Goal: Information Seeking & Learning: Check status

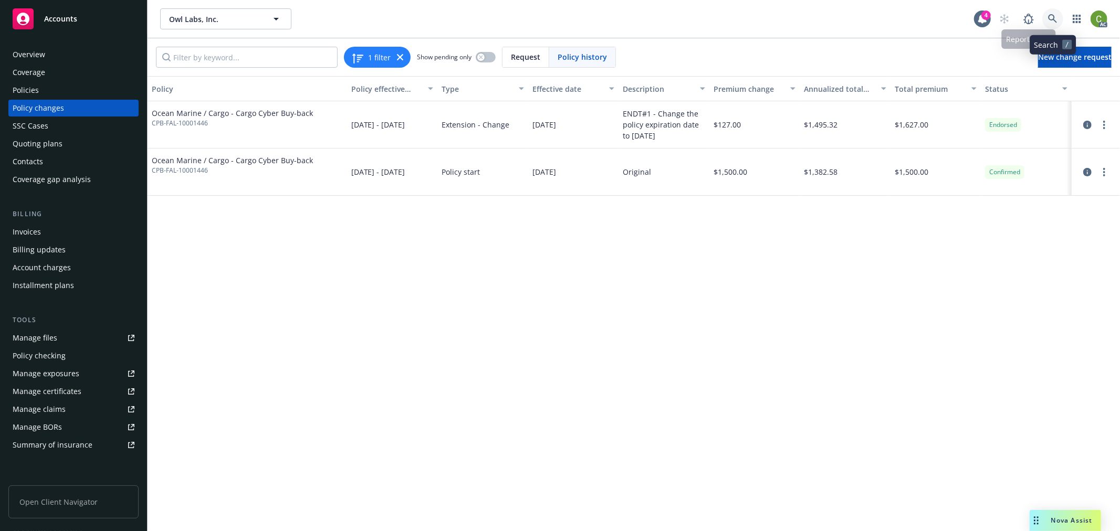
drag, startPoint x: 1052, startPoint y: 16, endPoint x: 1031, endPoint y: 43, distance: 33.6
click at [1052, 16] on icon at bounding box center [1052, 18] width 9 height 9
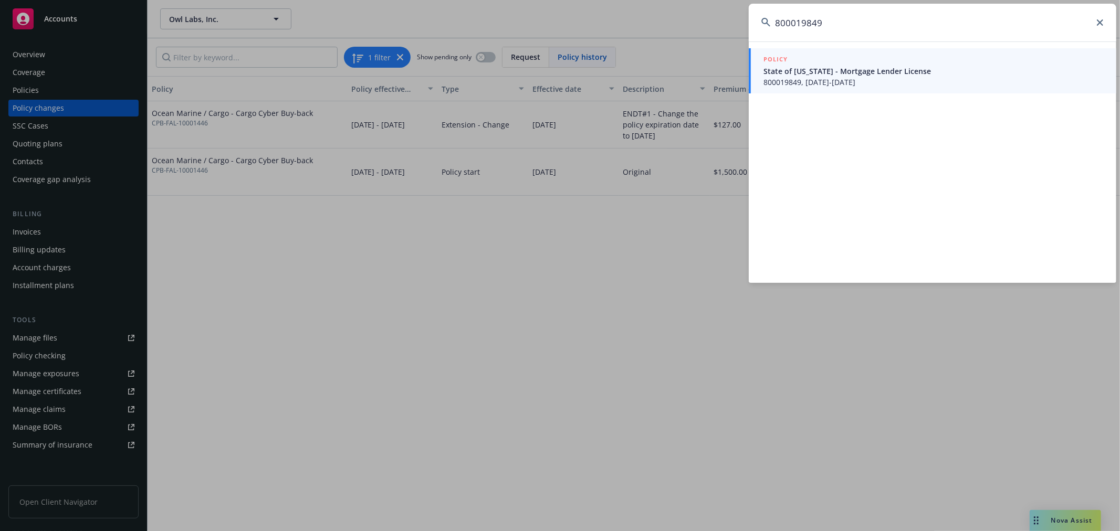
type input "800019849"
click at [850, 85] on span "800019849, 07/10/2025-07/10/2026" at bounding box center [933, 82] width 340 height 11
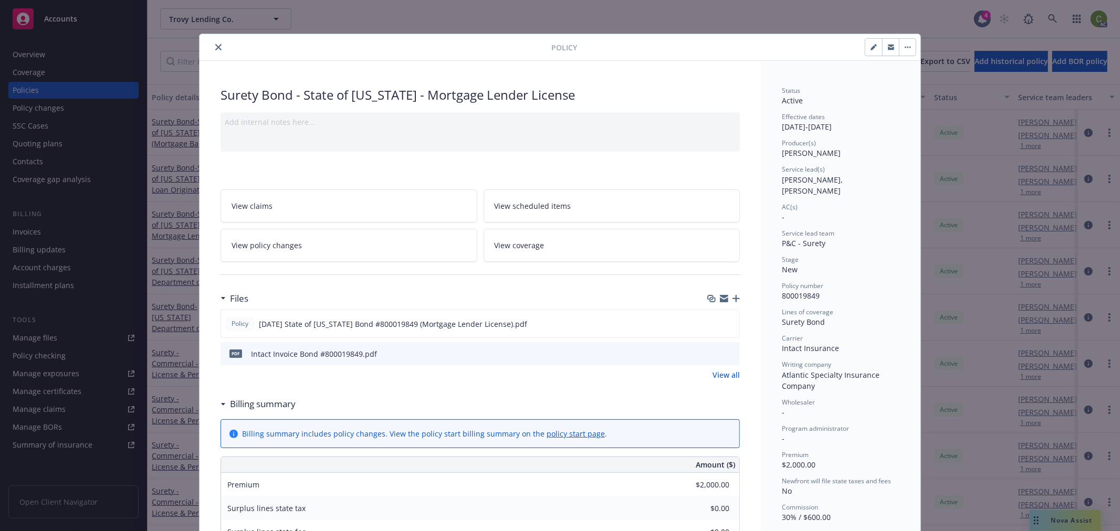
drag, startPoint x: 211, startPoint y: 47, endPoint x: 348, endPoint y: 64, distance: 138.1
click at [217, 47] on button "close" at bounding box center [218, 47] width 13 height 13
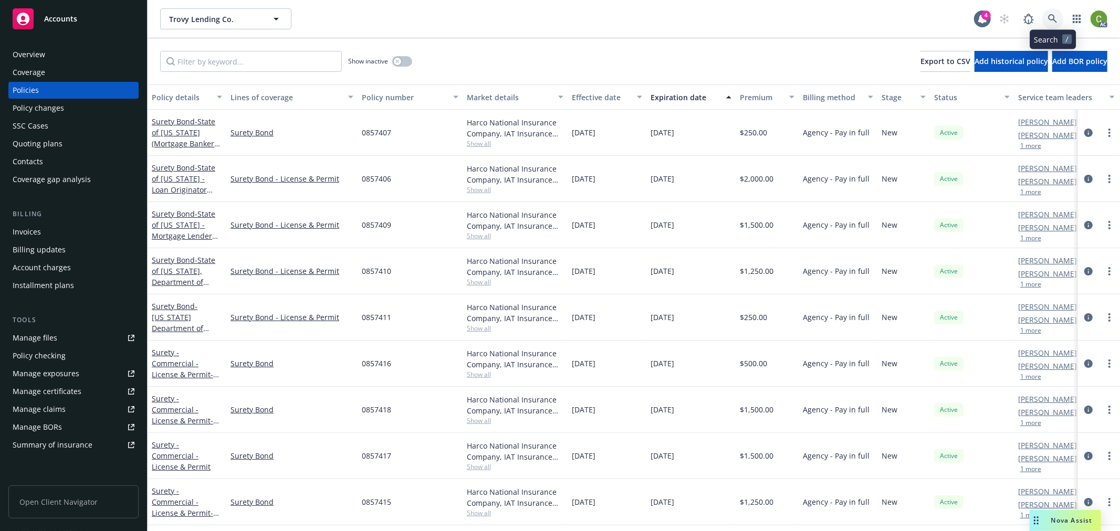
click at [1053, 20] on icon at bounding box center [1052, 18] width 9 height 9
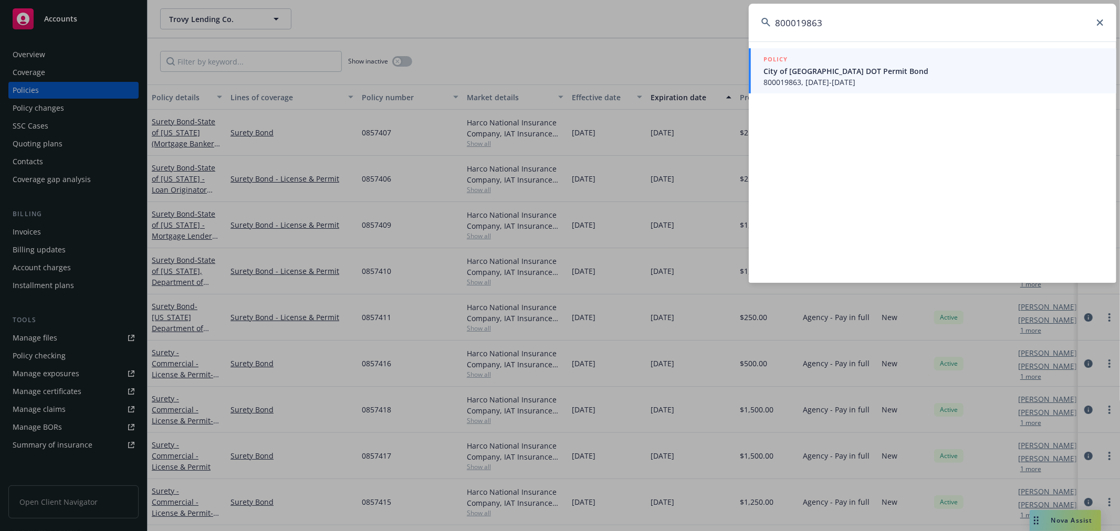
type input "800019863"
click at [853, 72] on span "City of Oakland DOT Permit Bond" at bounding box center [933, 71] width 340 height 11
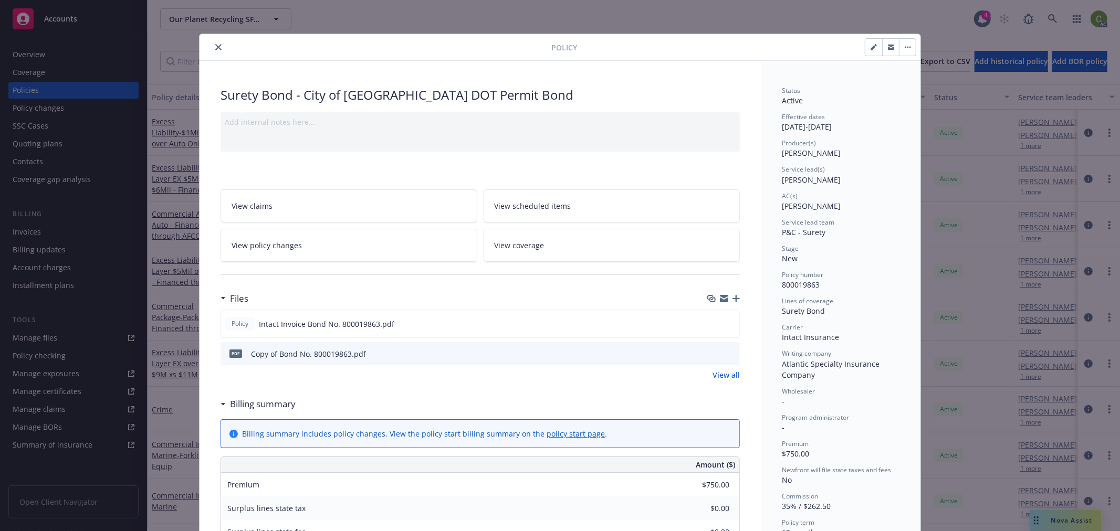
drag, startPoint x: 215, startPoint y: 50, endPoint x: 879, endPoint y: 44, distance: 664.2
click at [218, 49] on button "close" at bounding box center [218, 47] width 13 height 13
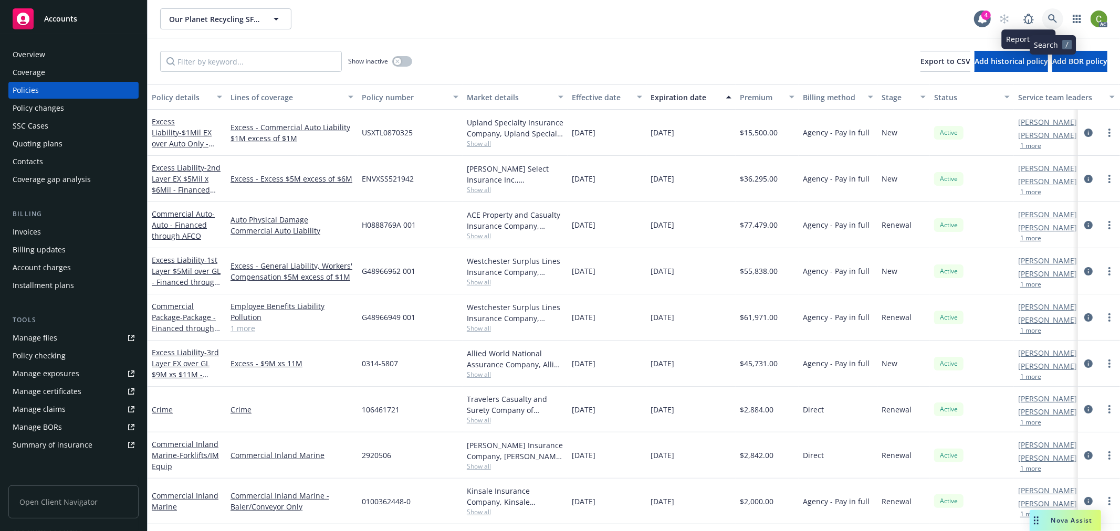
click at [1048, 19] on icon at bounding box center [1052, 18] width 9 height 9
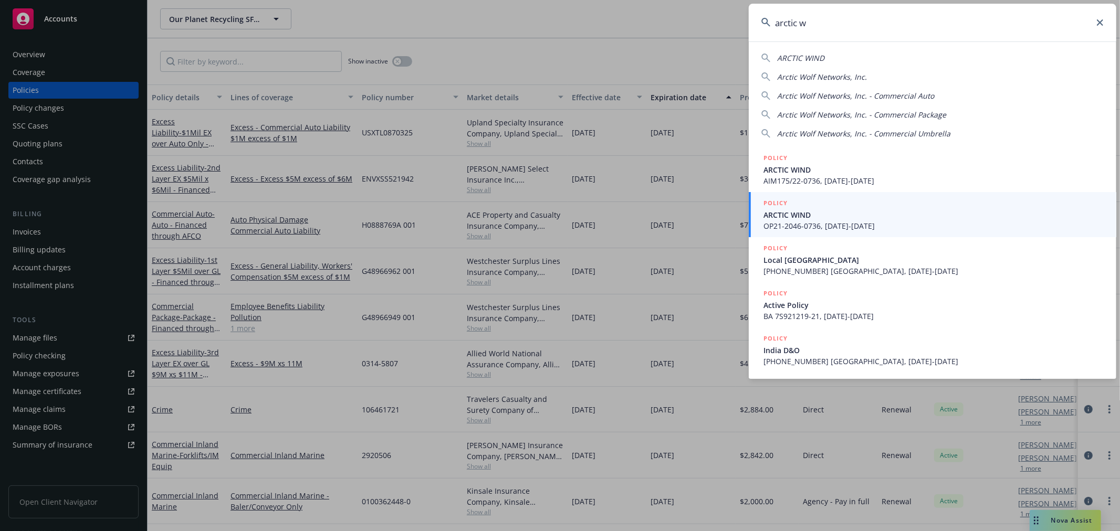
click at [833, 77] on span "Arctic Wolf Networks, Inc." at bounding box center [822, 77] width 90 height 10
type input "Arctic Wolf Networks, Inc."
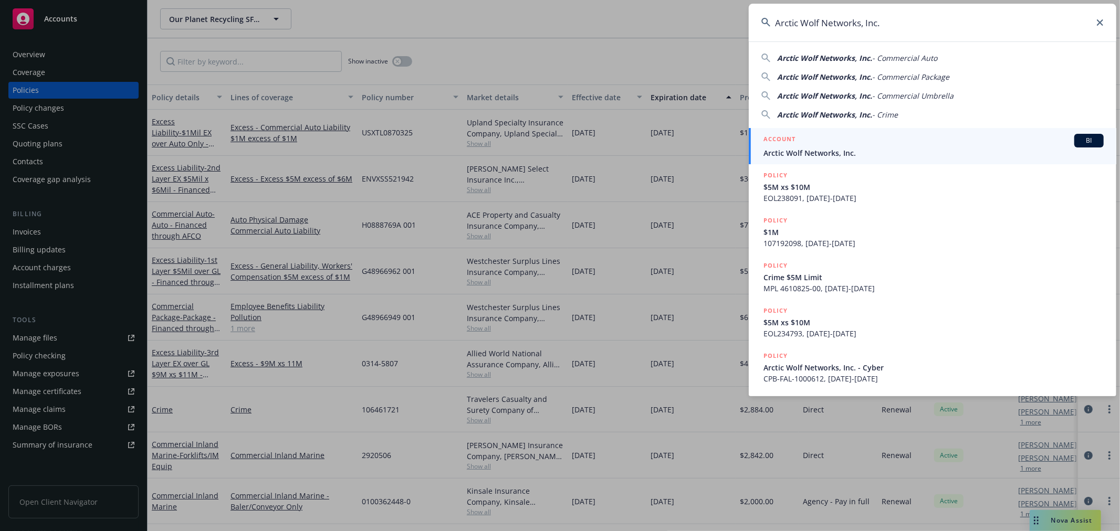
click at [790, 150] on span "Arctic Wolf Networks, Inc." at bounding box center [933, 153] width 340 height 11
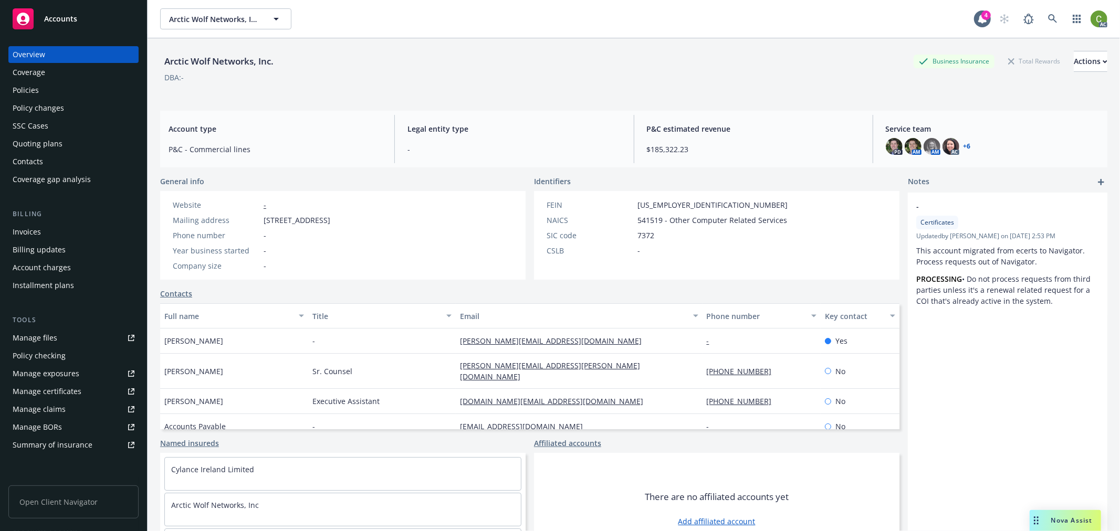
click at [64, 96] on div "Policies" at bounding box center [74, 90] width 122 height 17
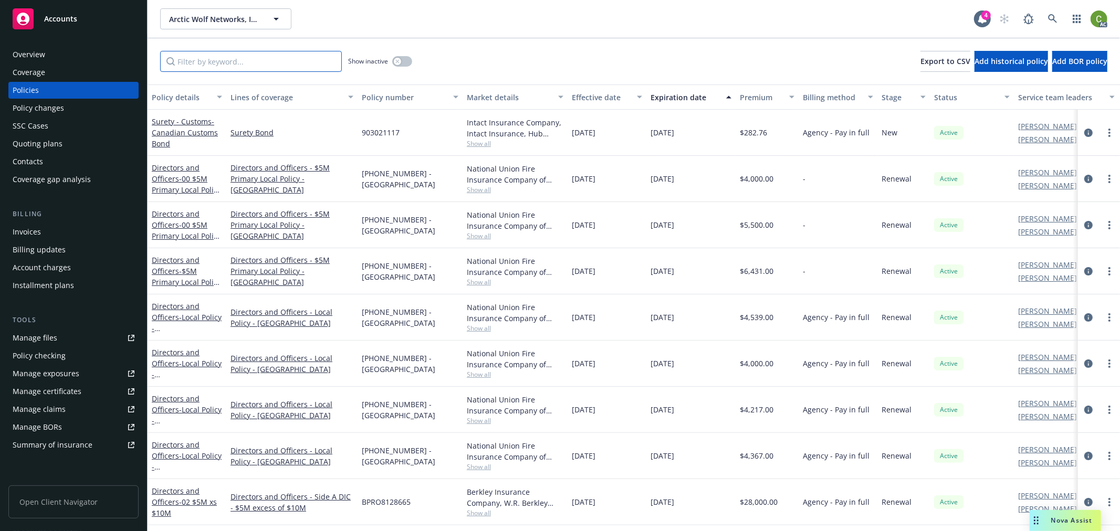
click at [314, 62] on input "Filter by keyword..." at bounding box center [251, 61] width 182 height 21
paste input "711-01-85-49-0001"
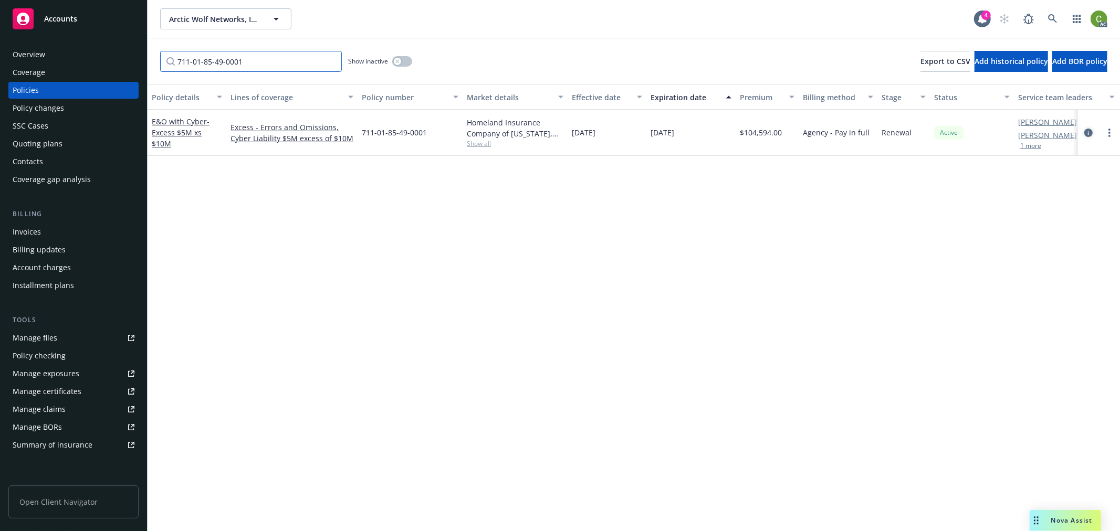
type input "711-01-85-49-0001"
click at [1084, 132] on icon "circleInformation" at bounding box center [1088, 133] width 8 height 8
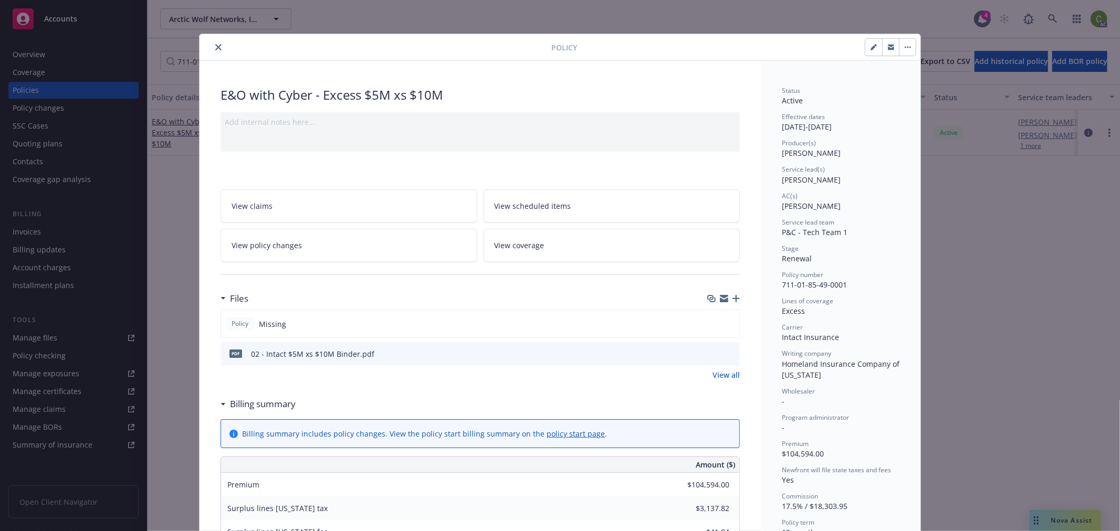
click at [215, 45] on icon "close" at bounding box center [218, 47] width 6 height 6
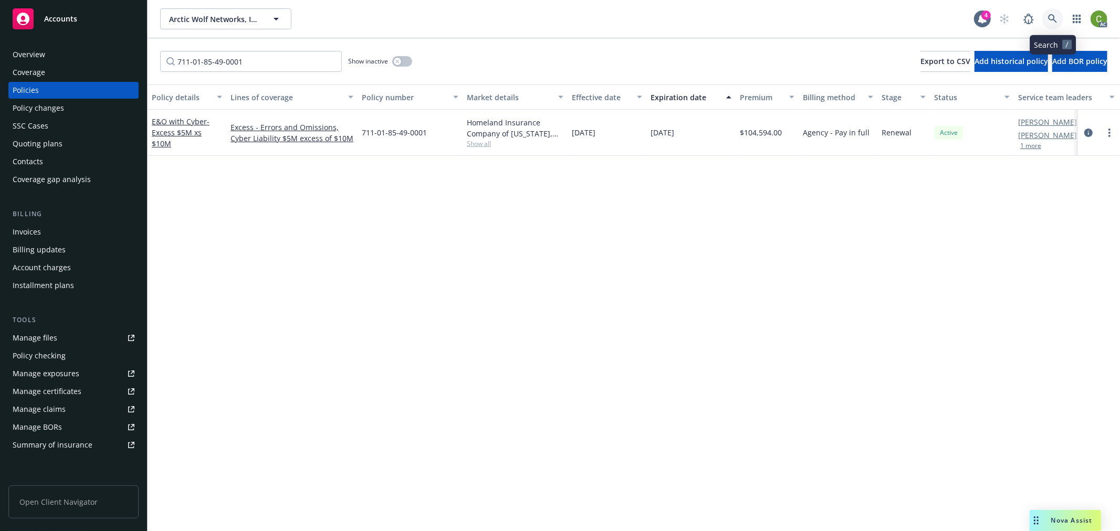
click at [1054, 19] on icon at bounding box center [1052, 18] width 9 height 9
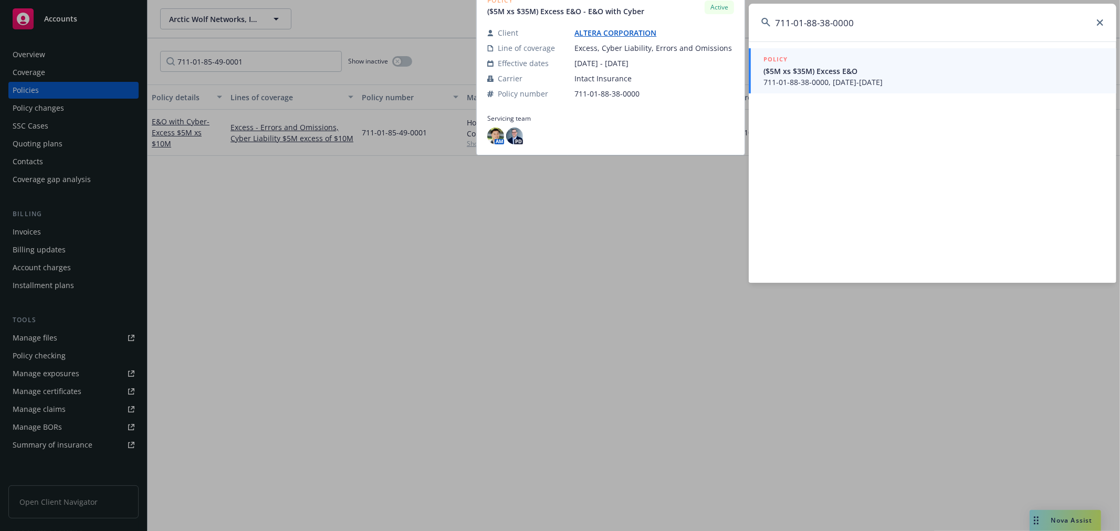
type input "711-01-88-38-0000"
click at [816, 63] on div "POLICY" at bounding box center [933, 60] width 340 height 12
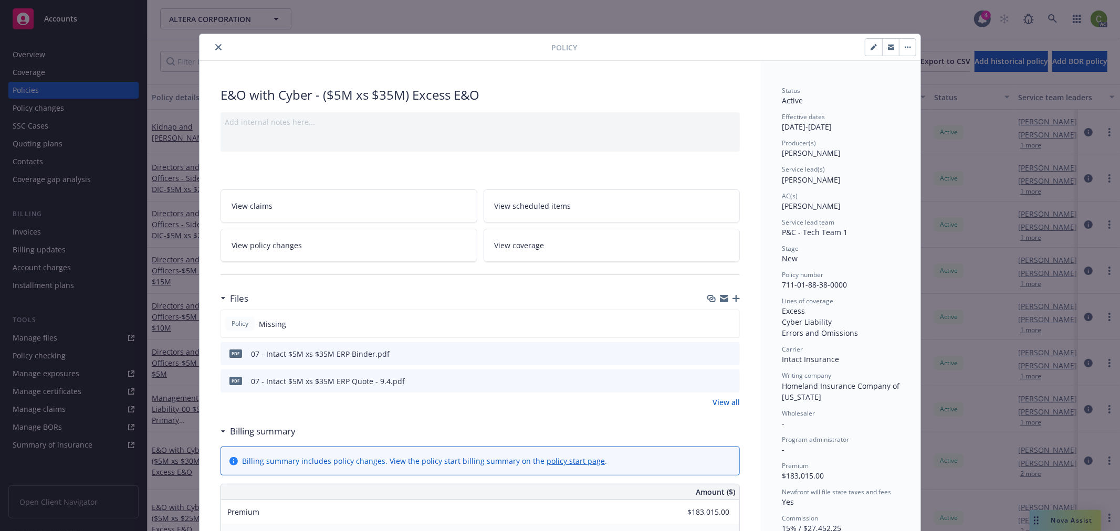
drag, startPoint x: 212, startPoint y: 47, endPoint x: 709, endPoint y: 79, distance: 498.8
click at [215, 47] on icon "close" at bounding box center [218, 47] width 6 height 6
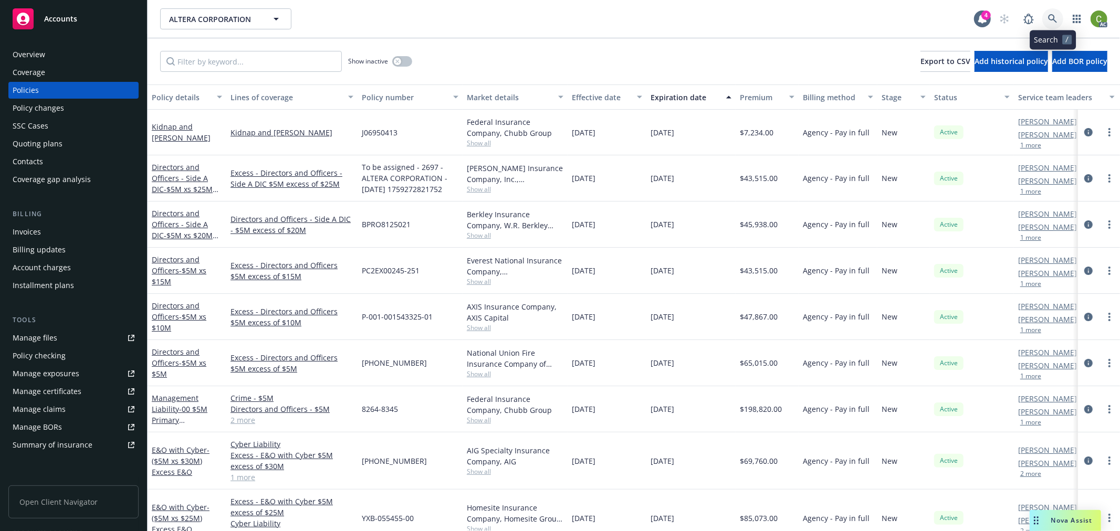
click at [1049, 19] on icon at bounding box center [1052, 18] width 9 height 9
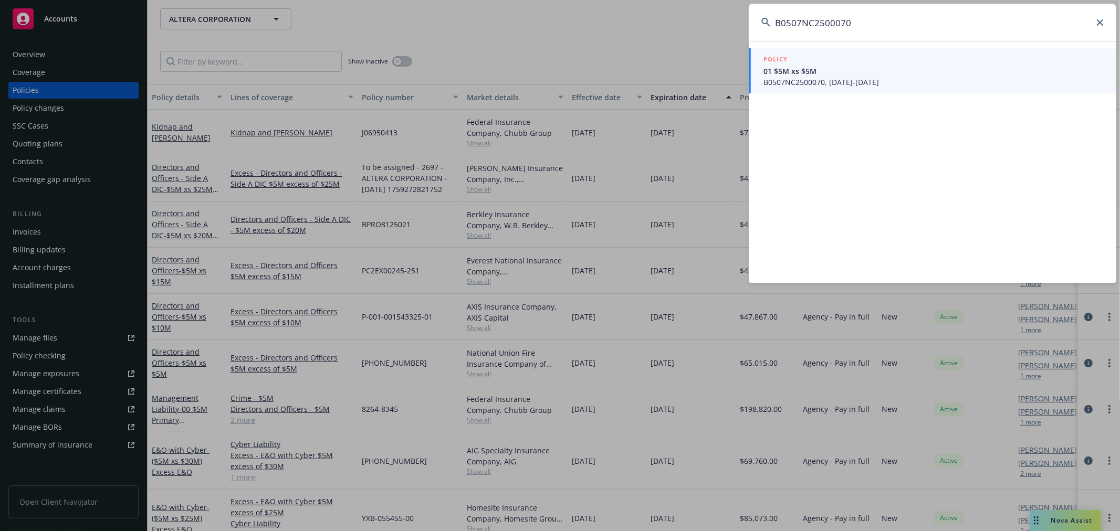
type input "B0507NC2500070"
click at [859, 71] on span "01 $5M xs $5M" at bounding box center [933, 71] width 340 height 11
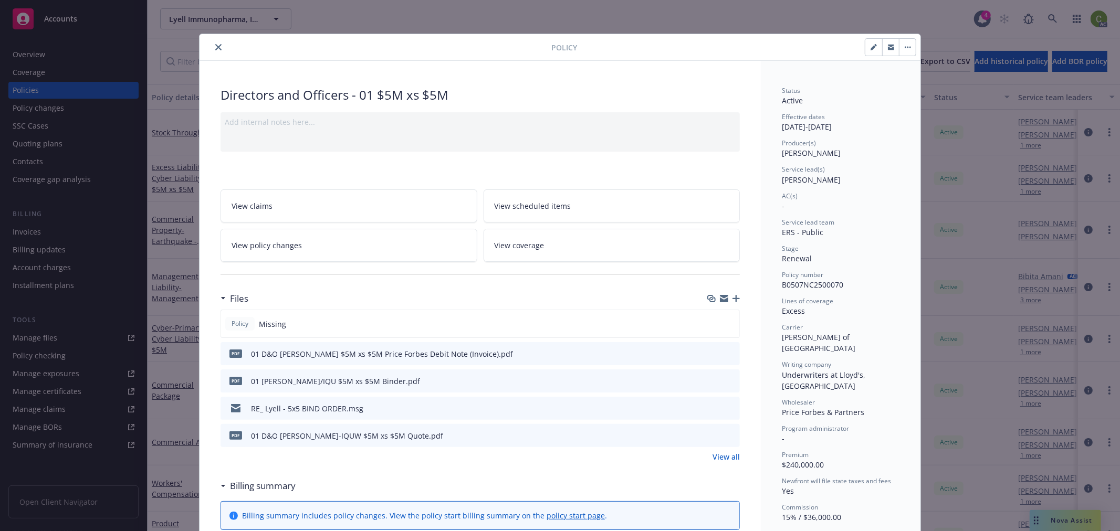
click at [725, 354] on icon "preview file" at bounding box center [729, 353] width 9 height 7
click at [215, 46] on icon "close" at bounding box center [218, 47] width 6 height 6
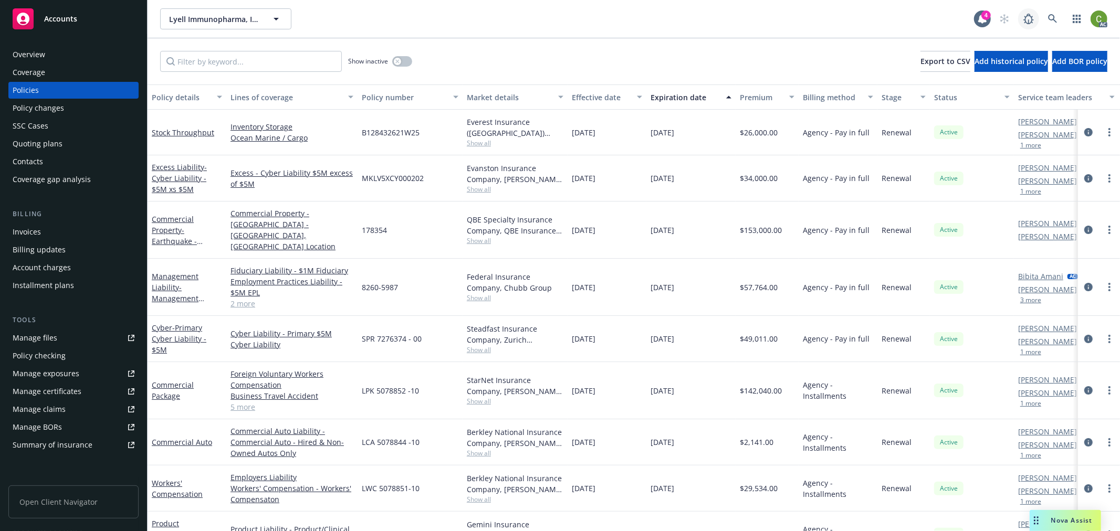
click at [1036, 19] on link at bounding box center [1028, 18] width 21 height 21
click at [1059, 20] on link at bounding box center [1052, 18] width 21 height 21
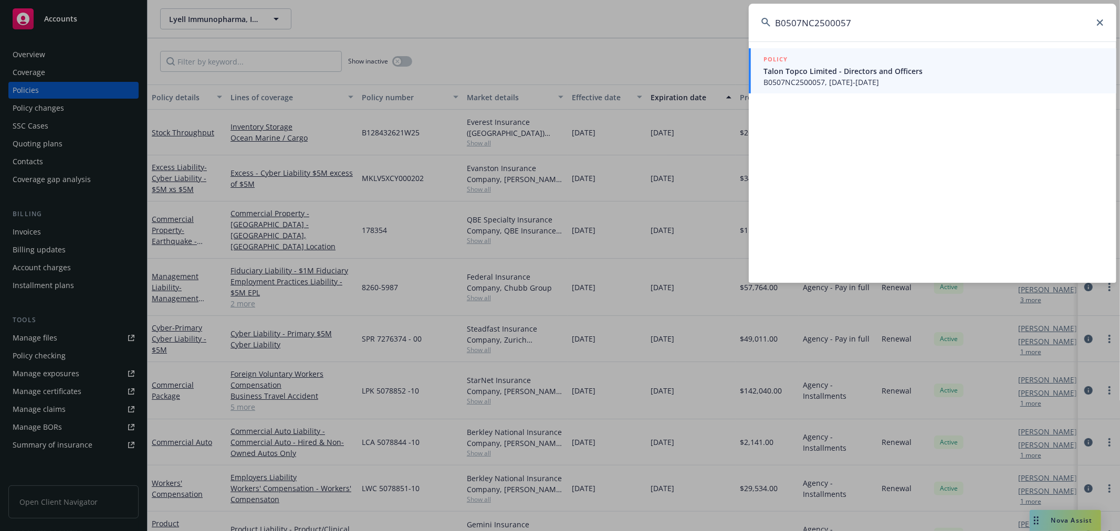
type input "B0507NC2500057"
click at [869, 80] on span "B0507NC2500057, 08/25/2025-08/25/2026" at bounding box center [933, 82] width 340 height 11
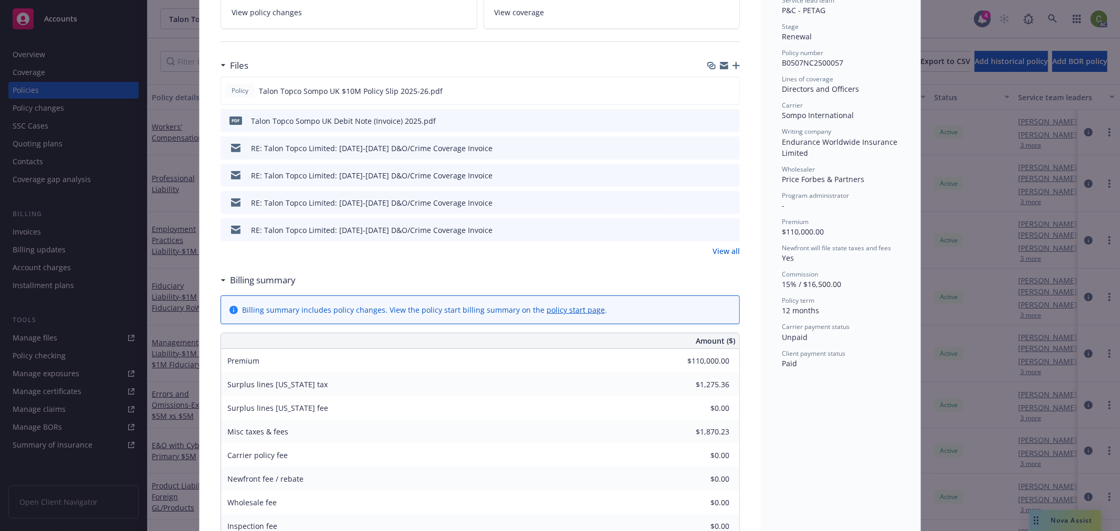
scroll to position [291, 0]
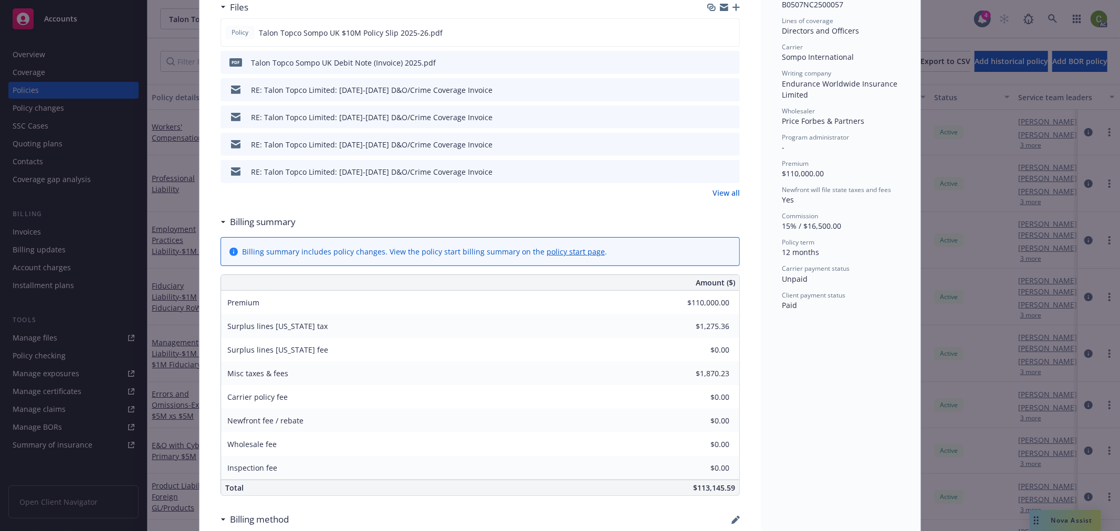
click at [727, 56] on div "pdf Talon Topco Sompo UK Debit Note (Invoice) 2025.pdf" at bounding box center [480, 62] width 519 height 23
click at [726, 57] on div "Preview file Preview file" at bounding box center [722, 62] width 26 height 11
click at [725, 64] on icon "preview file" at bounding box center [729, 61] width 9 height 7
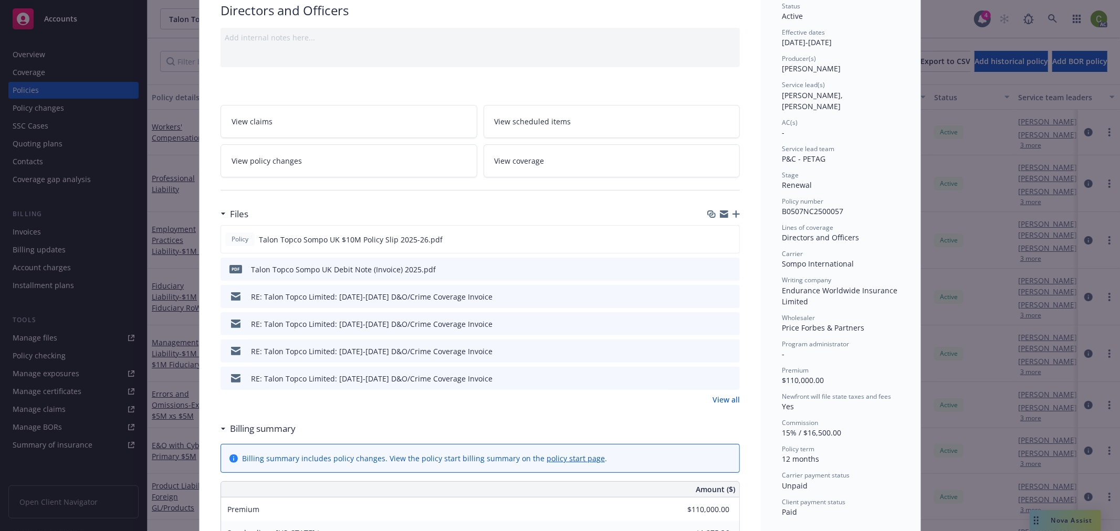
scroll to position [0, 0]
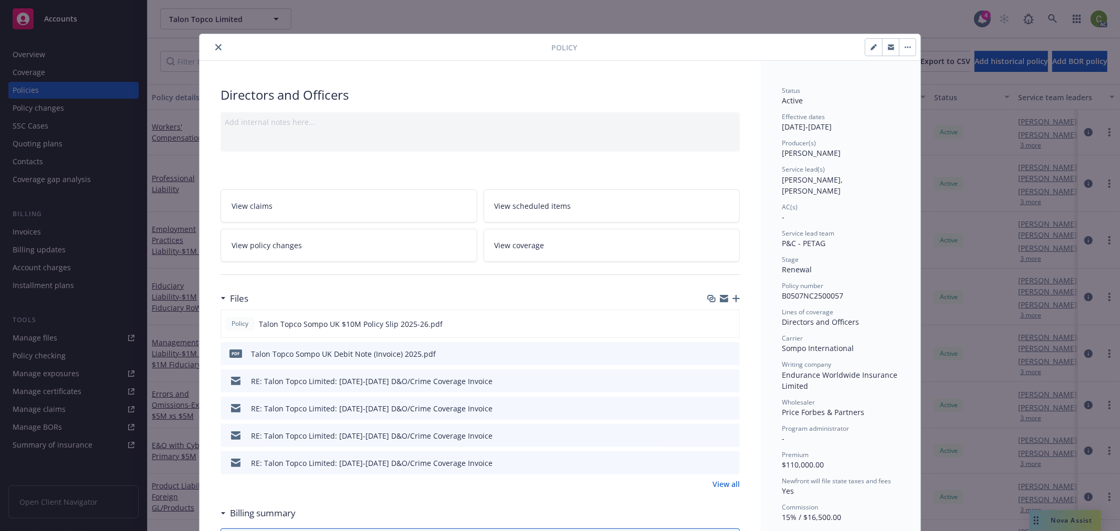
click at [215, 46] on icon "close" at bounding box center [218, 47] width 6 height 6
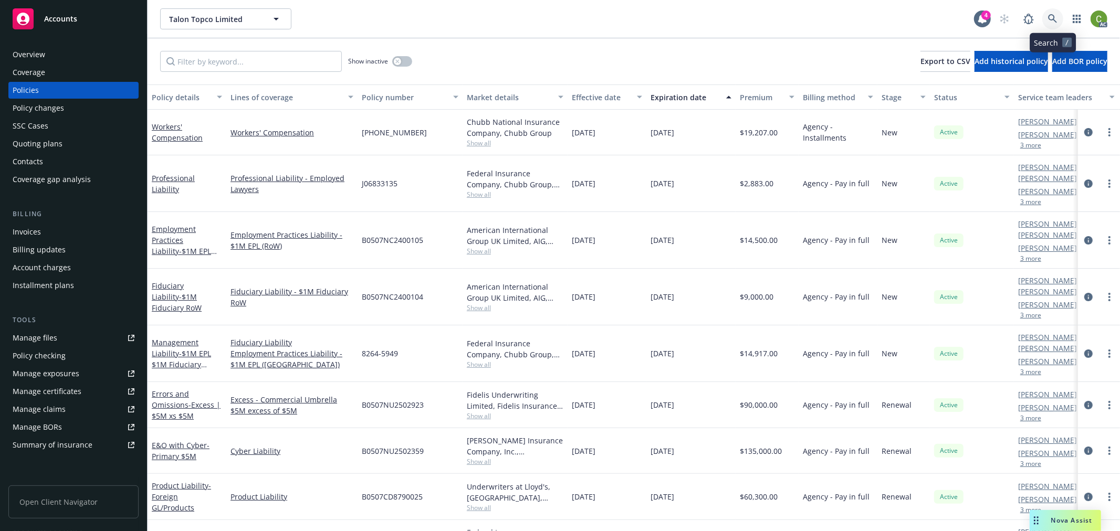
click at [1049, 19] on icon at bounding box center [1052, 18] width 9 height 9
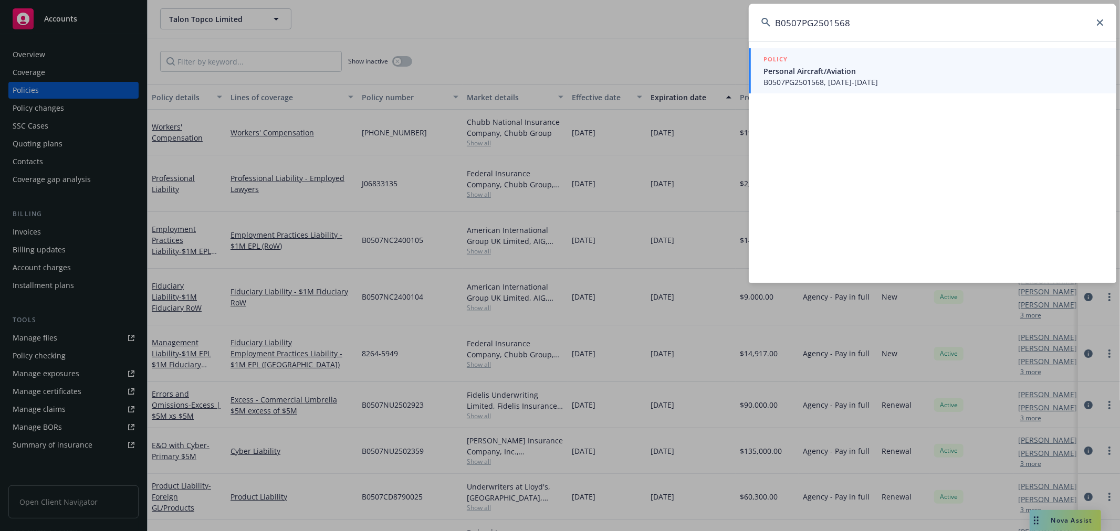
type input "B0507PG2501568"
click at [835, 82] on span "B0507PG2501568, 09/15/2025-09/15/2026" at bounding box center [933, 82] width 340 height 11
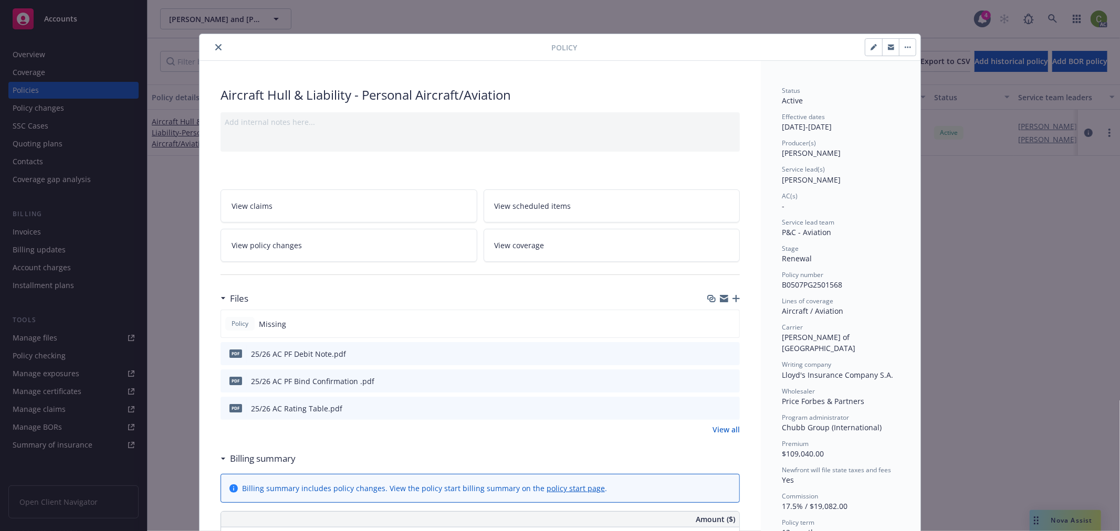
drag, startPoint x: 216, startPoint y: 46, endPoint x: 187, endPoint y: 100, distance: 60.8
click at [217, 47] on icon "close" at bounding box center [218, 47] width 6 height 6
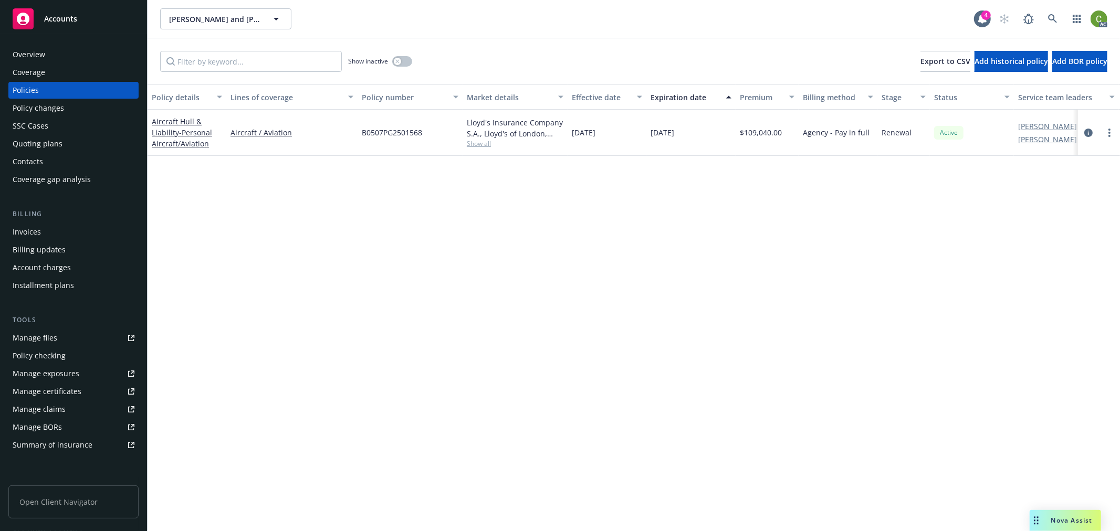
click at [47, 229] on div "Invoices" at bounding box center [74, 232] width 122 height 17
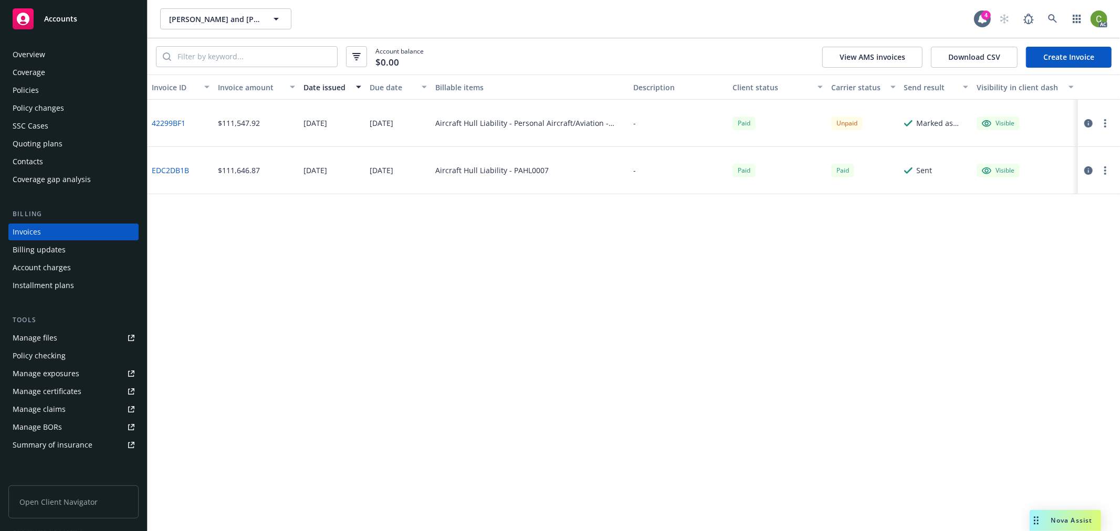
click at [171, 123] on link "42299BF1" at bounding box center [169, 123] width 34 height 11
click at [1053, 17] on icon at bounding box center [1052, 18] width 9 height 9
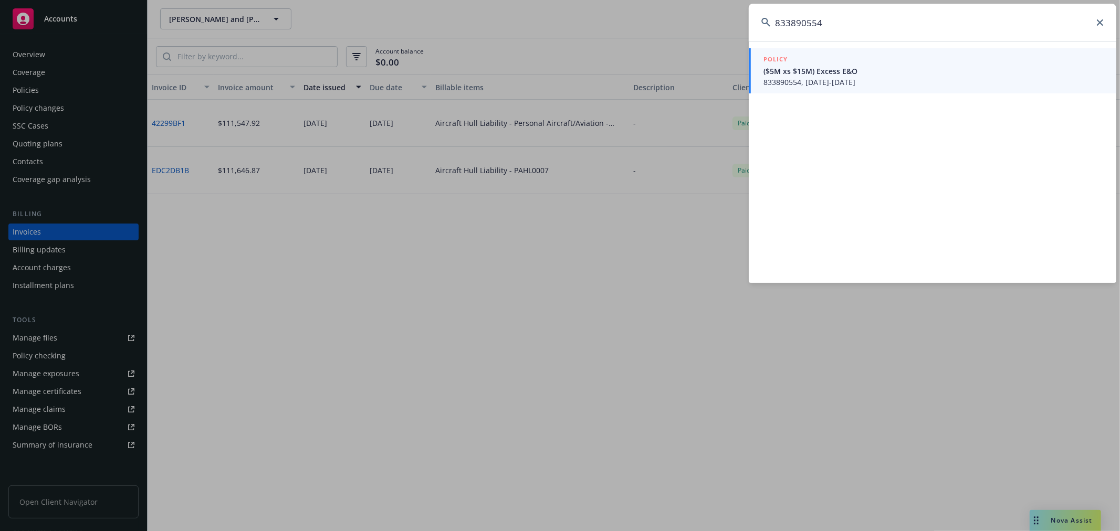
type input "833890554"
click at [842, 78] on span "833890554, 09/12/2025-09/12/2031" at bounding box center [933, 82] width 340 height 11
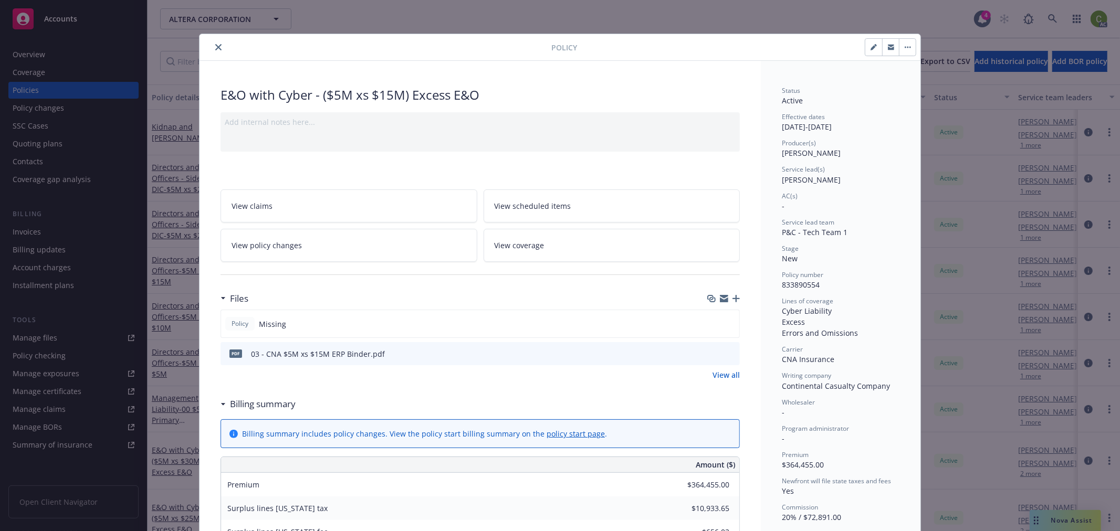
click at [215, 49] on icon "close" at bounding box center [218, 47] width 6 height 6
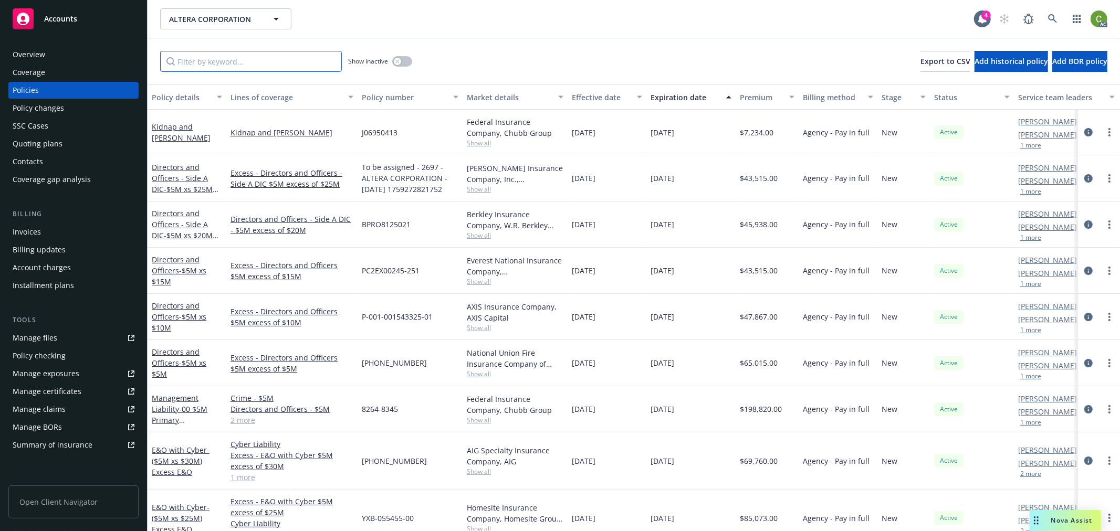
drag, startPoint x: 234, startPoint y: 60, endPoint x: 245, endPoint y: 64, distance: 11.1
click at [238, 61] on input "Filter by keyword..." at bounding box center [251, 61] width 182 height 21
paste input "833890635"
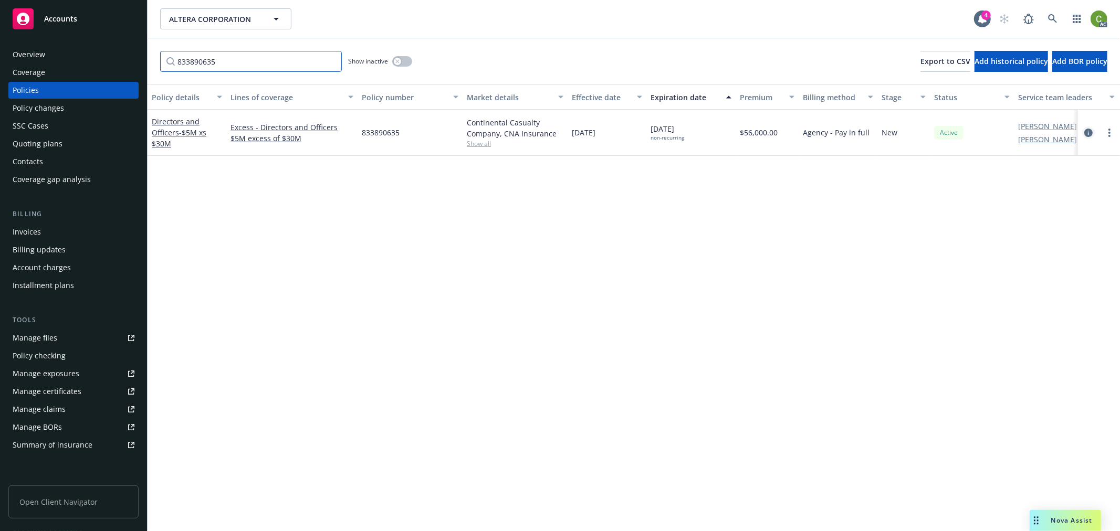
type input "833890635"
click at [1085, 133] on icon "circleInformation" at bounding box center [1088, 133] width 8 height 8
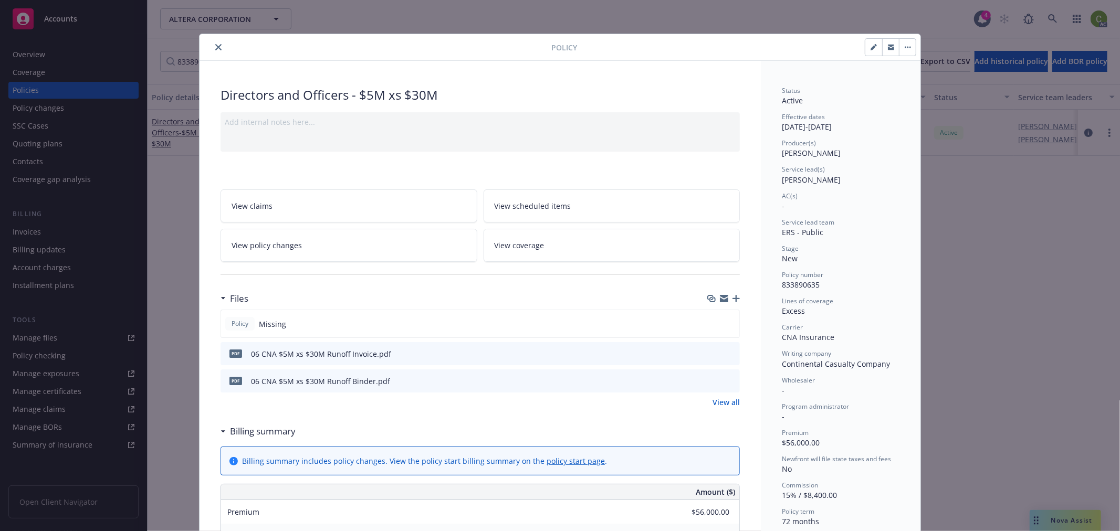
click at [214, 43] on button "close" at bounding box center [218, 47] width 13 height 13
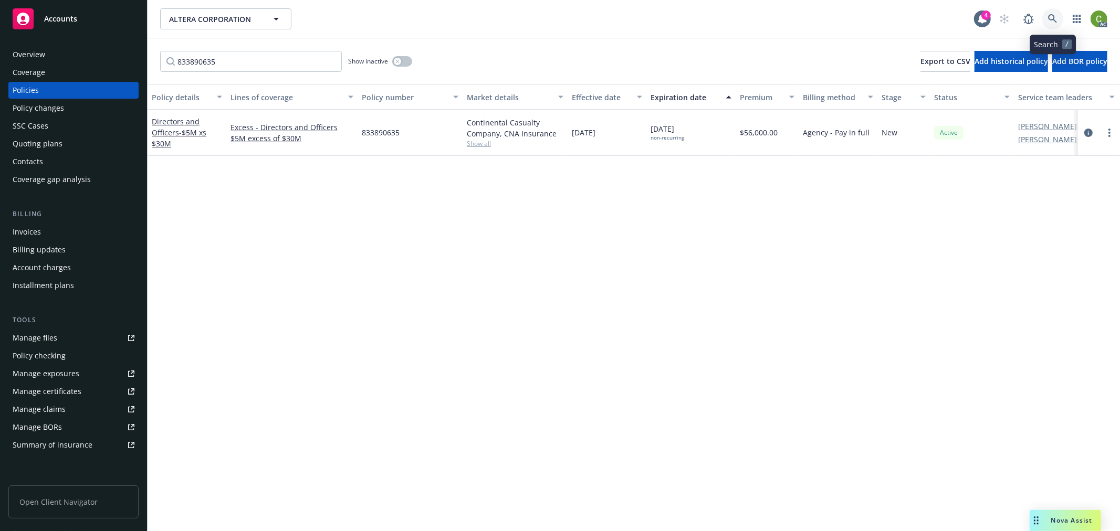
click at [1059, 20] on link at bounding box center [1052, 18] width 21 height 21
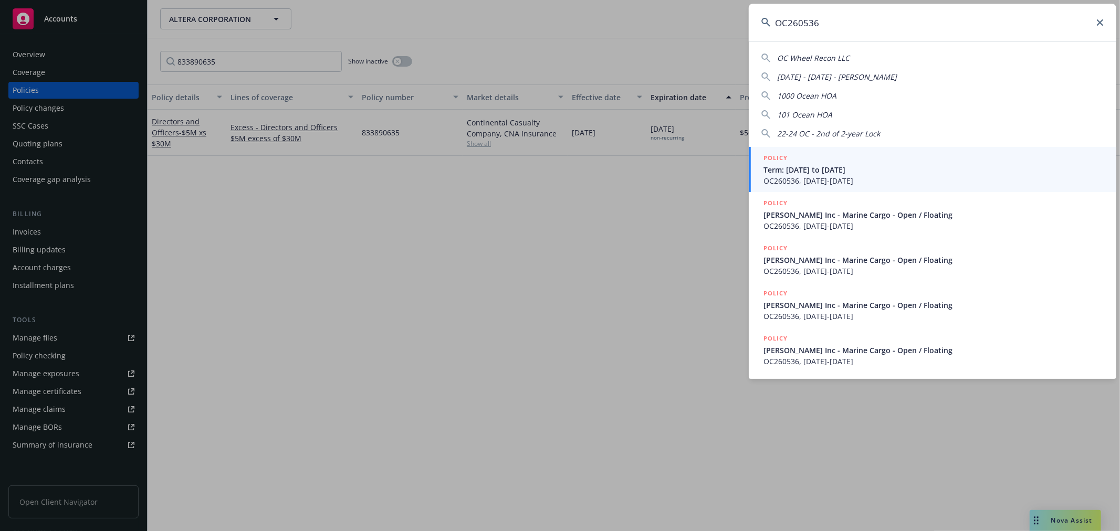
type input "OC260536"
click at [874, 177] on span "OC260536, 10/01/2025-10/01/2026" at bounding box center [933, 180] width 340 height 11
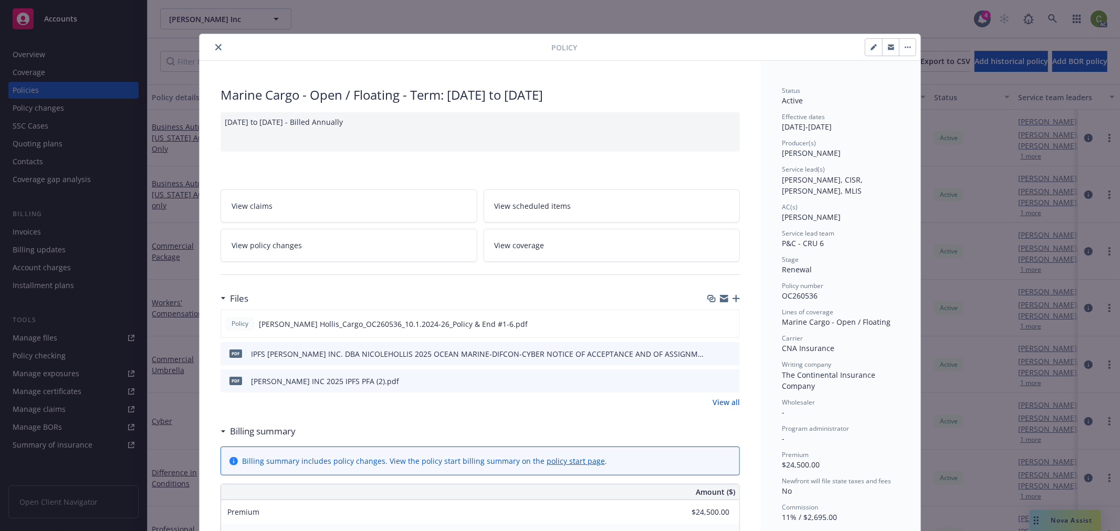
drag, startPoint x: 216, startPoint y: 47, endPoint x: 235, endPoint y: 48, distance: 19.4
click at [221, 46] on div at bounding box center [378, 47] width 348 height 13
click at [1052, 19] on div "Policy Marine Cargo - Open / Floating - Term: 10/1/2024 to 10/1/2026 10/1/2024 …" at bounding box center [560, 265] width 1120 height 531
click at [217, 47] on button "close" at bounding box center [218, 47] width 13 height 13
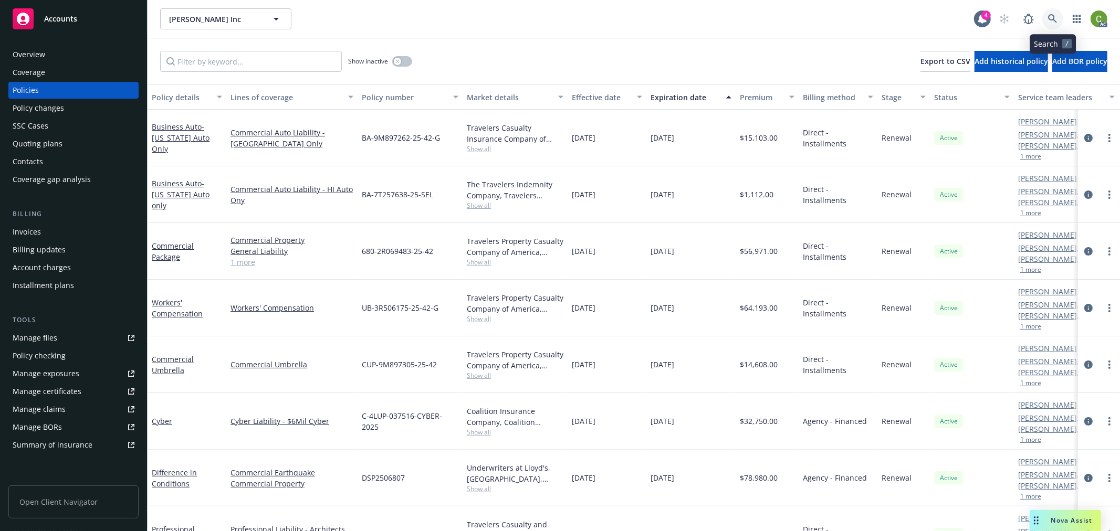
click at [1053, 19] on icon at bounding box center [1052, 18] width 9 height 9
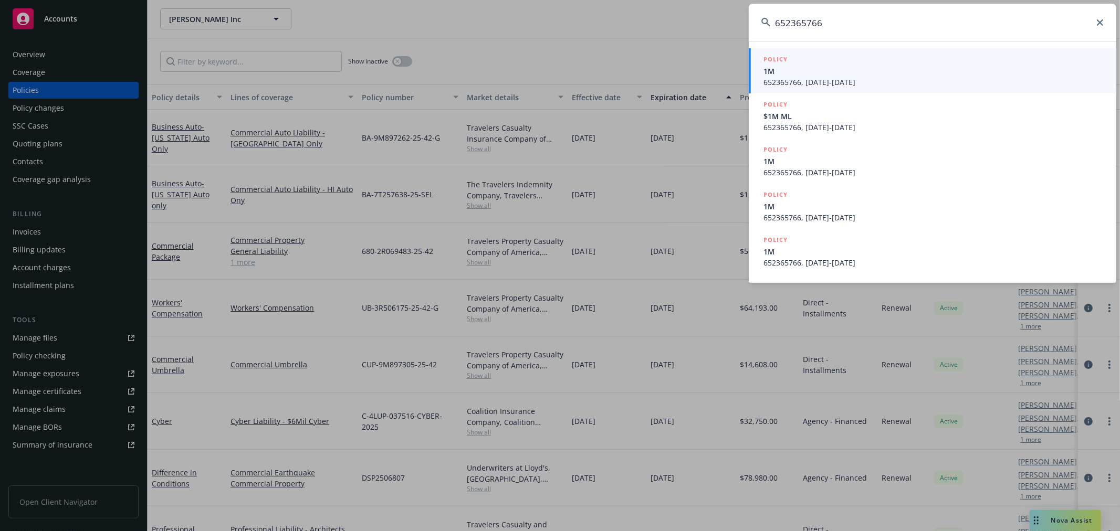
type input "652365766"
click at [895, 75] on span "1M" at bounding box center [933, 71] width 340 height 11
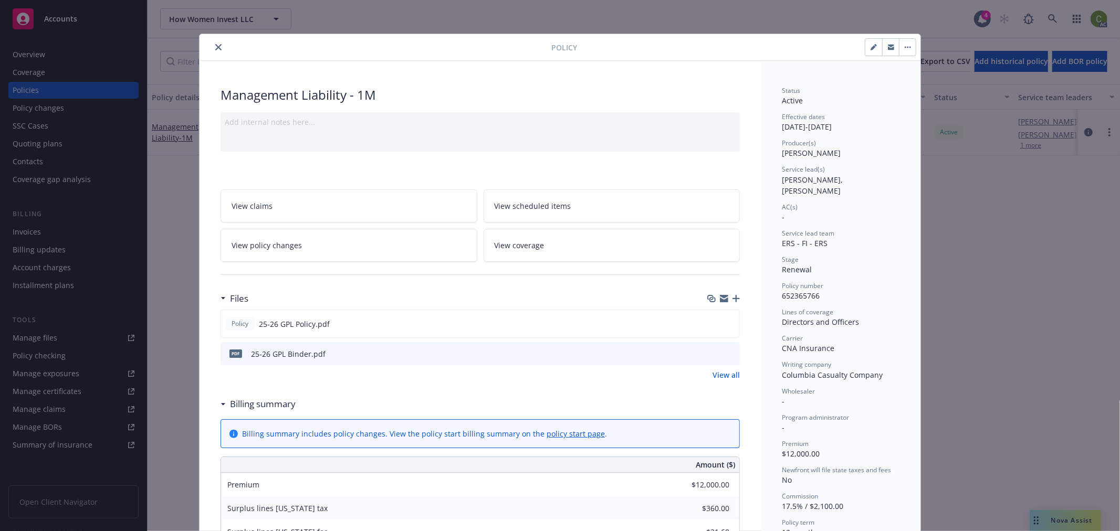
drag, startPoint x: 214, startPoint y: 43, endPoint x: 214, endPoint y: 54, distance: 11.0
click at [214, 43] on button "close" at bounding box center [218, 47] width 13 height 13
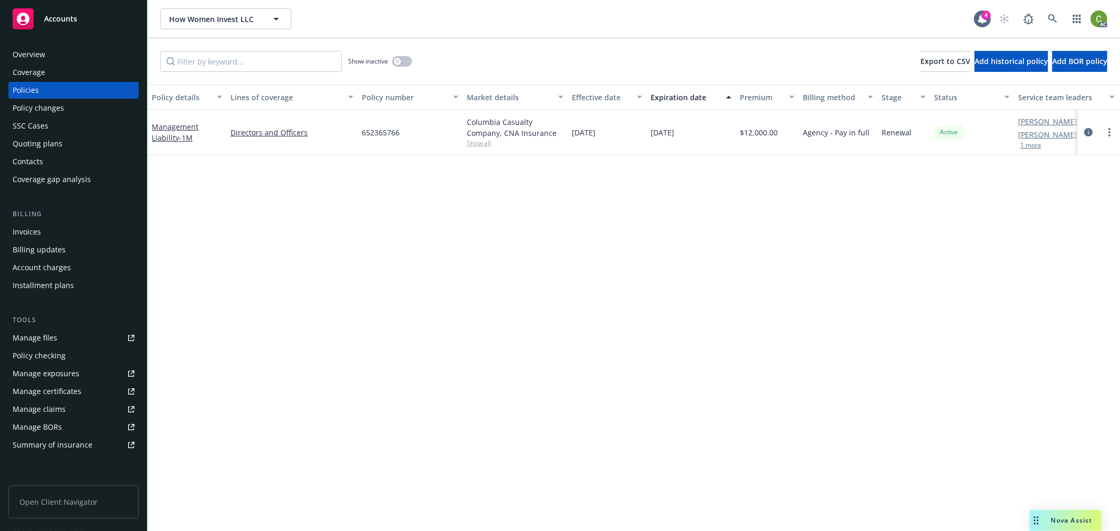
click at [53, 235] on div "Invoices" at bounding box center [74, 232] width 122 height 17
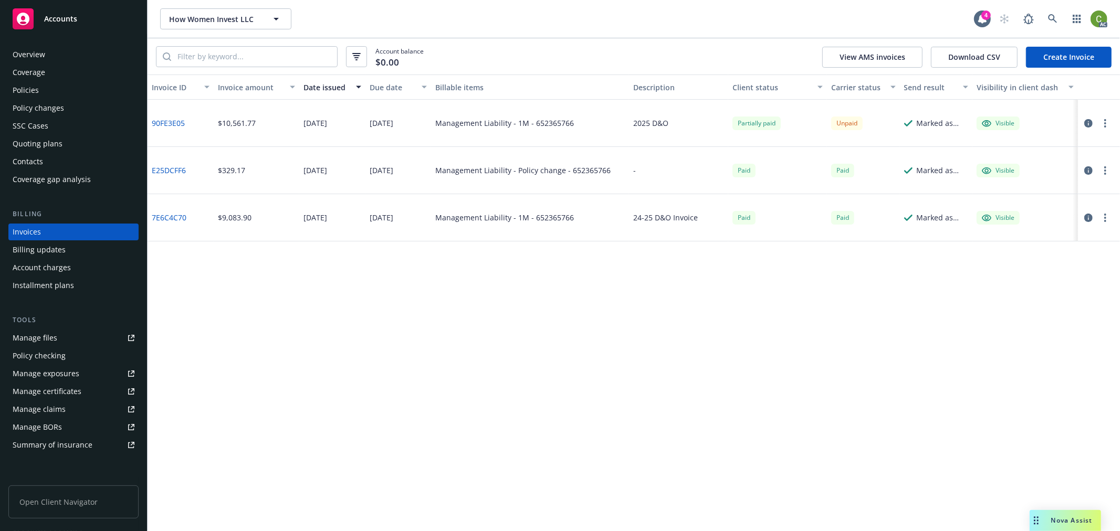
click at [169, 124] on link "90FE3E05" at bounding box center [168, 123] width 33 height 11
click at [1046, 24] on link at bounding box center [1052, 18] width 21 height 21
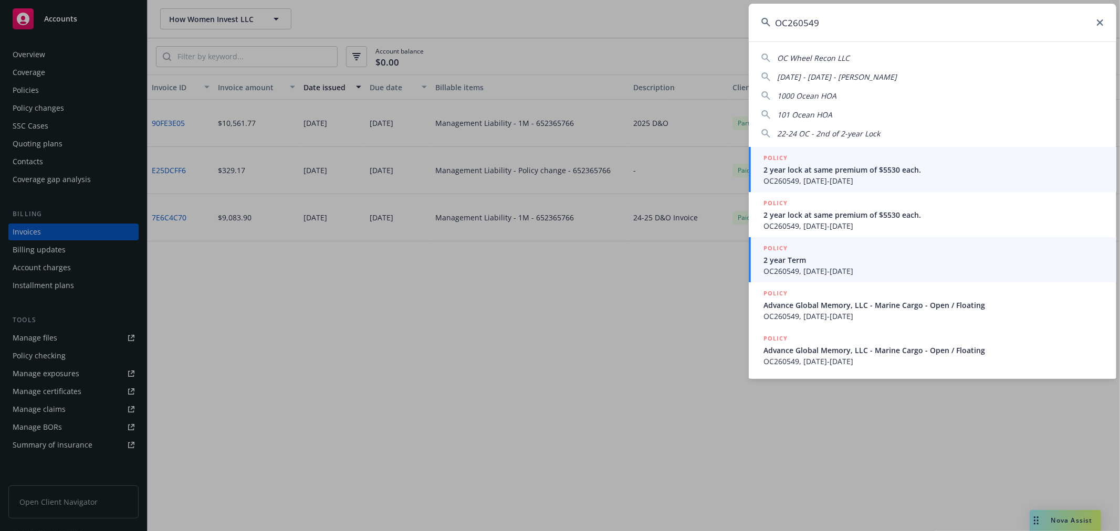
type input "OC260549"
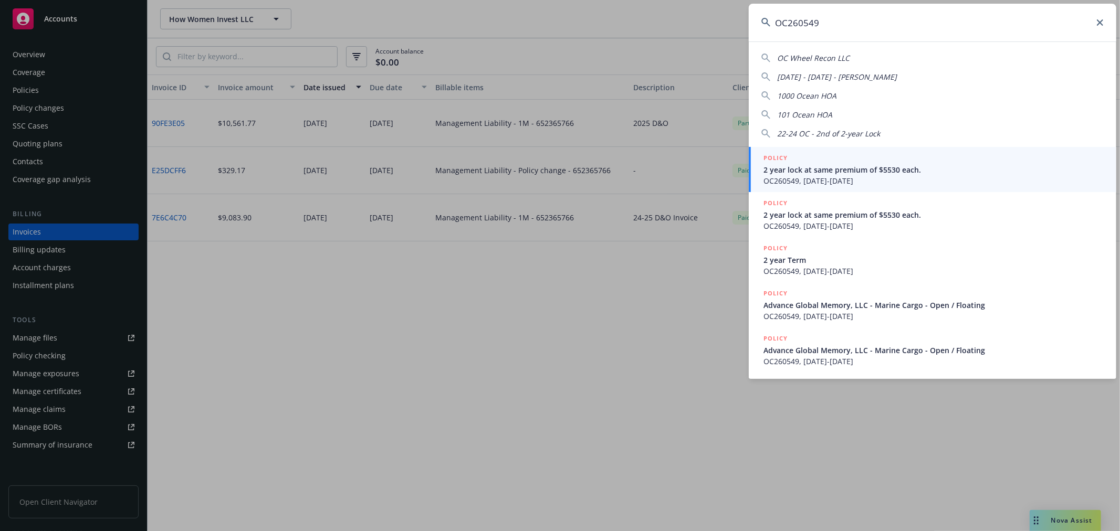
click at [788, 177] on span "OC260549, 01/20/2024-01/20/2025" at bounding box center [933, 180] width 340 height 11
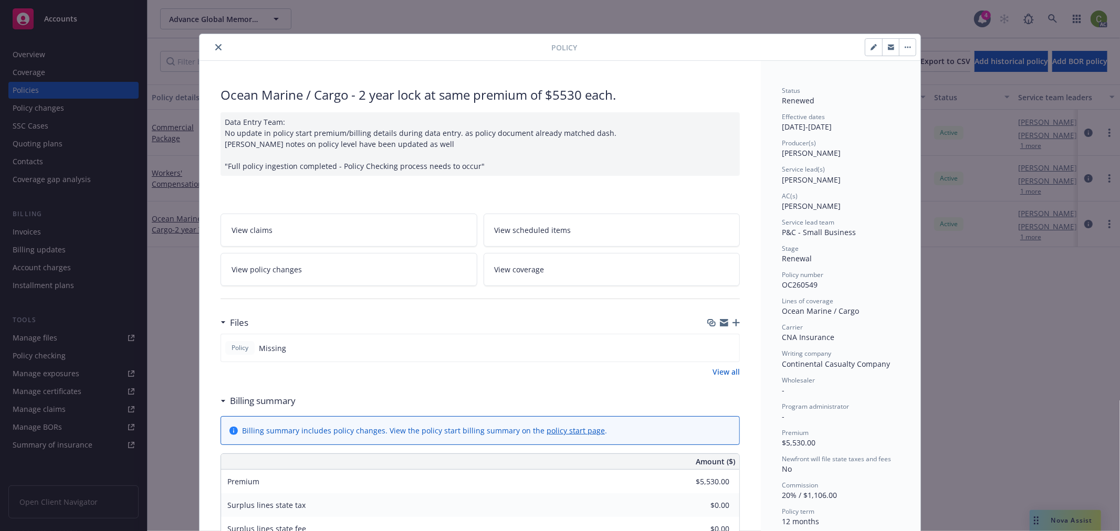
click at [215, 46] on icon "close" at bounding box center [218, 47] width 6 height 6
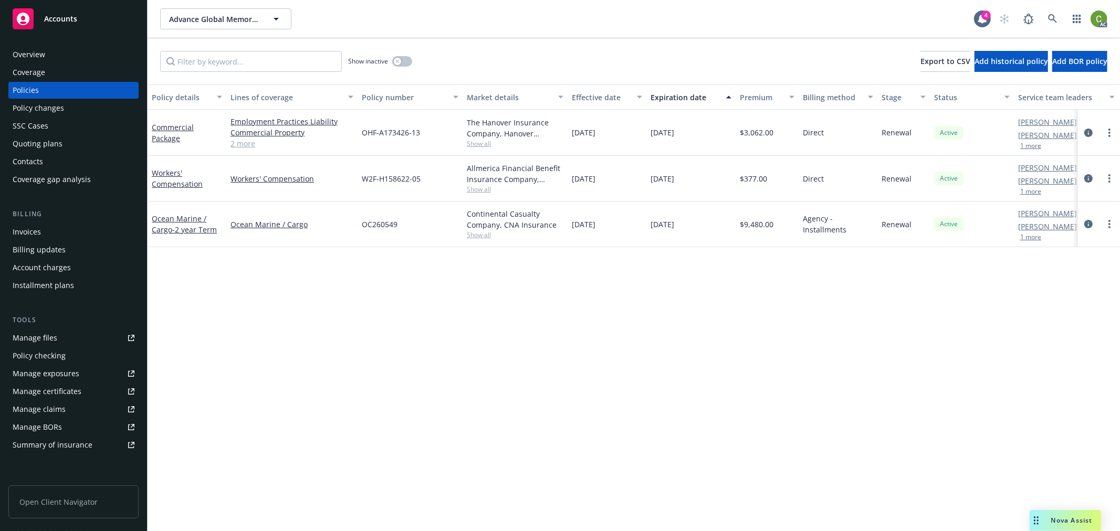
click at [67, 236] on div "Invoices" at bounding box center [74, 232] width 122 height 17
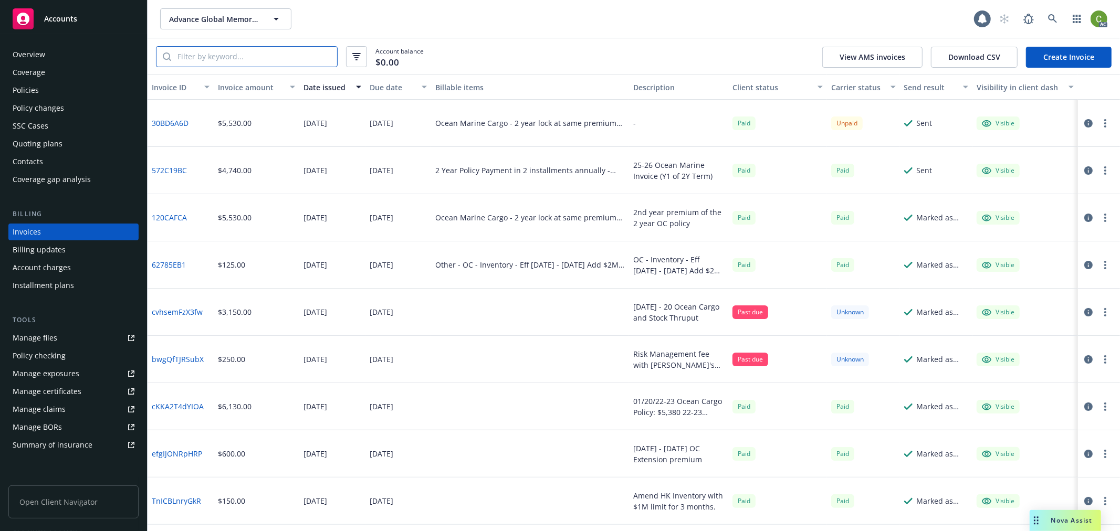
drag, startPoint x: 217, startPoint y: 49, endPoint x: 311, endPoint y: 109, distance: 111.7
click at [217, 49] on input "search" at bounding box center [254, 57] width 166 height 20
paste input "30BD6A6D"
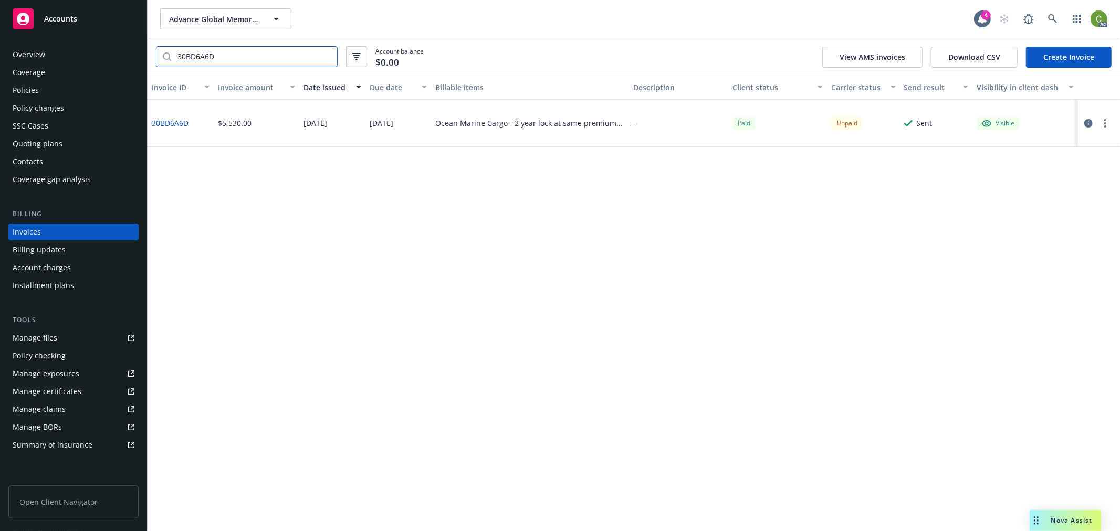
type input "30BD6A6D"
click at [176, 123] on link "30BD6A6D" at bounding box center [170, 123] width 37 height 11
click at [1049, 18] on icon at bounding box center [1052, 18] width 9 height 9
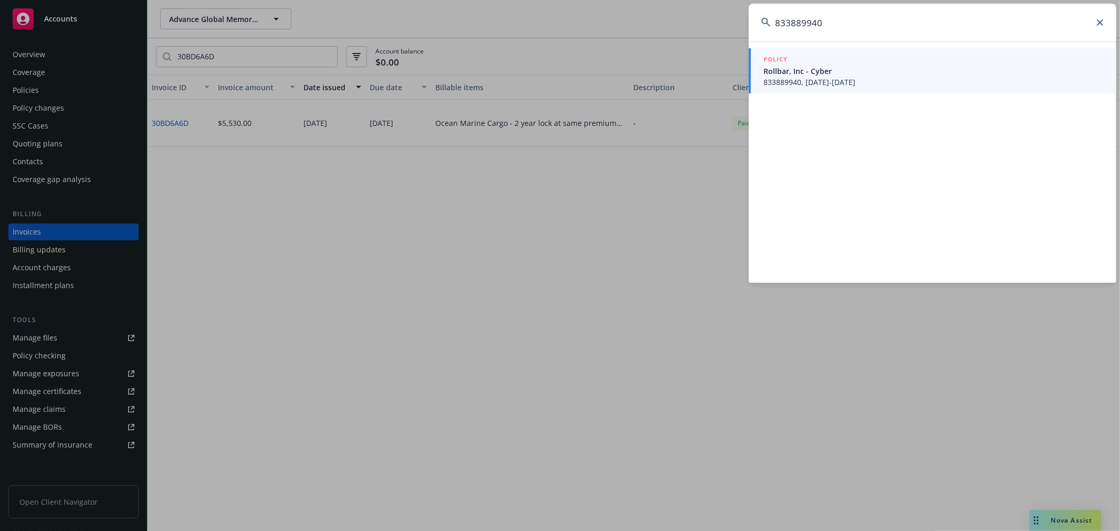
type input "833889940"
click at [838, 77] on span "833889940, 09/15/2025-09/15/2026" at bounding box center [933, 82] width 340 height 11
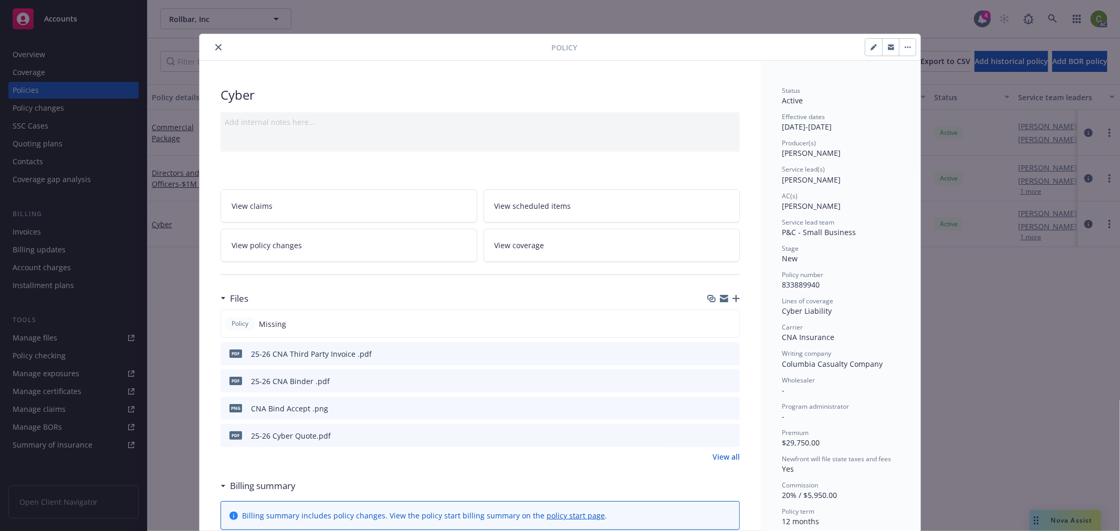
drag, startPoint x: 216, startPoint y: 44, endPoint x: 491, endPoint y: 49, distance: 275.2
click at [216, 44] on icon "close" at bounding box center [218, 47] width 6 height 6
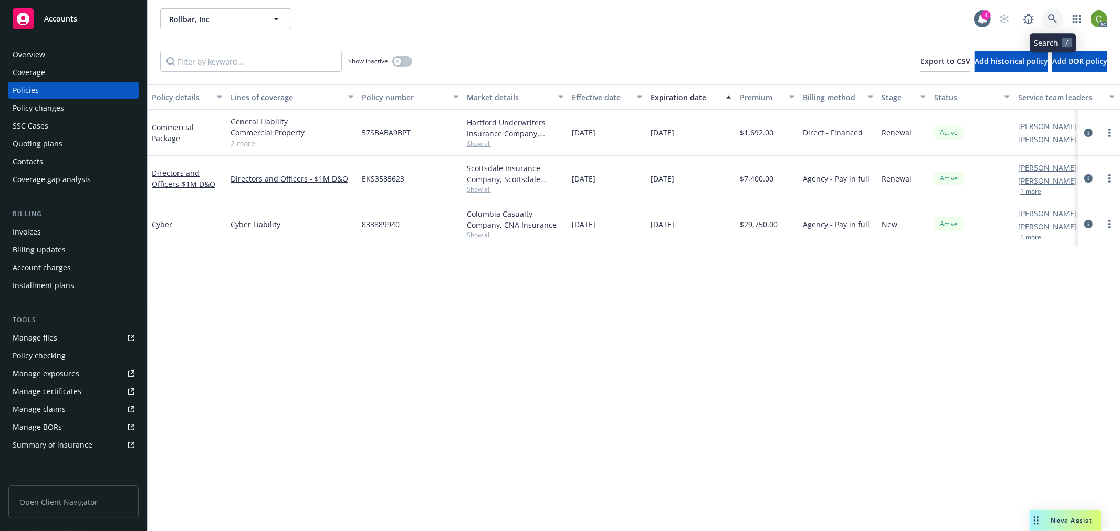
click at [1054, 18] on icon at bounding box center [1052, 18] width 9 height 9
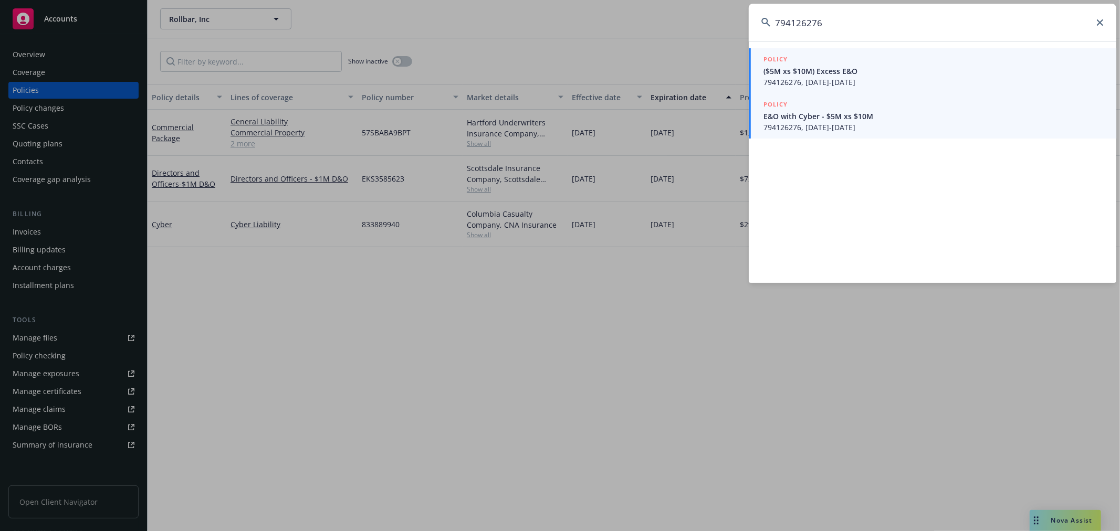
type input "794126276"
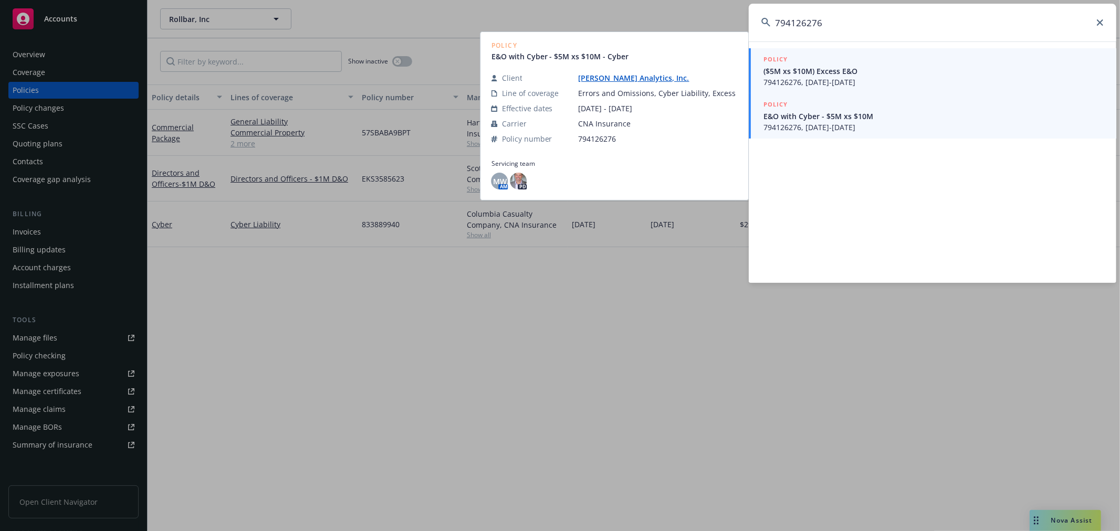
click at [860, 79] on span "794126276, 10/05/2025-10/05/2026" at bounding box center [933, 82] width 340 height 11
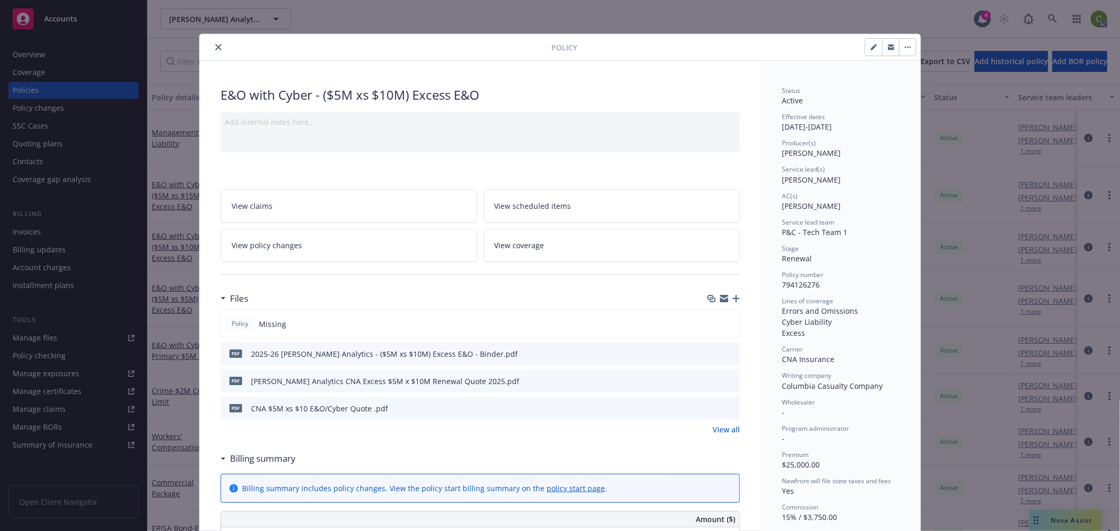
click at [217, 46] on icon "close" at bounding box center [218, 47] width 6 height 6
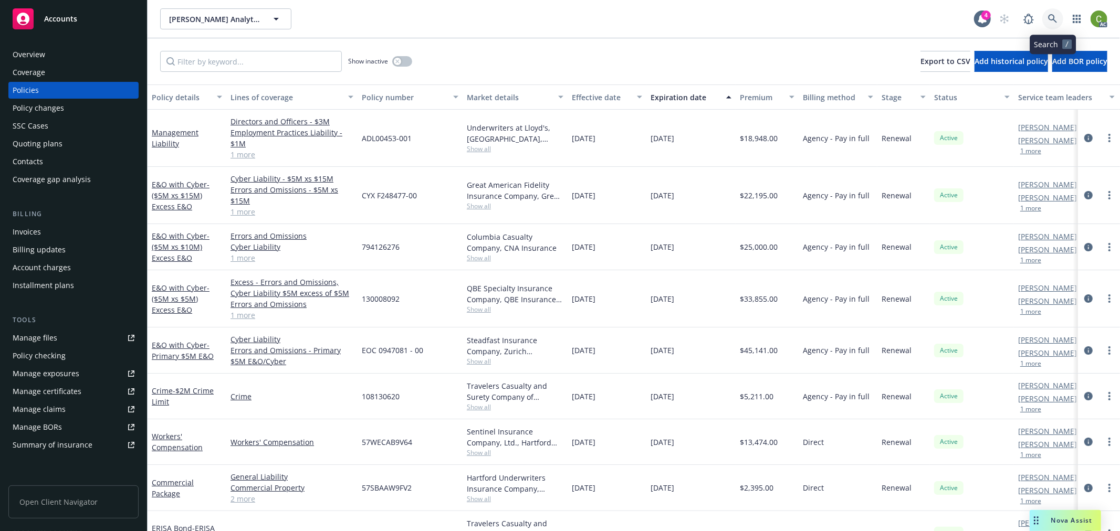
click at [1047, 16] on link at bounding box center [1052, 18] width 21 height 21
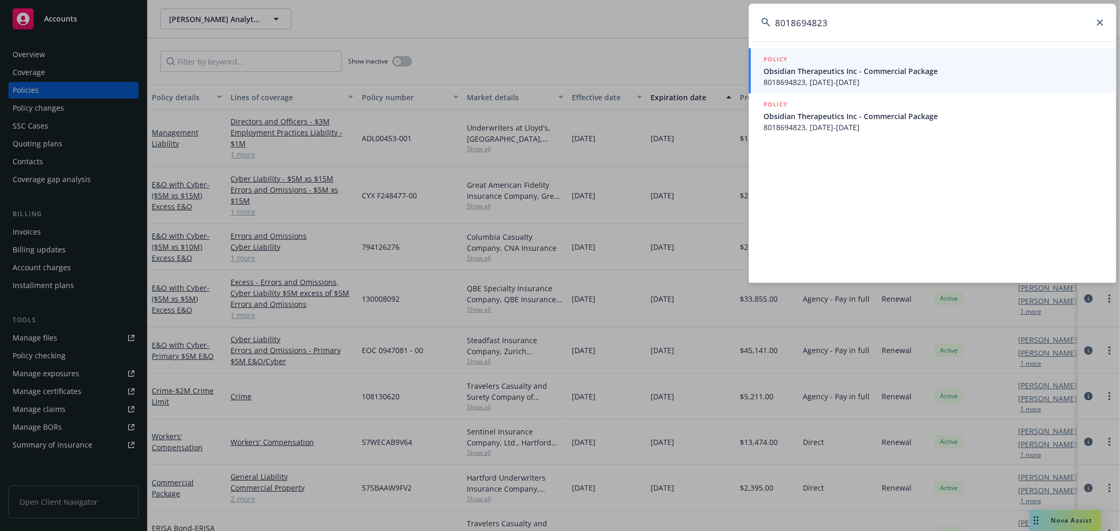
type input "8018694823"
click at [873, 74] on span "Obsidian Therapeutics Inc - Commercial Package" at bounding box center [933, 71] width 340 height 11
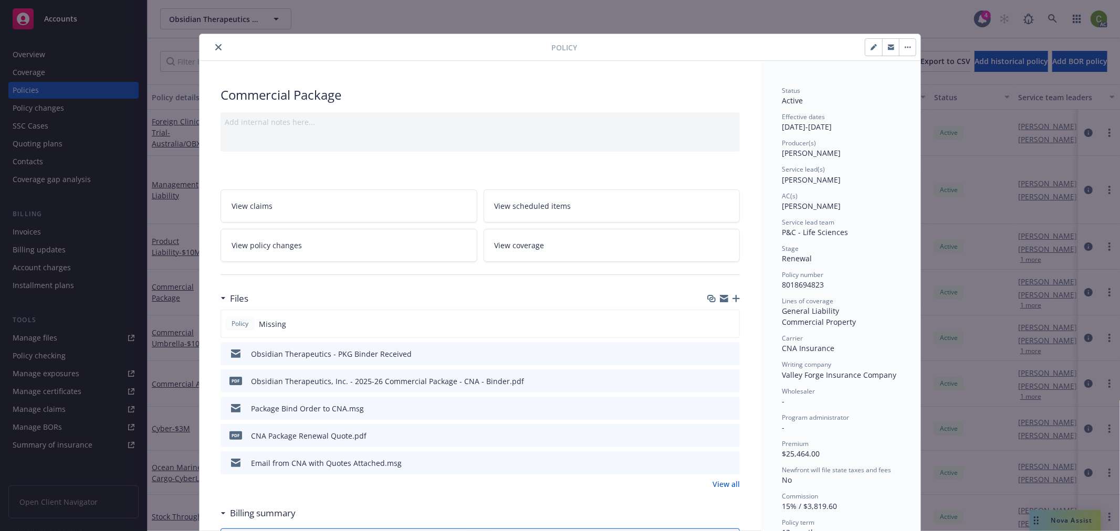
click at [215, 47] on icon "close" at bounding box center [218, 47] width 6 height 6
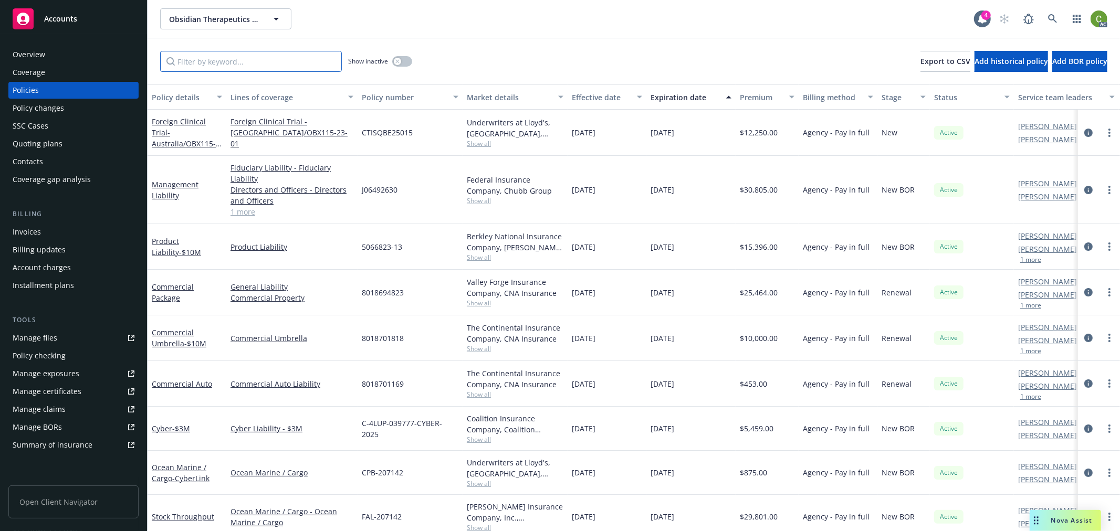
click at [224, 65] on input "Filter by keyword..." at bounding box center [251, 61] width 182 height 21
paste input "8018701169"
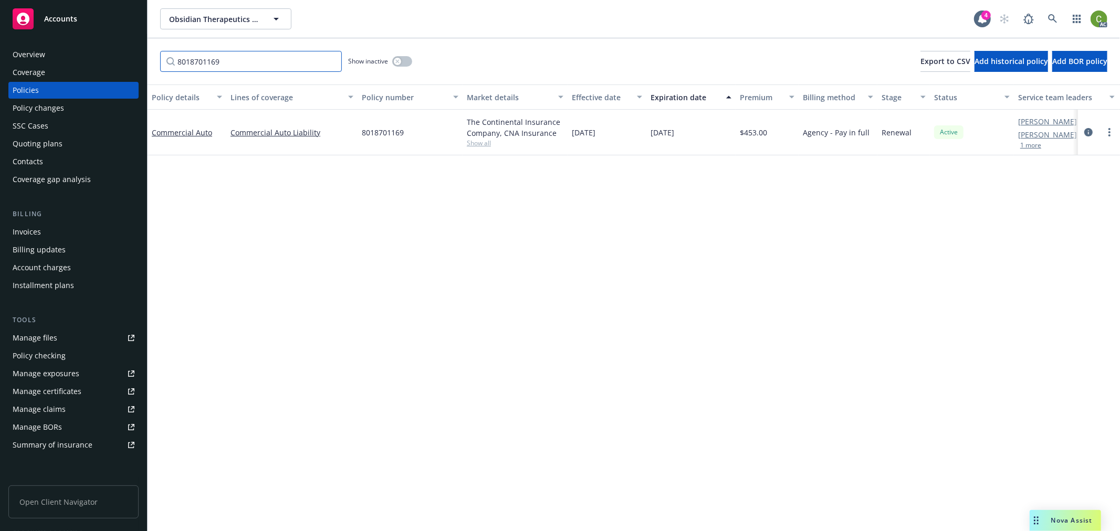
drag, startPoint x: 240, startPoint y: 66, endPoint x: 147, endPoint y: 119, distance: 106.7
click at [0, 66] on div "Accounts Overview Coverage Policies Policy changes SSC Cases Quoting plans Cont…" at bounding box center [560, 265] width 1120 height 531
paste input "818"
type input "8018701818"
click at [1053, 21] on icon at bounding box center [1052, 18] width 9 height 9
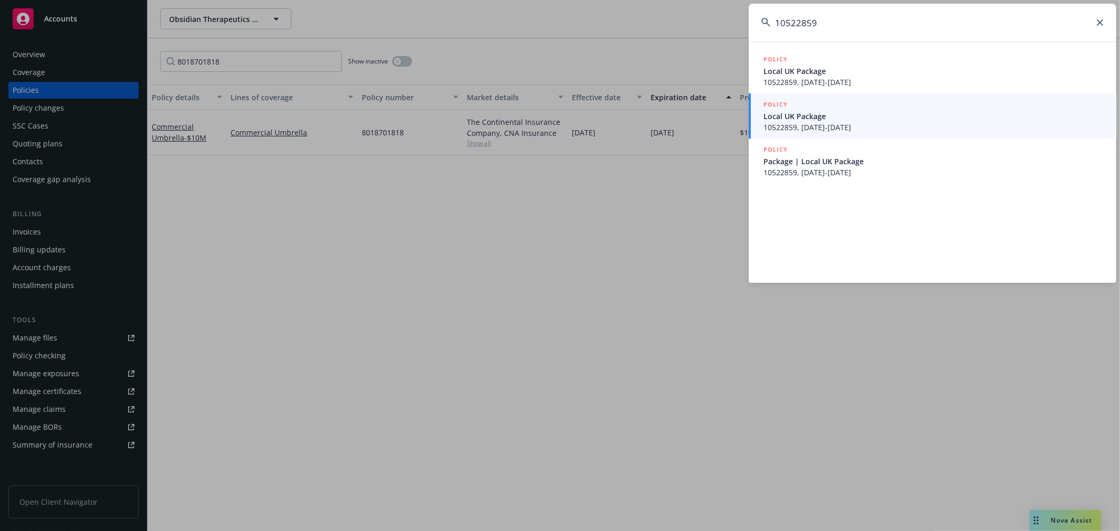
type input "10522859"
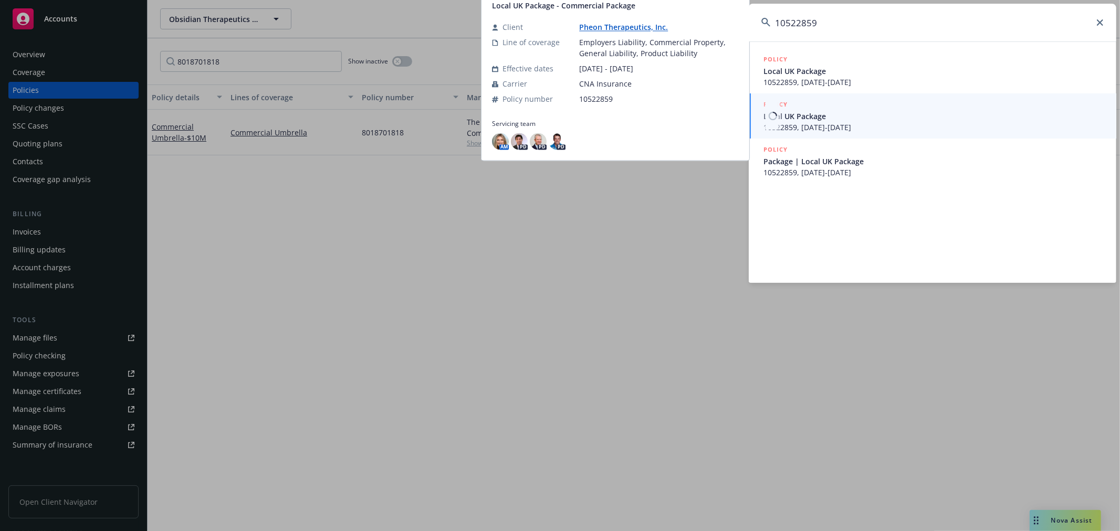
click at [852, 111] on span "Local UK Package" at bounding box center [933, 116] width 340 height 11
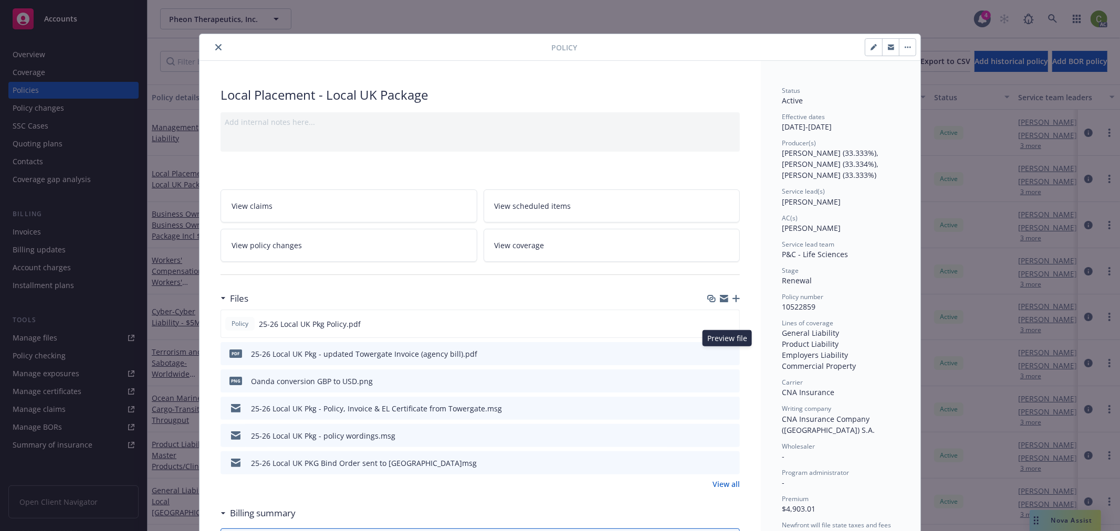
click at [725, 352] on icon "preview file" at bounding box center [729, 353] width 9 height 7
drag, startPoint x: 213, startPoint y: 44, endPoint x: 277, endPoint y: 109, distance: 91.3
click at [215, 44] on icon "close" at bounding box center [218, 47] width 6 height 6
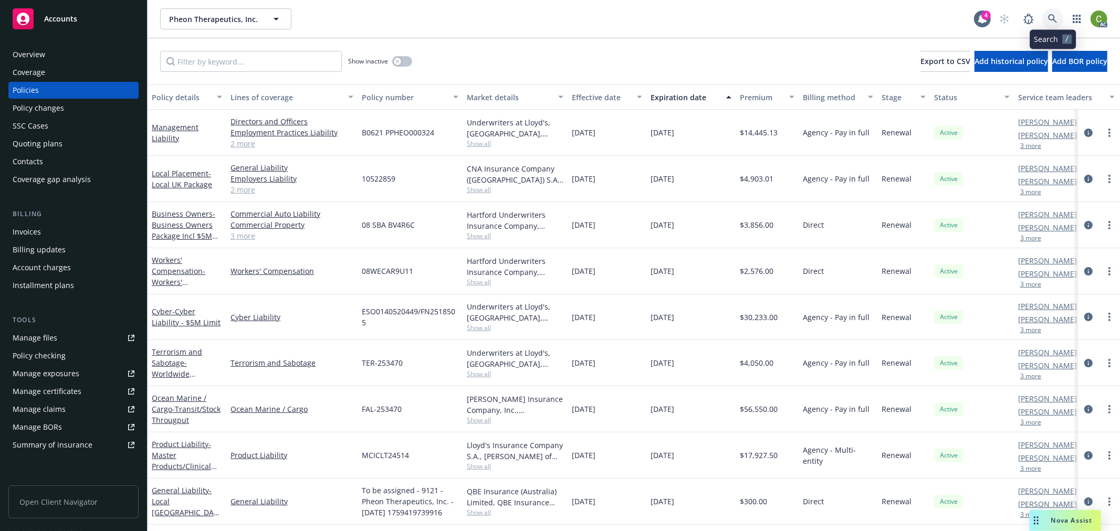
click at [1052, 19] on icon at bounding box center [1052, 18] width 9 height 9
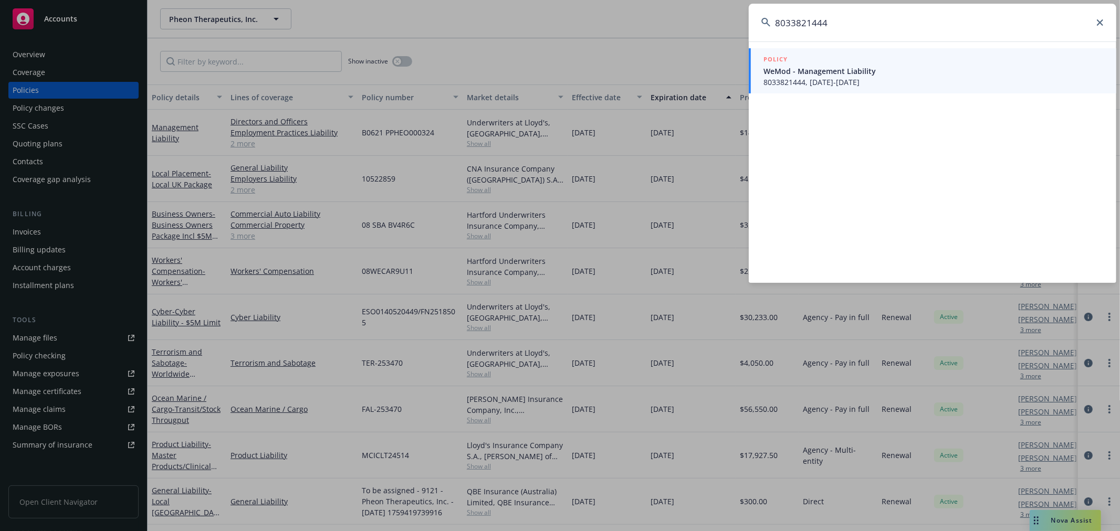
type input "8033821444"
click at [851, 77] on span "8033821444, 09/27/2025-09/27/2026" at bounding box center [933, 82] width 340 height 11
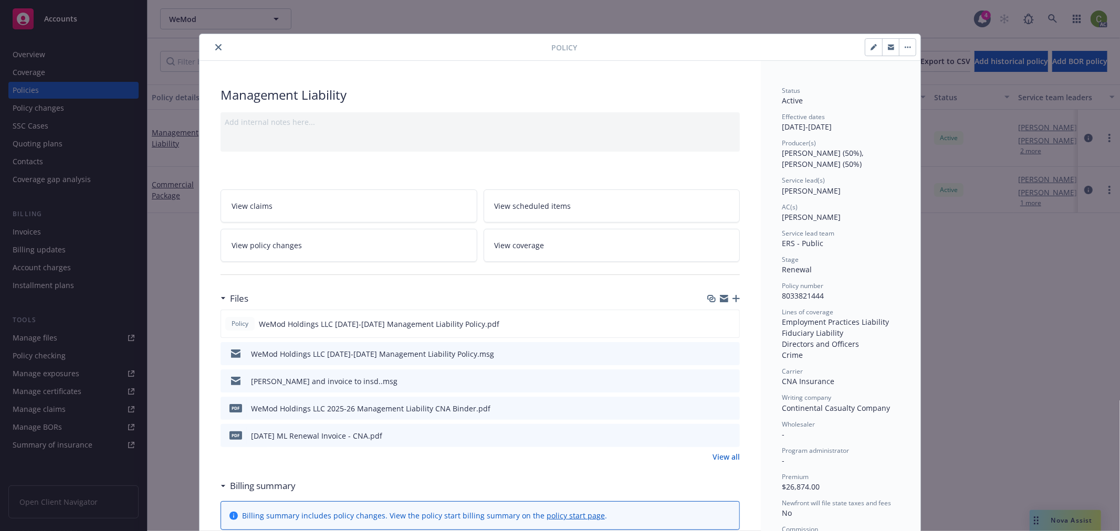
click at [215, 46] on icon "close" at bounding box center [218, 47] width 6 height 6
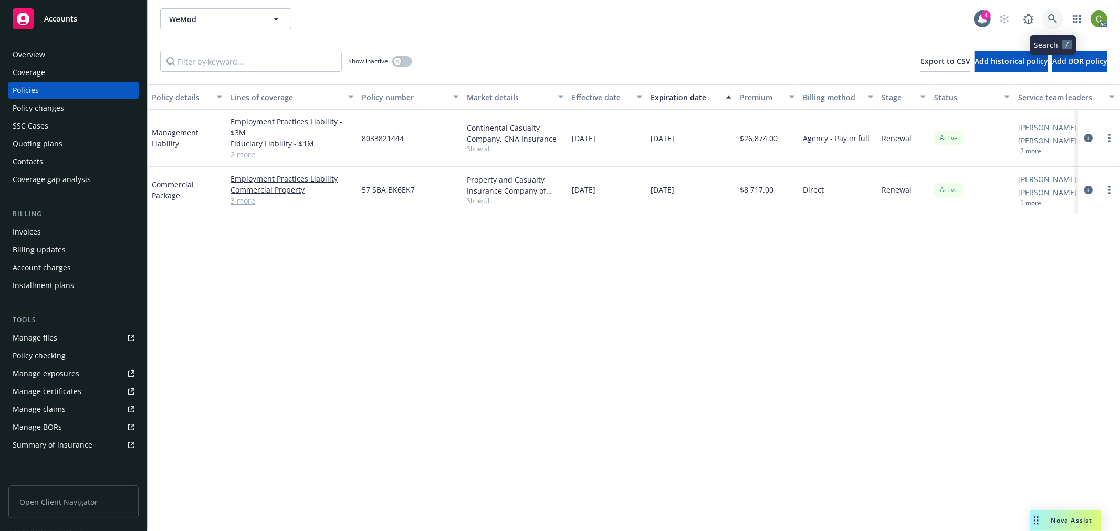
drag, startPoint x: 1054, startPoint y: 22, endPoint x: 1048, endPoint y: 43, distance: 21.8
click at [1054, 23] on icon at bounding box center [1052, 18] width 9 height 9
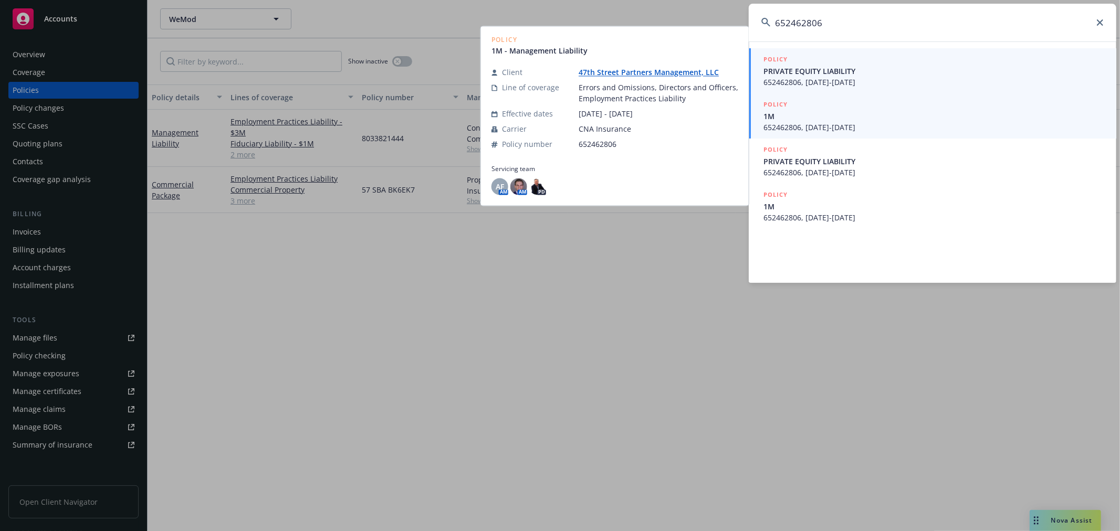
type input "652462806"
click at [858, 79] on span "652462806, 09/15/2025-09/15/2026" at bounding box center [933, 82] width 340 height 11
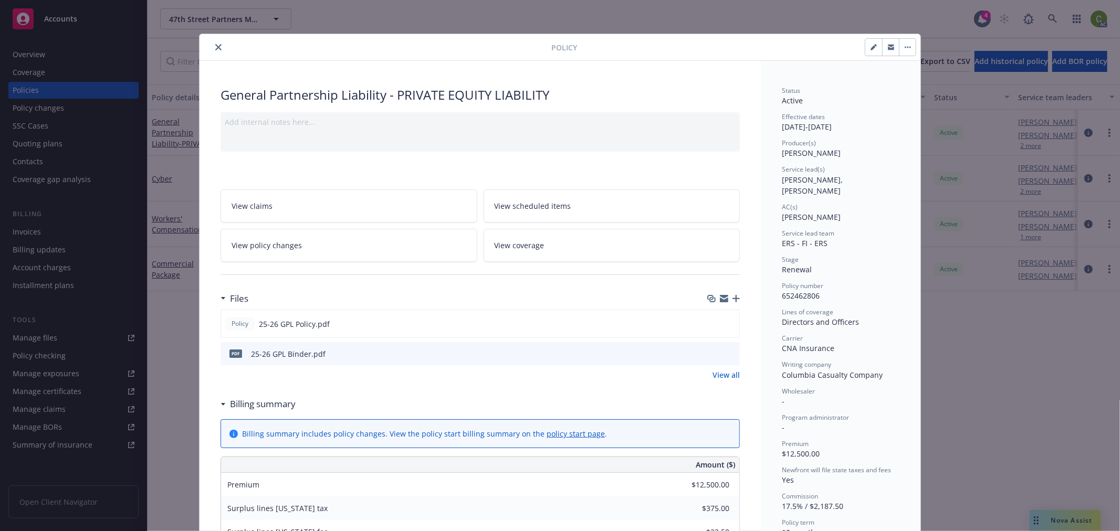
click at [216, 47] on icon "close" at bounding box center [218, 47] width 6 height 6
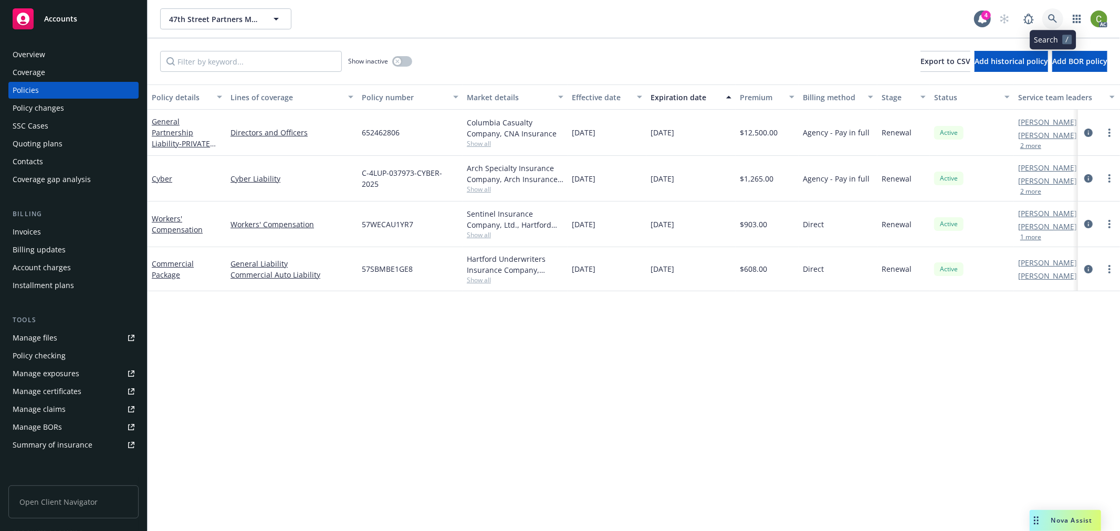
click at [1060, 21] on link at bounding box center [1052, 18] width 21 height 21
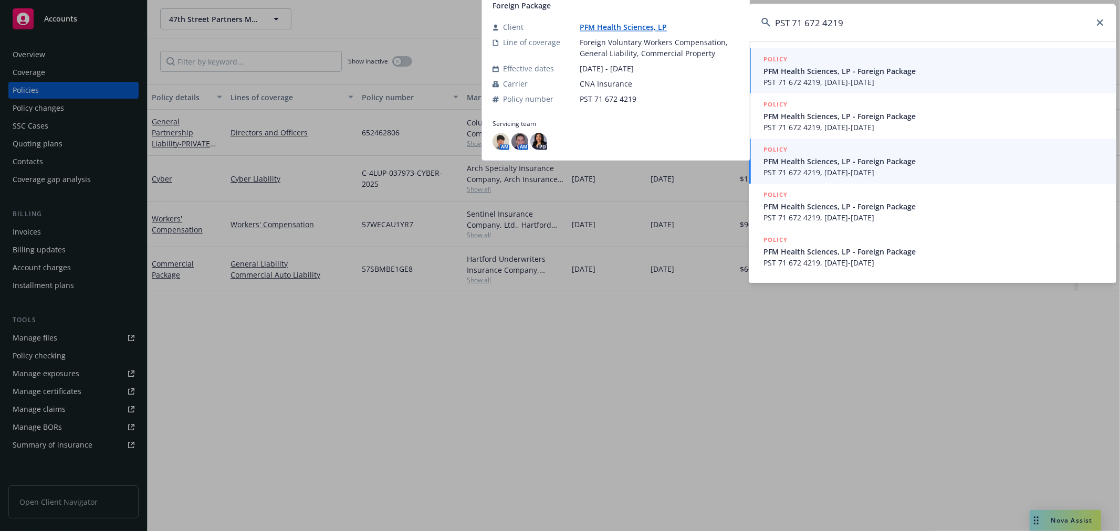
type input "PST 71 672 4219"
click at [902, 171] on span "PST 71 672 4219, 09/01/2025-09/01/2026" at bounding box center [933, 172] width 340 height 11
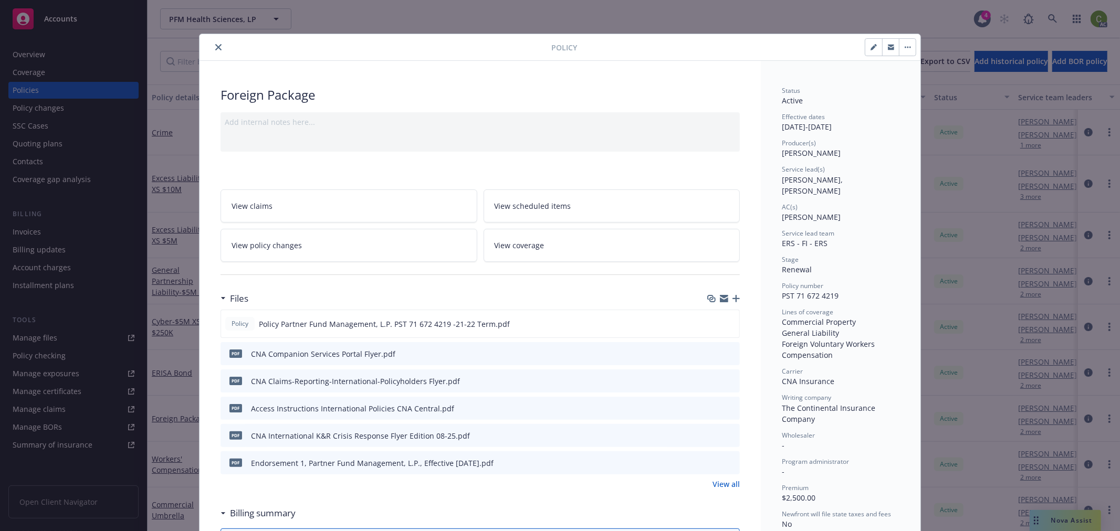
click at [215, 44] on icon "close" at bounding box center [218, 47] width 6 height 6
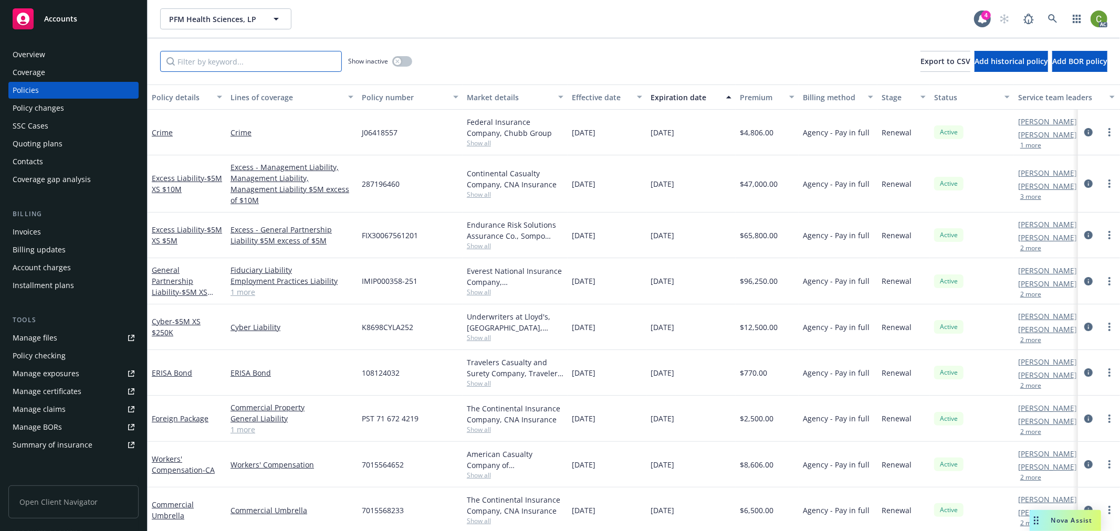
click at [263, 69] on input "Filter by keyword..." at bounding box center [251, 61] width 182 height 21
paste input "7015551965"
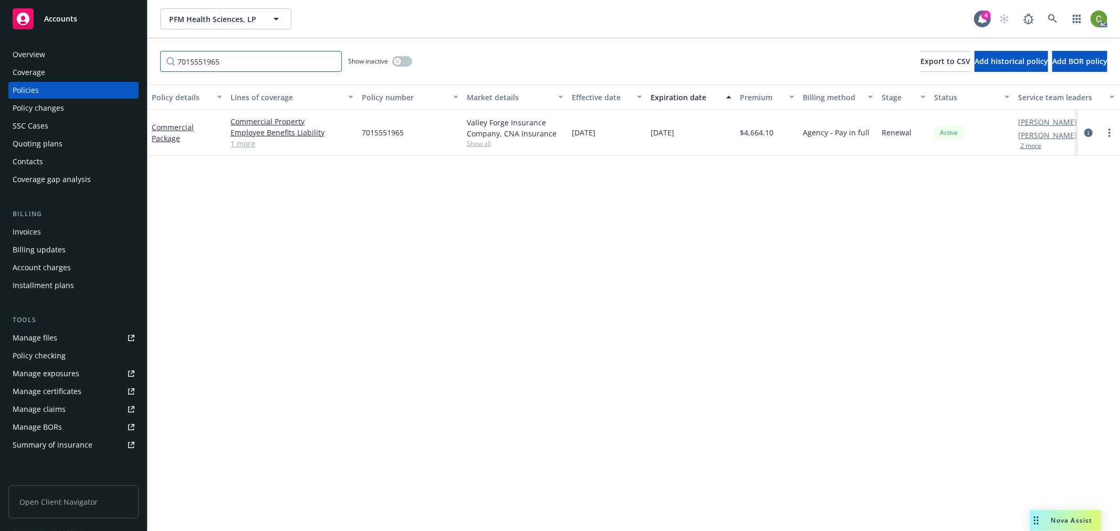
drag, startPoint x: 254, startPoint y: 64, endPoint x: 175, endPoint y: 135, distance: 106.7
click at [2, 65] on div "Accounts Overview Coverage Policies Policy changes SSC Cases Quoting plans Cont…" at bounding box center [560, 265] width 1120 height 531
paste input "68233"
drag, startPoint x: 236, startPoint y: 60, endPoint x: 469, endPoint y: 212, distance: 278.2
click at [0, 60] on div "Accounts Overview Coverage Policies Policy changes SSC Cases Quoting plans Cont…" at bounding box center [560, 265] width 1120 height 531
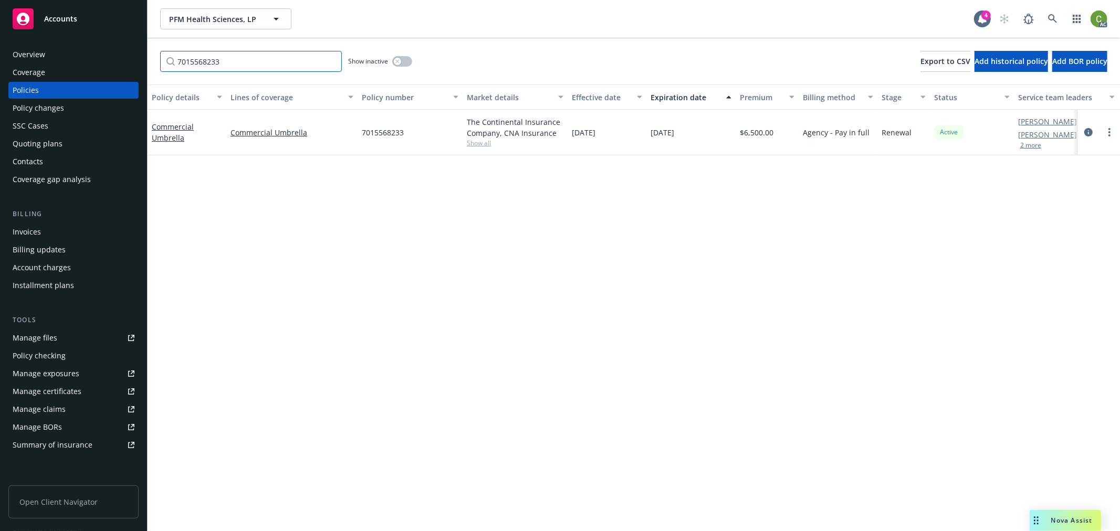
paste input "4781"
drag, startPoint x: 1090, startPoint y: 132, endPoint x: 1043, endPoint y: 223, distance: 101.9
click at [1090, 132] on icon "circleInformation" at bounding box center [1088, 132] width 8 height 8
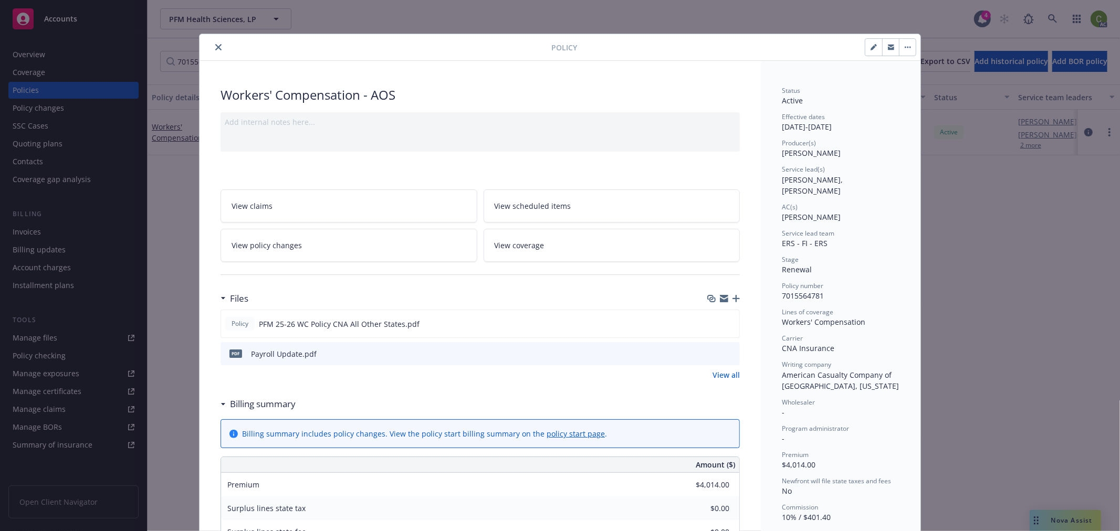
click at [218, 46] on button "close" at bounding box center [218, 47] width 13 height 13
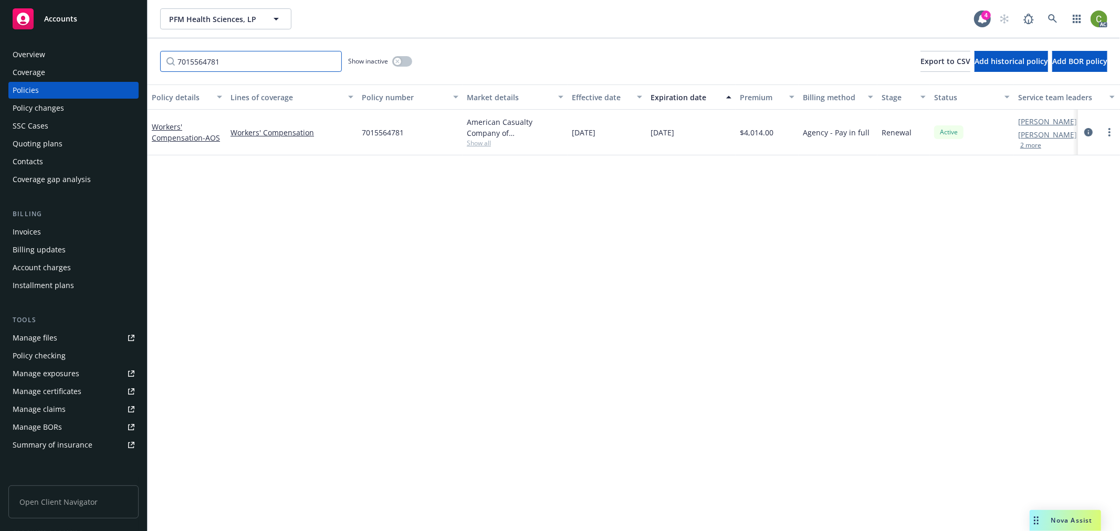
click at [228, 66] on input "7015564781" at bounding box center [251, 61] width 182 height 21
drag, startPoint x: 238, startPoint y: 61, endPoint x: 0, endPoint y: 64, distance: 238.4
click at [0, 61] on div "Accounts Overview Coverage Policies Policy changes SSC Cases Quoting plans Cont…" at bounding box center [560, 265] width 1120 height 531
paste input "652"
drag, startPoint x: 1089, startPoint y: 133, endPoint x: 1012, endPoint y: 249, distance: 138.9
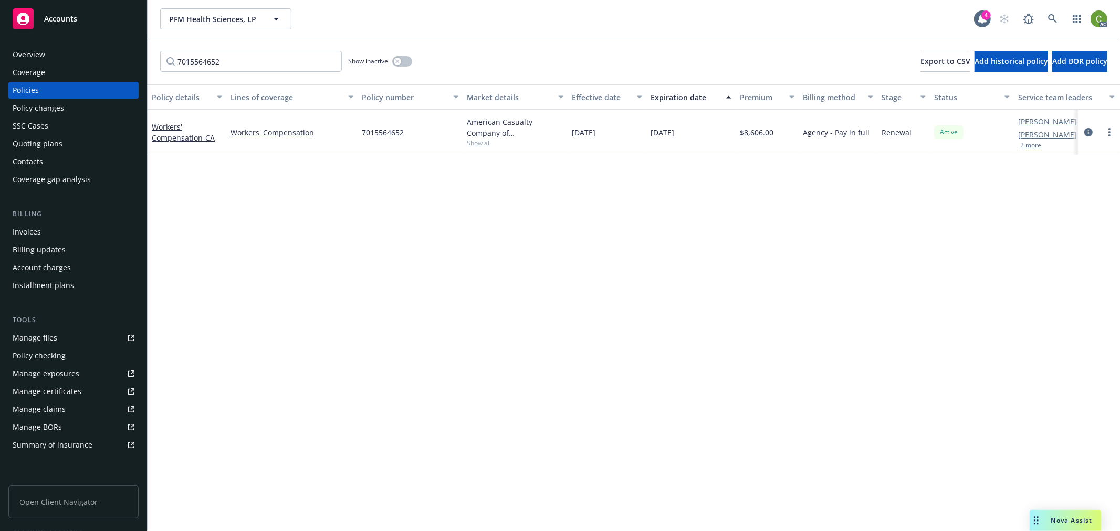
click at [1089, 133] on icon "circleInformation" at bounding box center [1088, 132] width 8 height 8
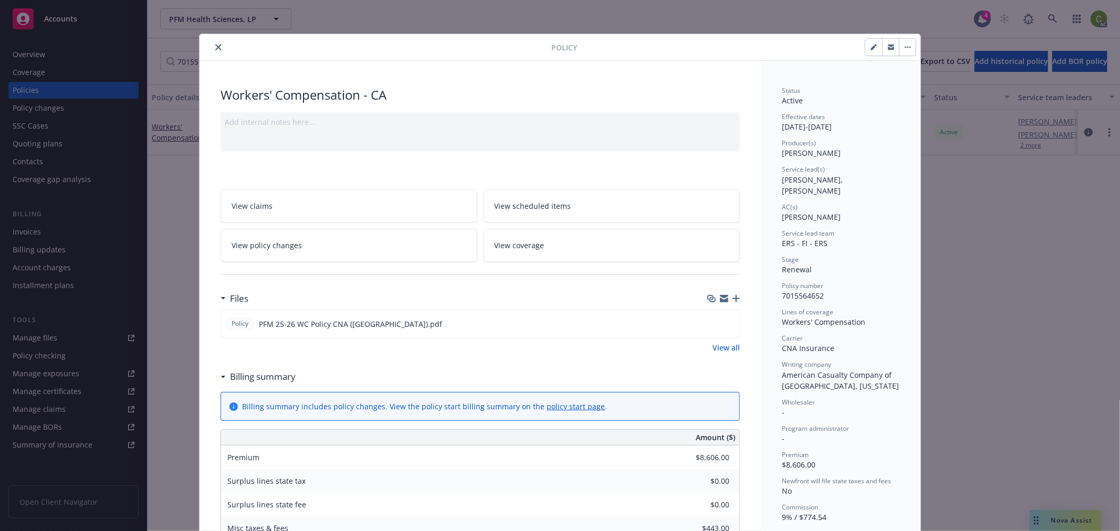
click at [218, 47] on button "close" at bounding box center [218, 47] width 13 height 13
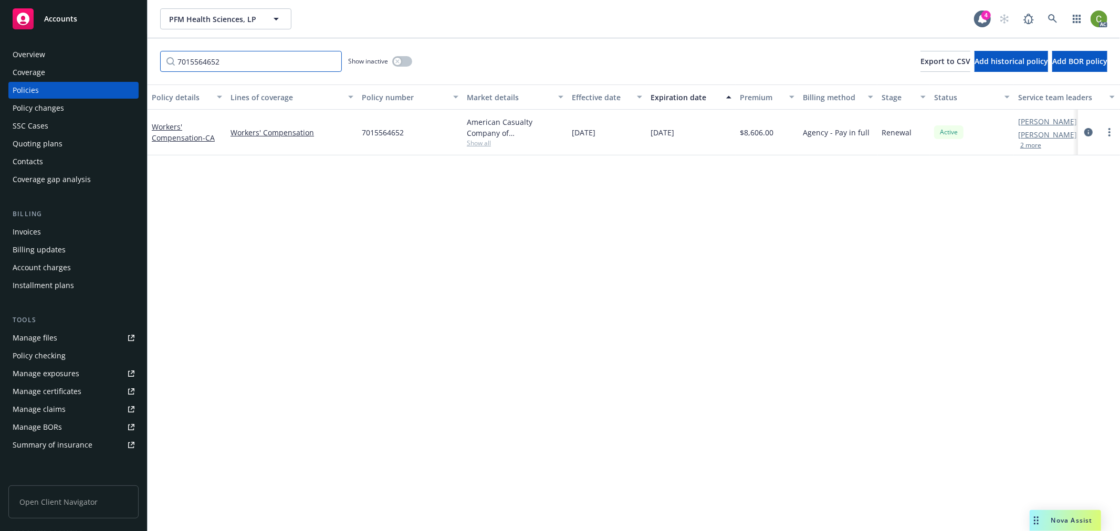
drag, startPoint x: 255, startPoint y: 71, endPoint x: 264, endPoint y: 68, distance: 9.3
click at [256, 71] on input "7015564652" at bounding box center [251, 61] width 182 height 21
drag, startPoint x: 0, startPoint y: 61, endPoint x: 121, endPoint y: 98, distance: 126.1
click at [0, 61] on div "Accounts Overview Coverage Policies Policy changes SSC Cases Quoting plans Cont…" at bounding box center [560, 265] width 1120 height 531
paste input "5817"
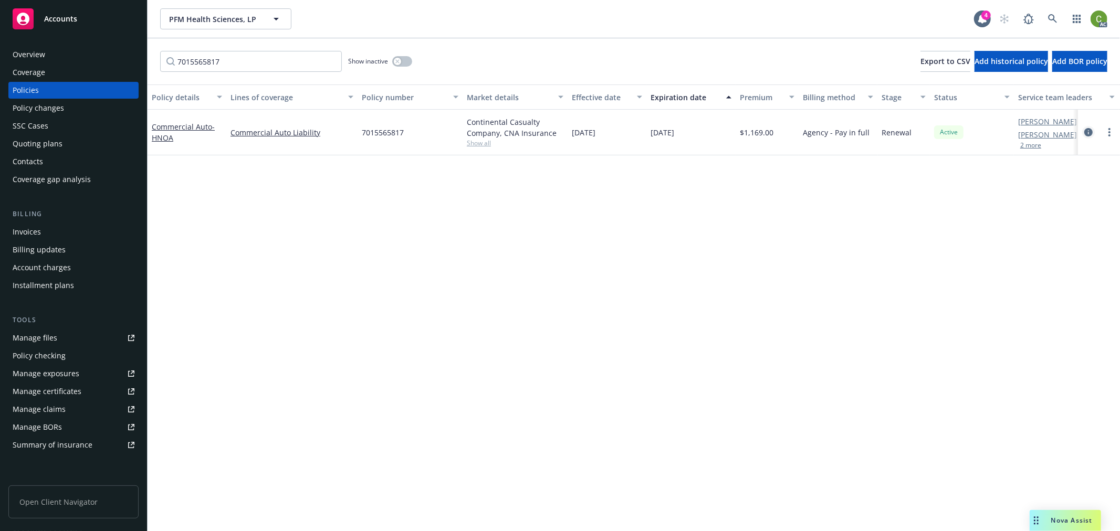
click at [1089, 132] on icon "circleInformation" at bounding box center [1088, 132] width 8 height 8
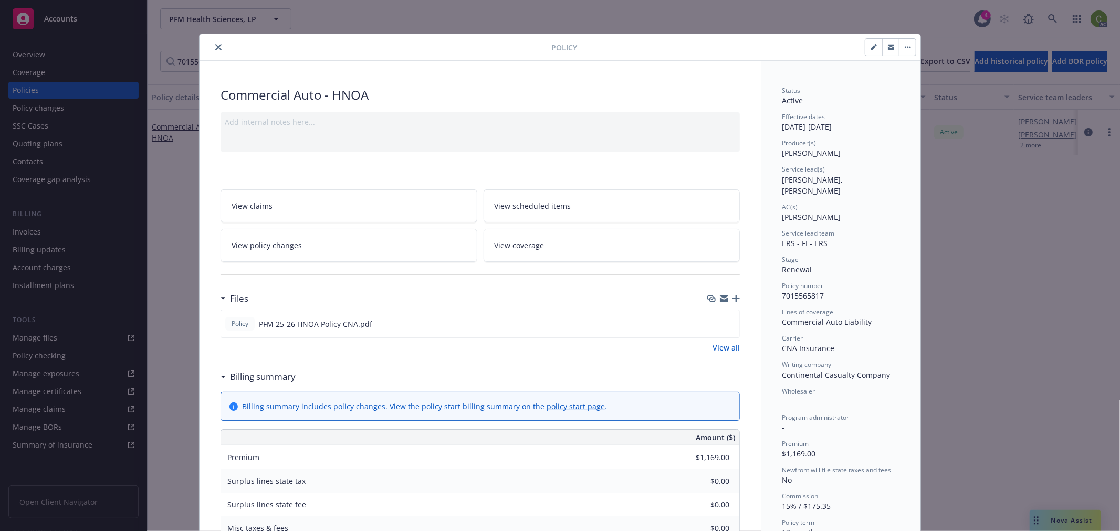
drag, startPoint x: 212, startPoint y: 45, endPoint x: 232, endPoint y: 68, distance: 30.9
click at [215, 45] on icon "close" at bounding box center [218, 47] width 6 height 6
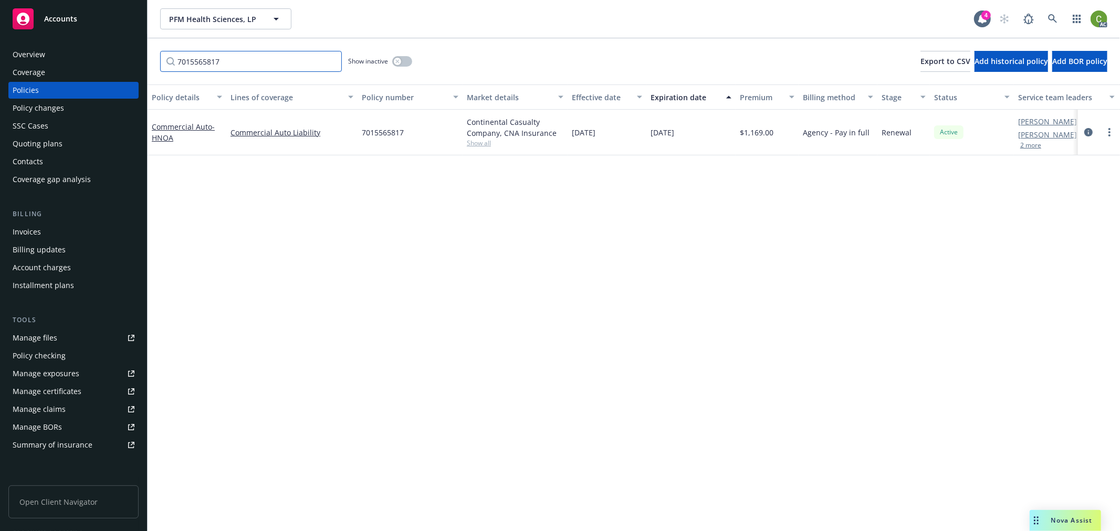
click at [237, 64] on input "7015565817" at bounding box center [251, 61] width 182 height 21
drag, startPoint x: 244, startPoint y: 63, endPoint x: 0, endPoint y: 49, distance: 244.5
click at [0, 45] on div "Accounts Overview Coverage Policies Policy changes SSC Cases Quoting plans Cont…" at bounding box center [560, 265] width 1120 height 531
paste input "287196460"
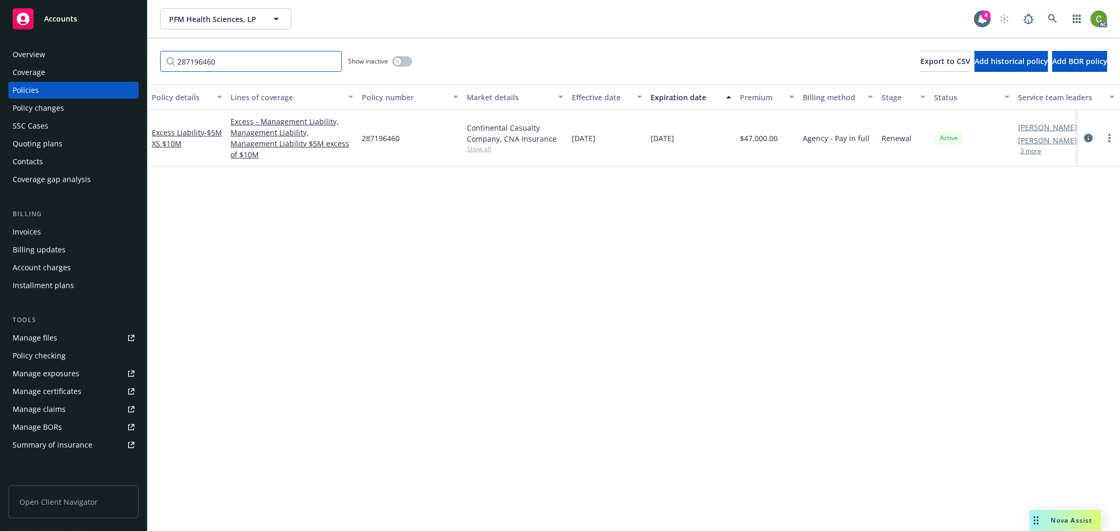
type input "287196460"
click at [1089, 134] on icon "circleInformation" at bounding box center [1088, 138] width 8 height 8
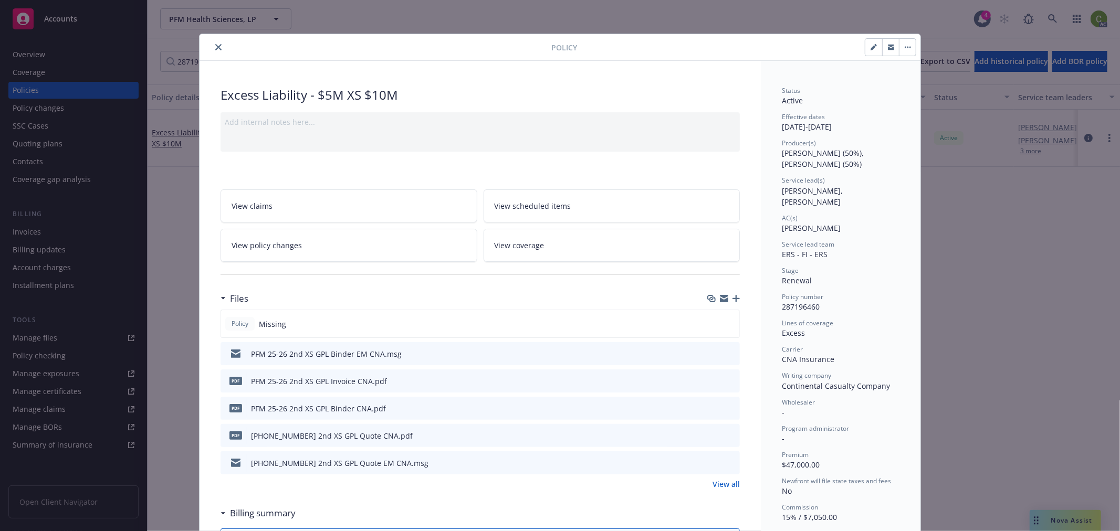
click at [218, 48] on button "close" at bounding box center [218, 47] width 13 height 13
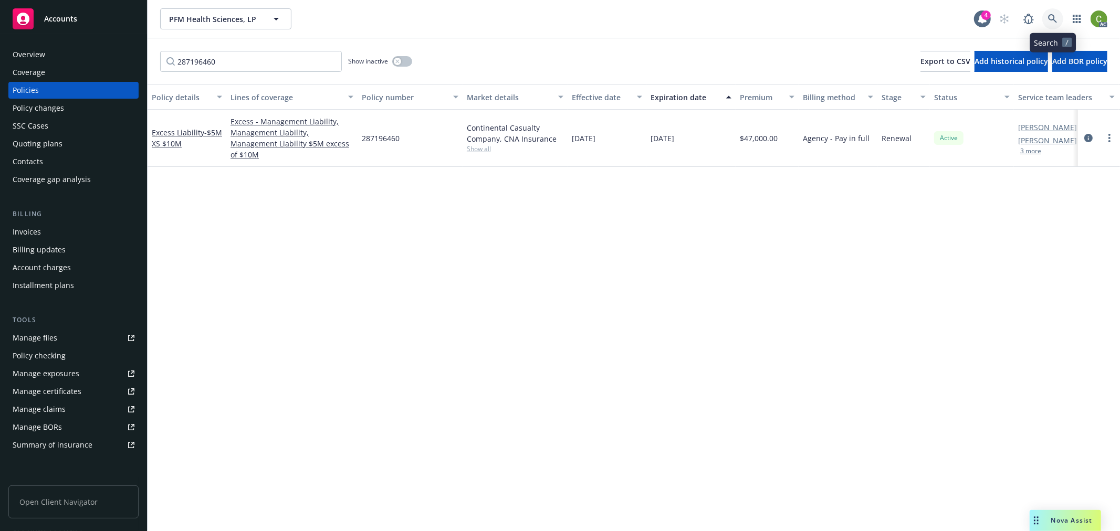
click at [1056, 20] on link at bounding box center [1052, 18] width 21 height 21
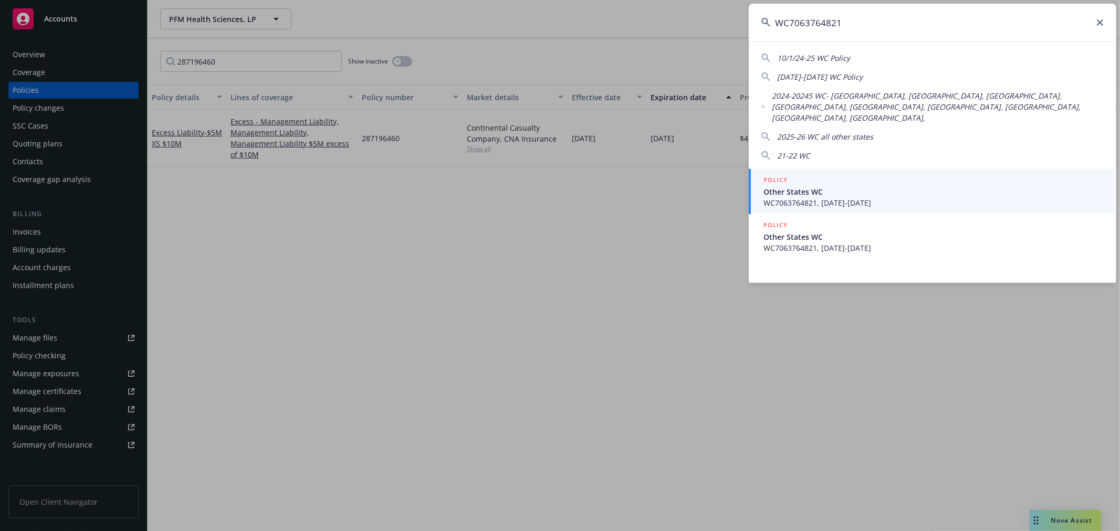
type input "WC7063764821"
click at [868, 197] on span "WC7063764821, 11/30/2024-11/30/2025" at bounding box center [933, 202] width 340 height 11
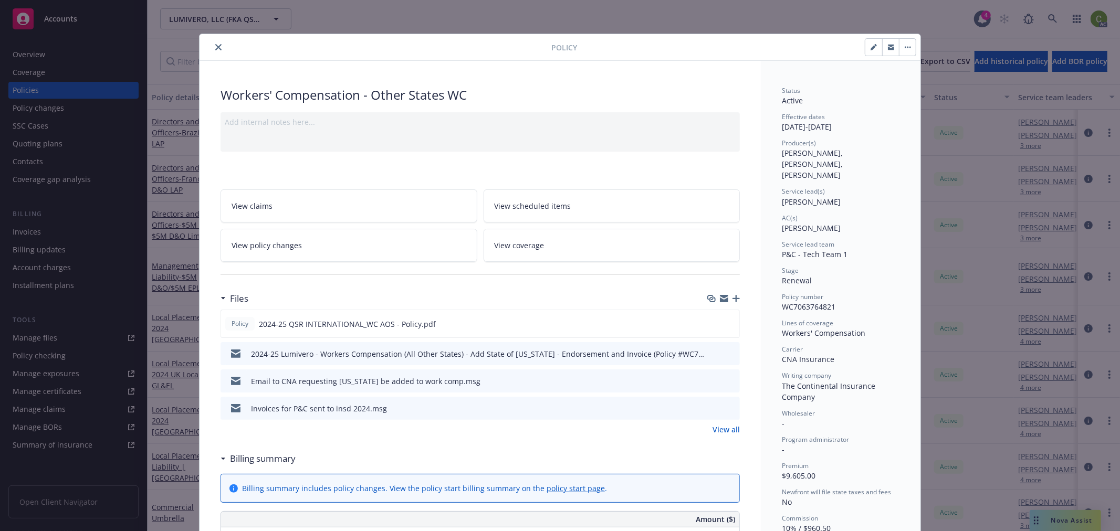
click at [354, 243] on link "View policy changes" at bounding box center [349, 245] width 257 height 33
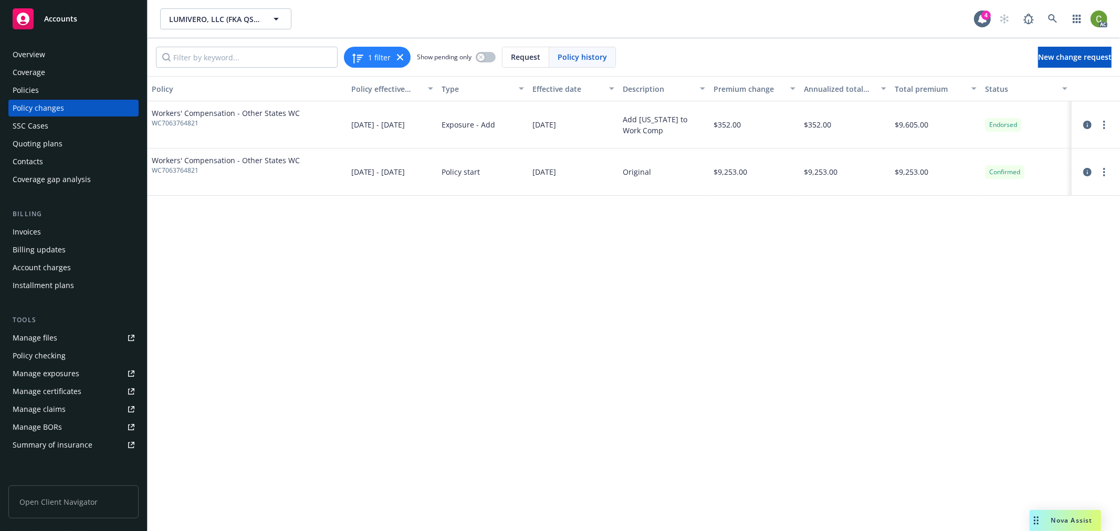
click at [88, 232] on div "Invoices" at bounding box center [74, 232] width 122 height 17
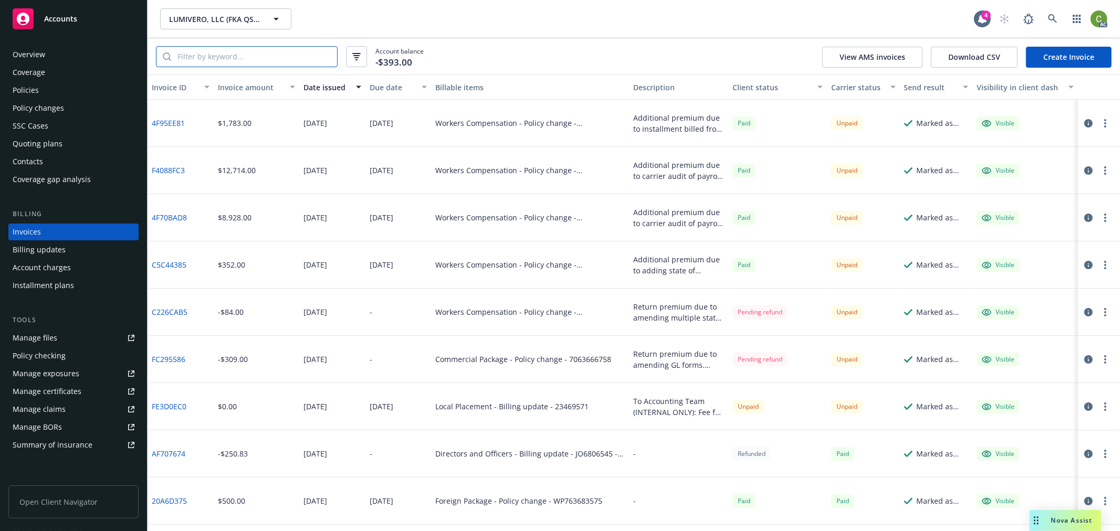
click at [286, 63] on input "search" at bounding box center [254, 57] width 166 height 20
paste input "4F70BAD8"
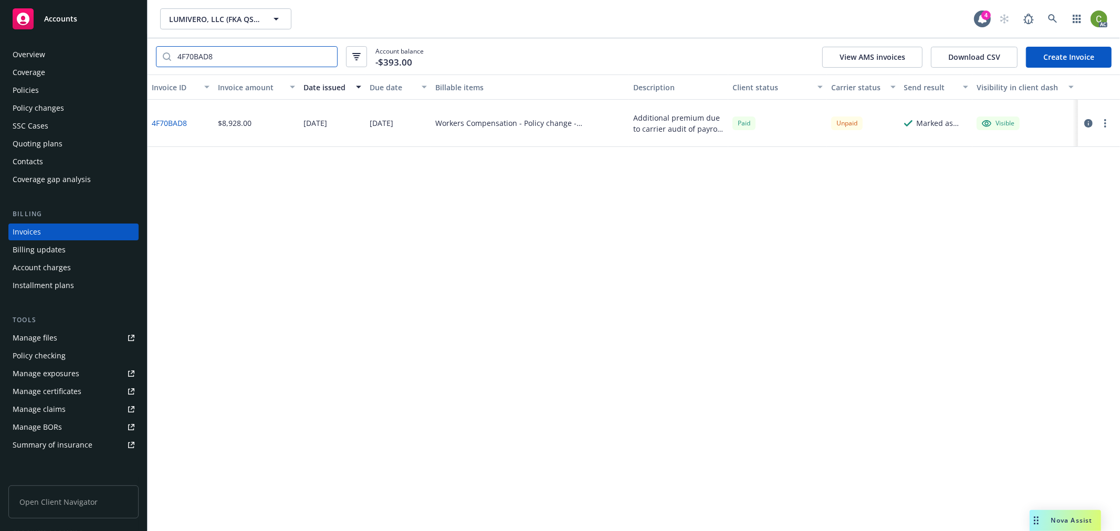
type input "4F70BAD8"
click at [172, 117] on div "4F70BAD8" at bounding box center [181, 123] width 66 height 47
click at [187, 123] on div "4F70BAD8" at bounding box center [181, 123] width 66 height 47
click at [176, 124] on link "4F70BAD8" at bounding box center [169, 123] width 35 height 11
click at [49, 108] on div "Policy changes" at bounding box center [38, 108] width 51 height 17
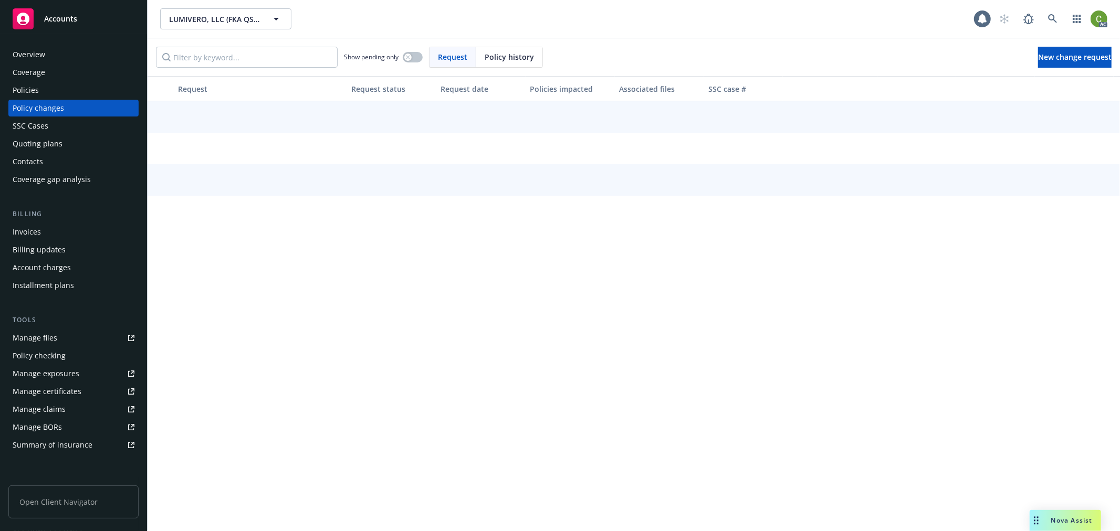
click at [500, 56] on span "Policy history" at bounding box center [509, 56] width 49 height 11
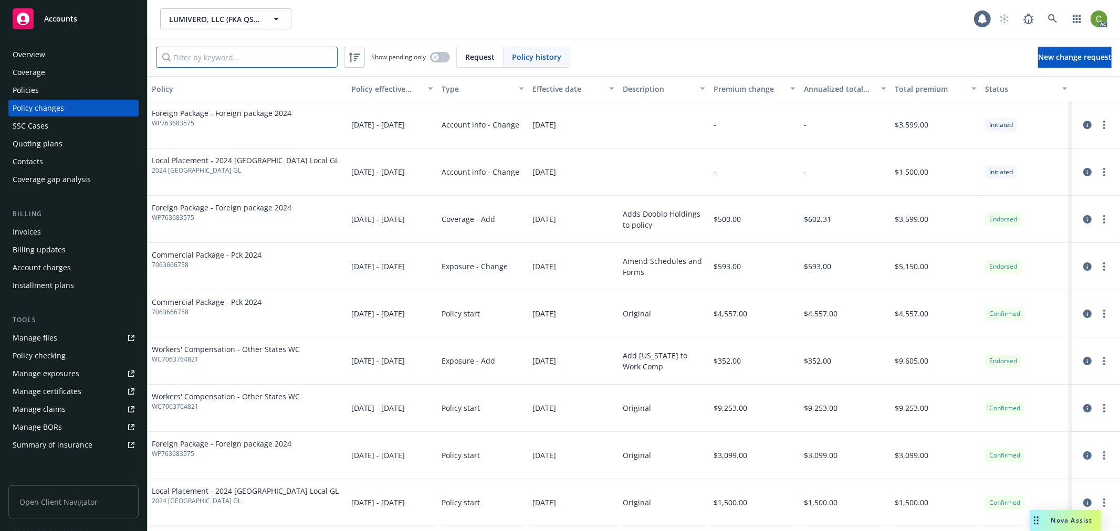
click at [279, 57] on input "Filter by keyword..." at bounding box center [247, 57] width 182 height 21
paste input "WC7063764821"
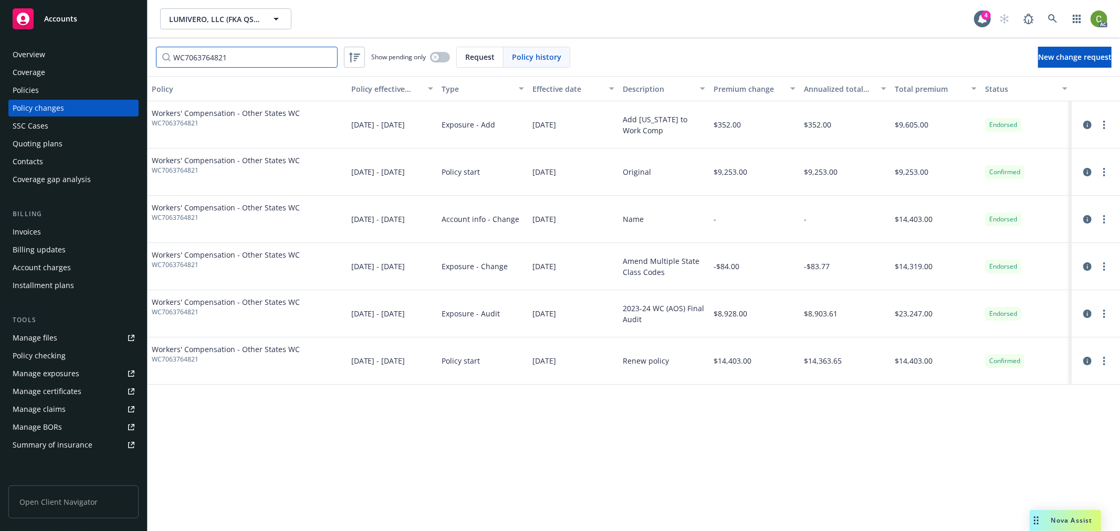
type input "WC7063764821"
drag, startPoint x: 39, startPoint y: 95, endPoint x: 76, endPoint y: 91, distance: 36.9
click at [39, 95] on div "Policies" at bounding box center [74, 90] width 122 height 17
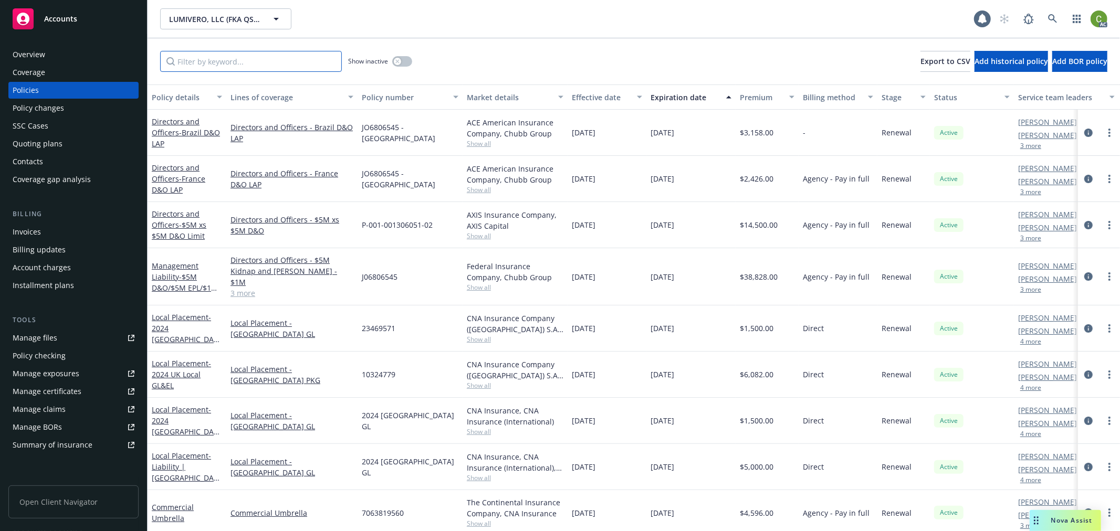
click at [234, 61] on input "Filter by keyword..." at bounding box center [251, 61] width 182 height 21
click at [1050, 26] on link at bounding box center [1052, 18] width 21 height 21
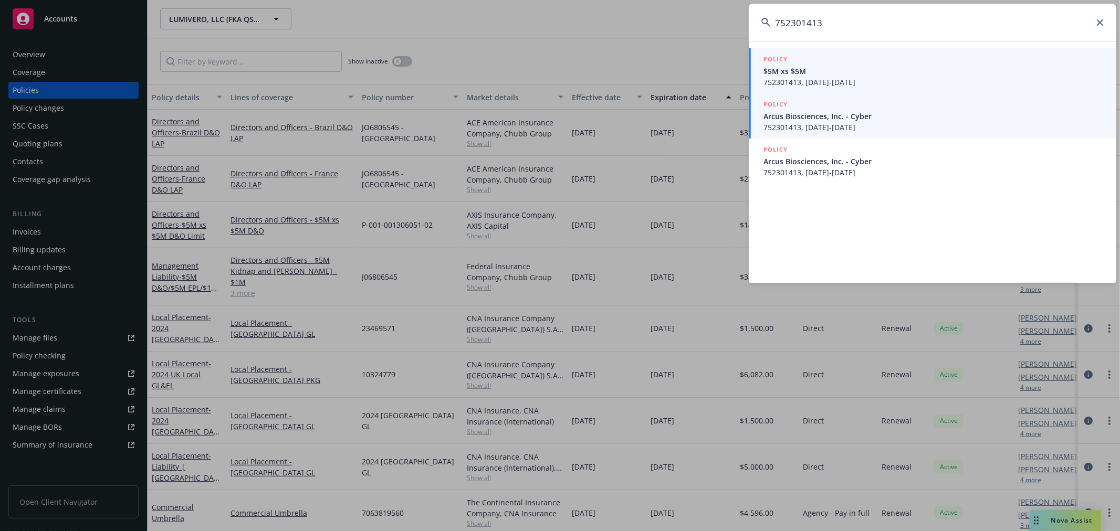
type input "752301413"
click at [845, 128] on span "752301413, 09/01/2025-09/01/2026" at bounding box center [933, 127] width 340 height 11
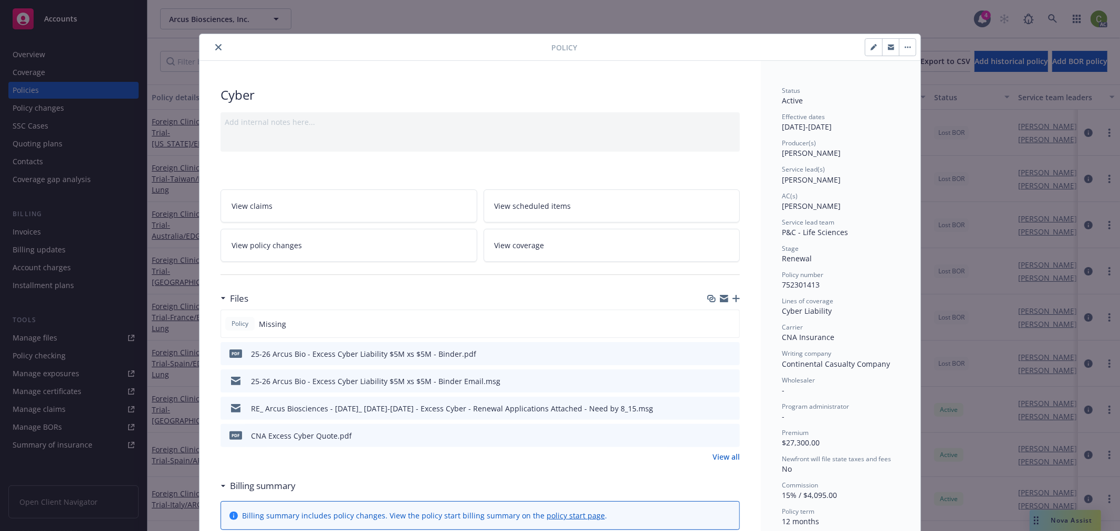
click at [727, 353] on icon "preview file" at bounding box center [729, 353] width 9 height 7
click at [219, 46] on button "close" at bounding box center [218, 47] width 13 height 13
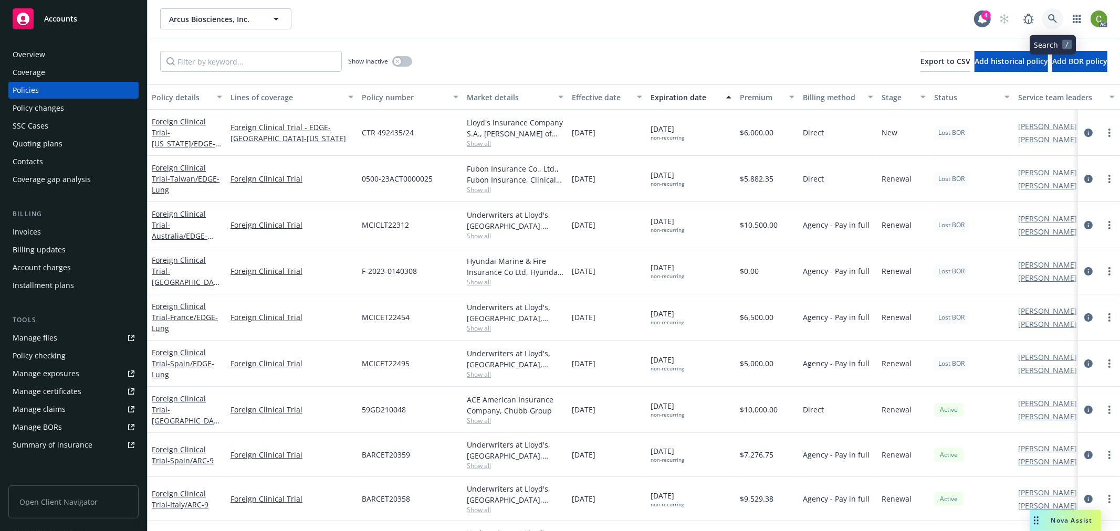
click at [1053, 15] on icon at bounding box center [1052, 18] width 9 height 9
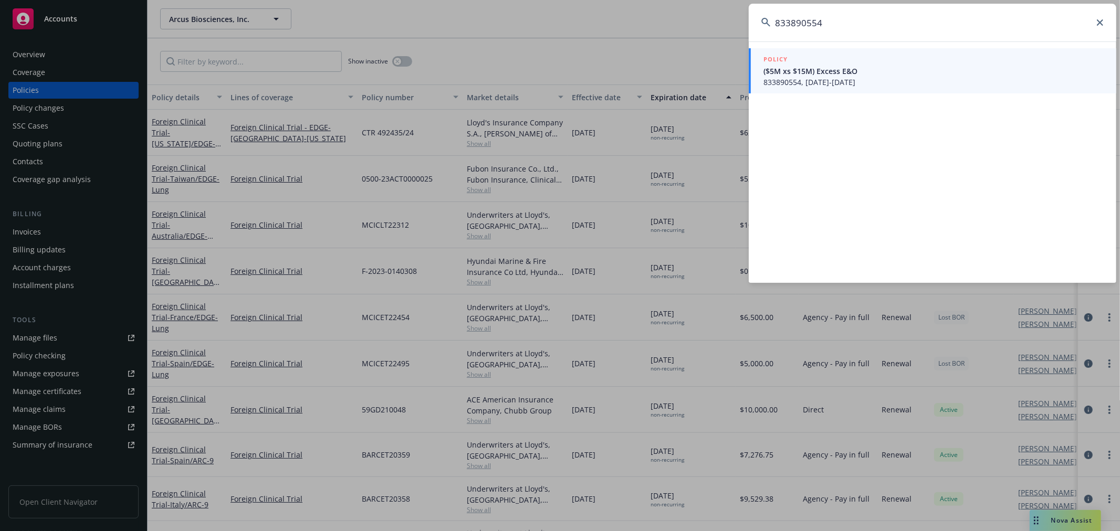
type input "833890554"
click at [836, 77] on span "833890554, 09/12/2025-09/12/2031" at bounding box center [933, 82] width 340 height 11
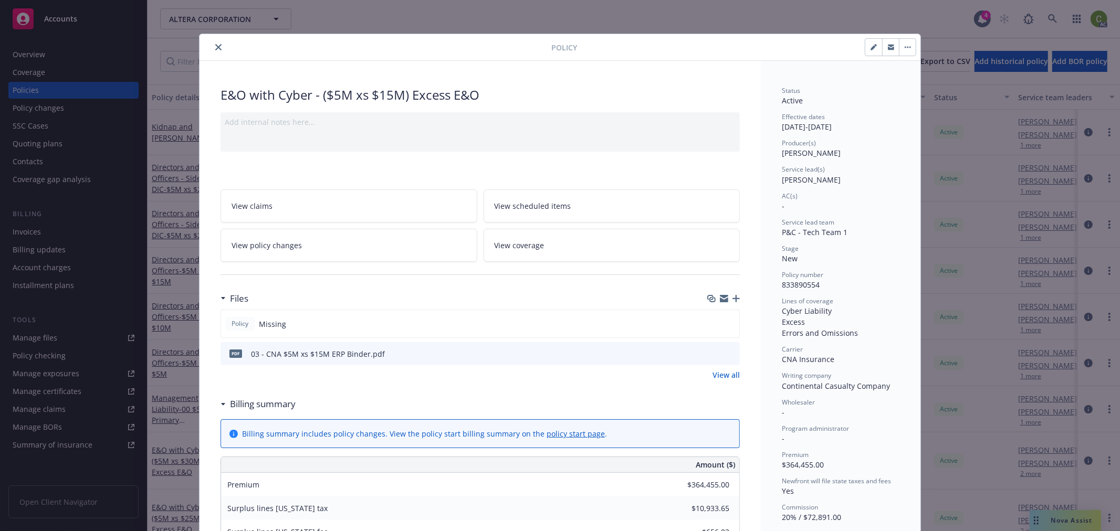
click at [728, 355] on icon "preview file" at bounding box center [729, 353] width 9 height 7
click at [215, 46] on icon "close" at bounding box center [218, 47] width 6 height 6
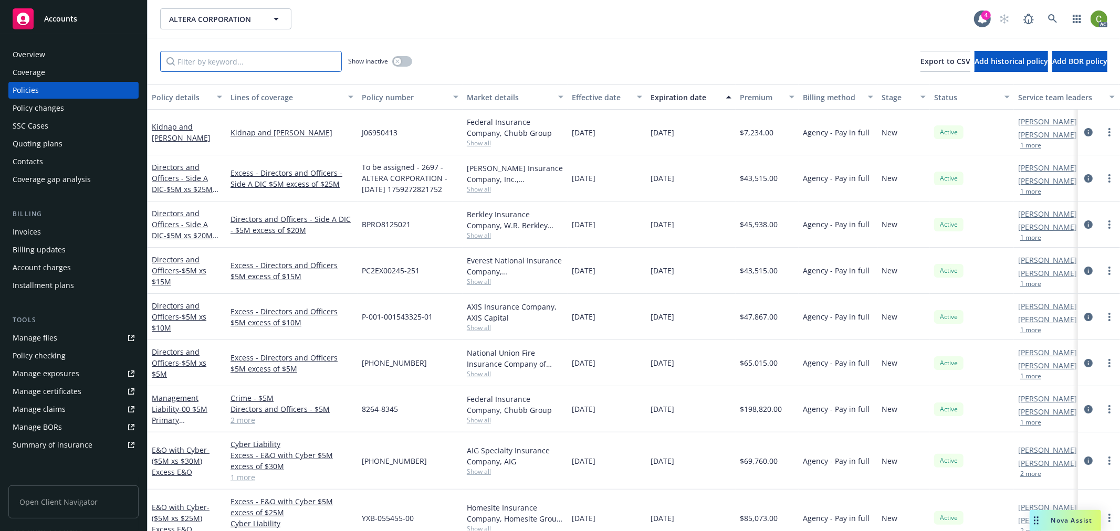
drag, startPoint x: 218, startPoint y: 55, endPoint x: 261, endPoint y: 72, distance: 46.7
click at [219, 57] on input "Filter by keyword..." at bounding box center [251, 61] width 182 height 21
paste input "833890635"
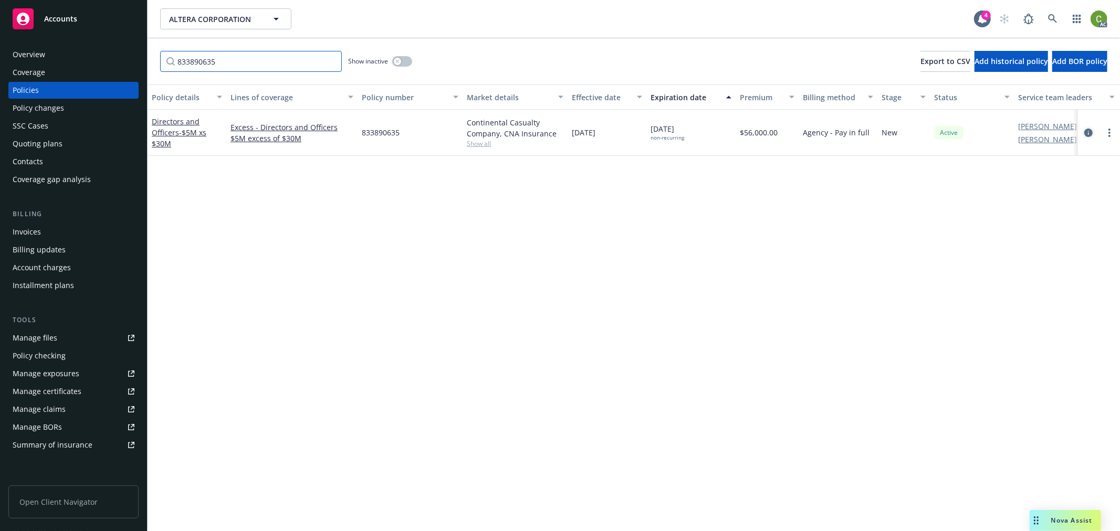
type input "833890635"
click at [1089, 134] on icon "circleInformation" at bounding box center [1088, 133] width 8 height 8
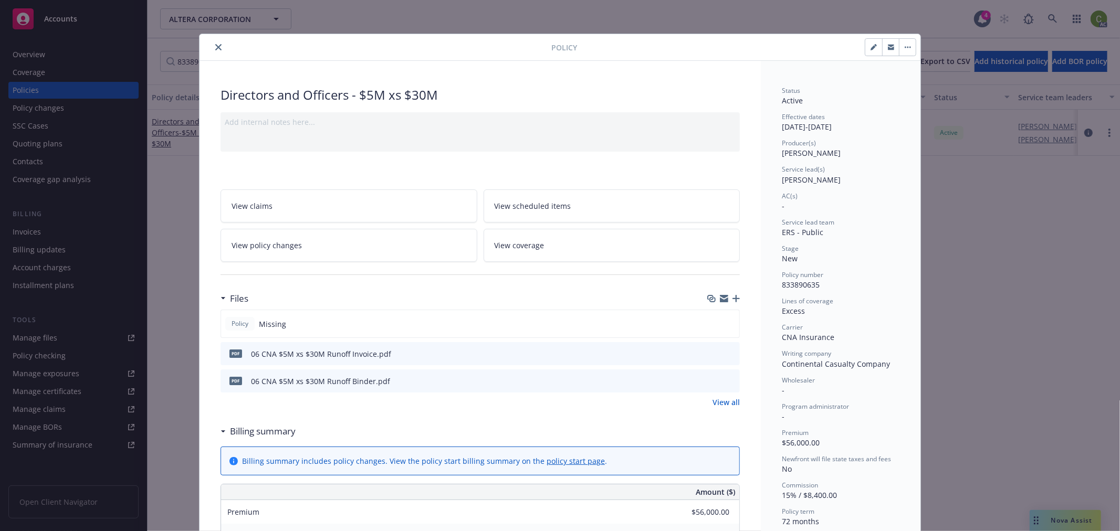
click at [727, 354] on icon "preview file" at bounding box center [729, 353] width 9 height 7
click at [215, 46] on icon "close" at bounding box center [218, 47] width 6 height 6
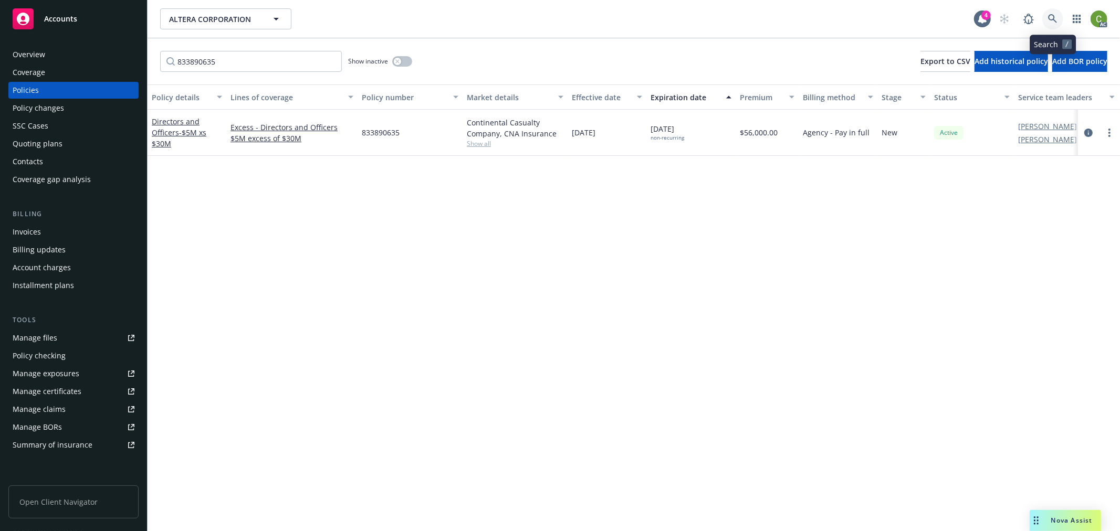
click at [1053, 19] on icon at bounding box center [1052, 18] width 9 height 9
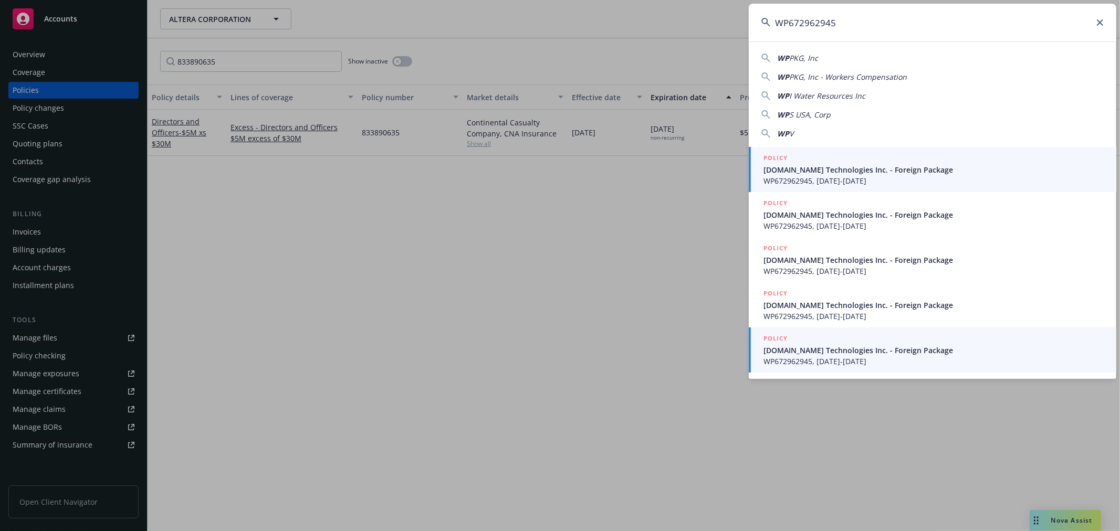
type input "WP672962945"
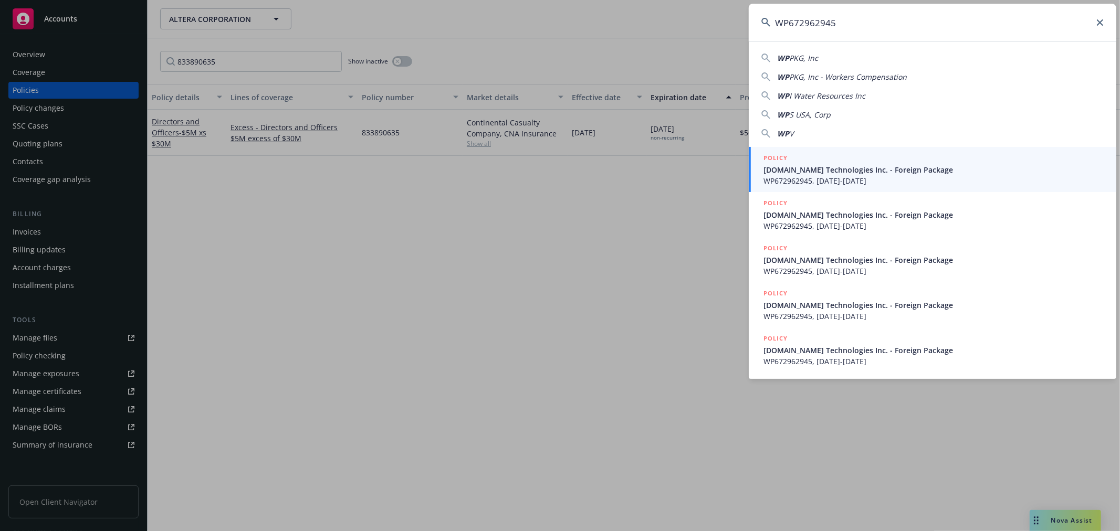
drag, startPoint x: 900, startPoint y: 354, endPoint x: 841, endPoint y: 290, distance: 86.6
click at [900, 354] on span "EX.CO Technologies Inc. - Foreign Package" at bounding box center [933, 350] width 340 height 11
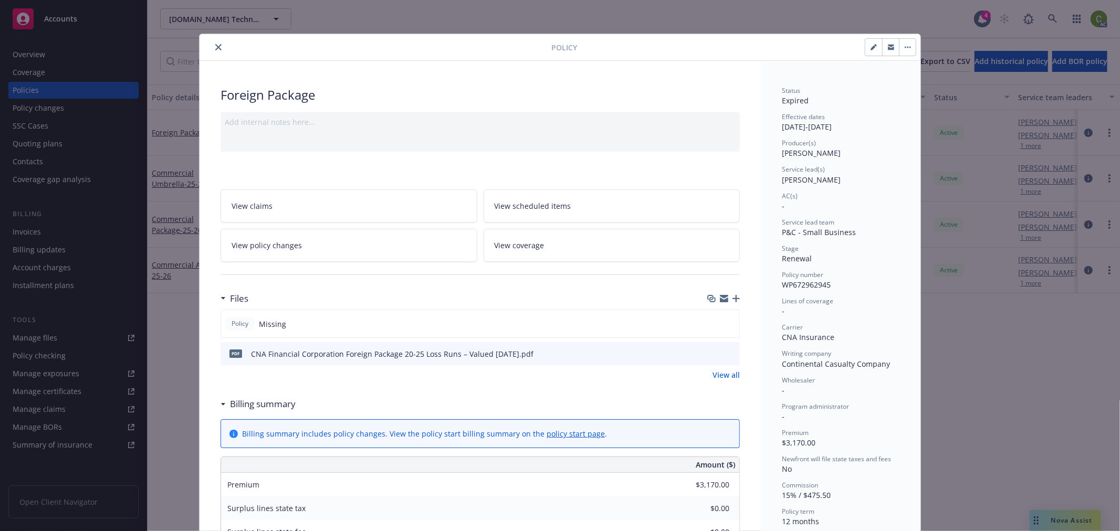
click at [217, 49] on icon "close" at bounding box center [218, 47] width 6 height 6
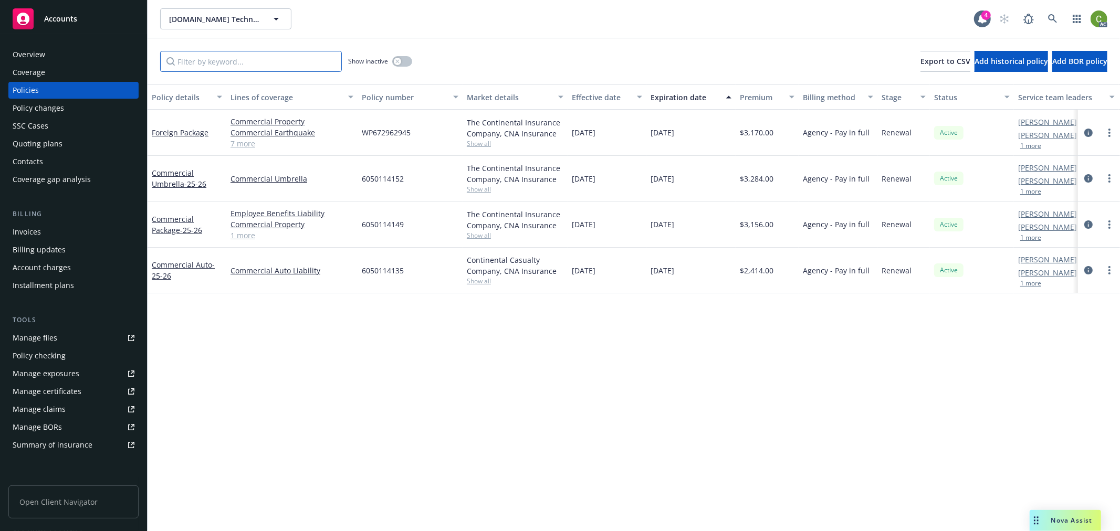
click at [221, 59] on input "Filter by keyword..." at bounding box center [251, 61] width 182 height 21
paste input "WP672962945"
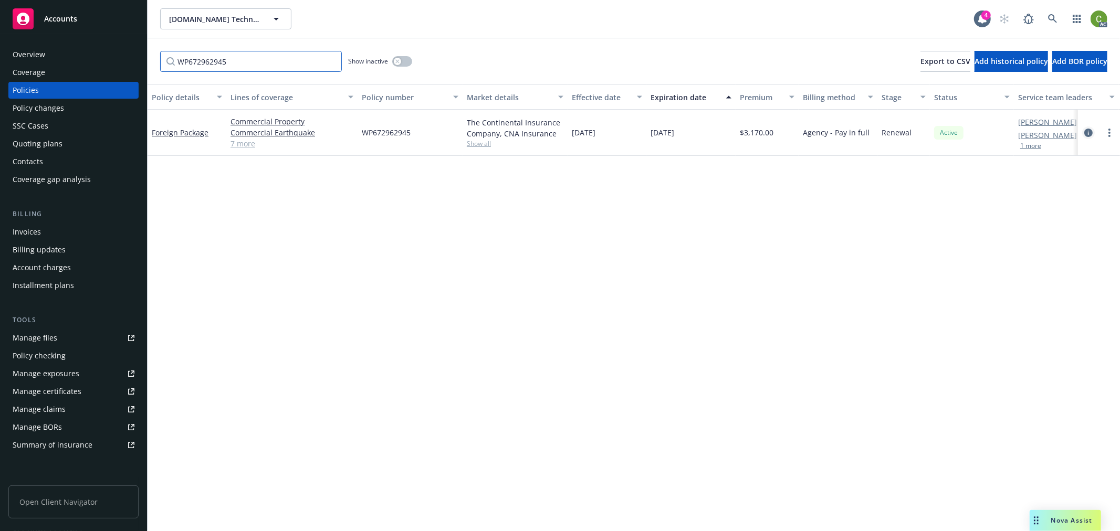
type input "WP672962945"
click at [1087, 132] on icon "circleInformation" at bounding box center [1088, 133] width 8 height 8
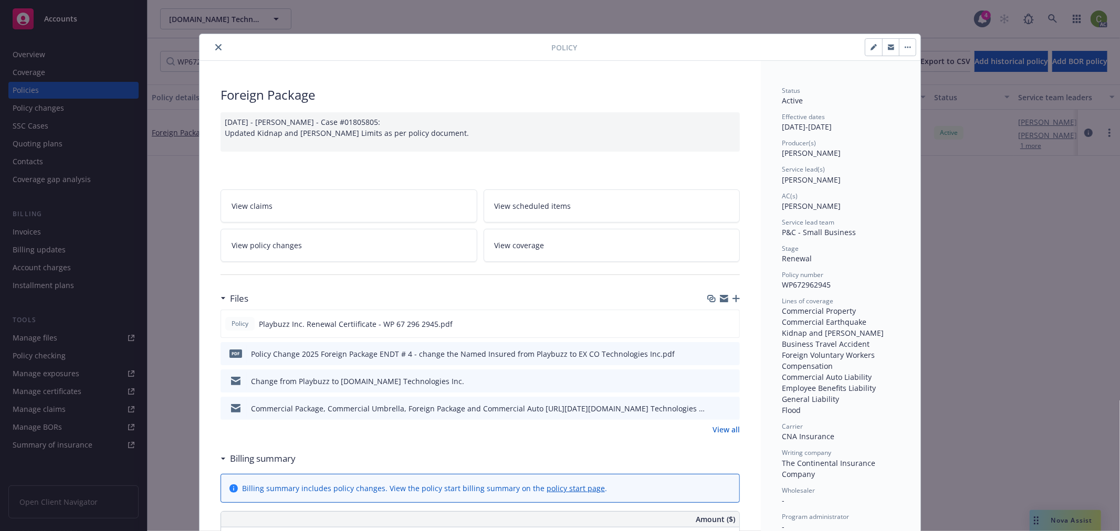
click at [722, 429] on link "View all" at bounding box center [725, 429] width 27 height 11
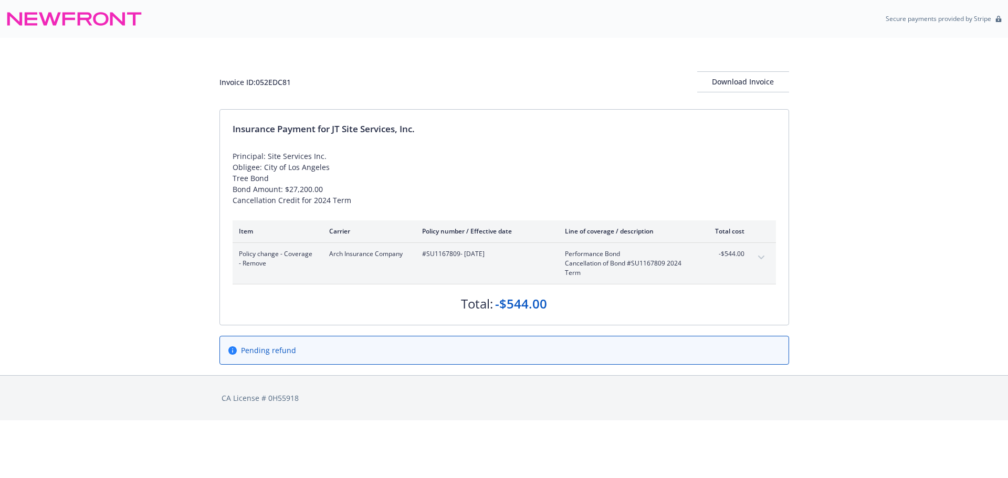
click at [440, 255] on span "#SU1167809 - 05/24/2024" at bounding box center [485, 253] width 126 height 9
copy span "SU1167809"
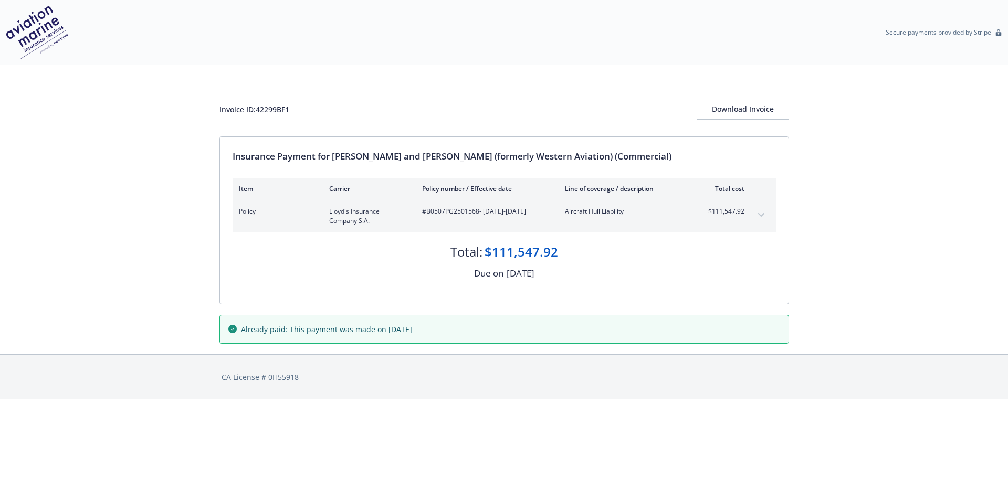
click at [762, 213] on icon "expand content" at bounding box center [761, 215] width 6 height 4
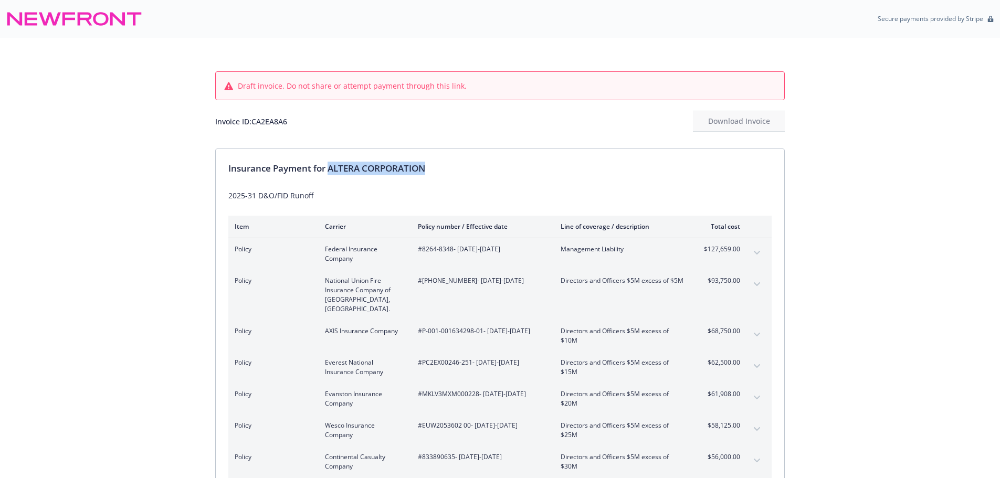
drag, startPoint x: 425, startPoint y: 172, endPoint x: 331, endPoint y: 174, distance: 94.0
click at [331, 174] on div "Insurance Payment for ALTERA CORPORATION" at bounding box center [499, 169] width 543 height 14
copy div "ALTERA CORPORATION"
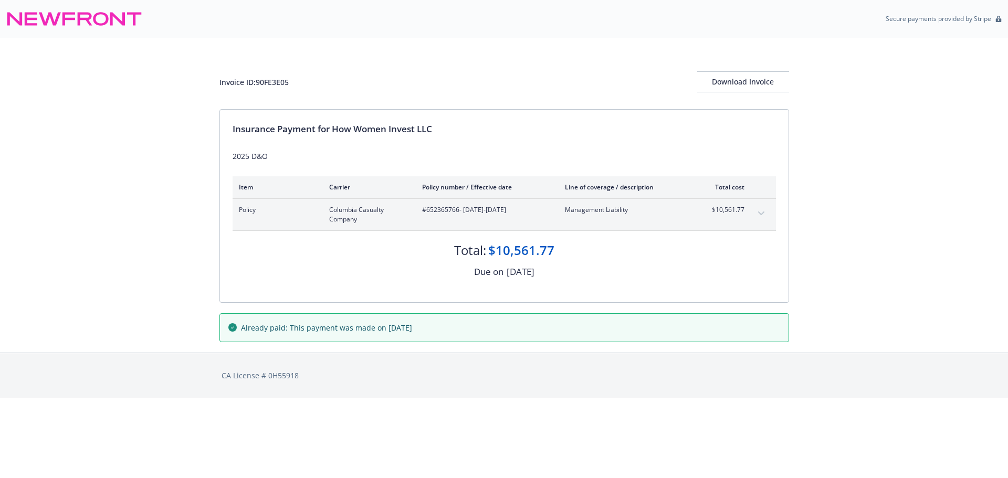
click at [763, 214] on icon "expand content" at bounding box center [761, 214] width 6 height 4
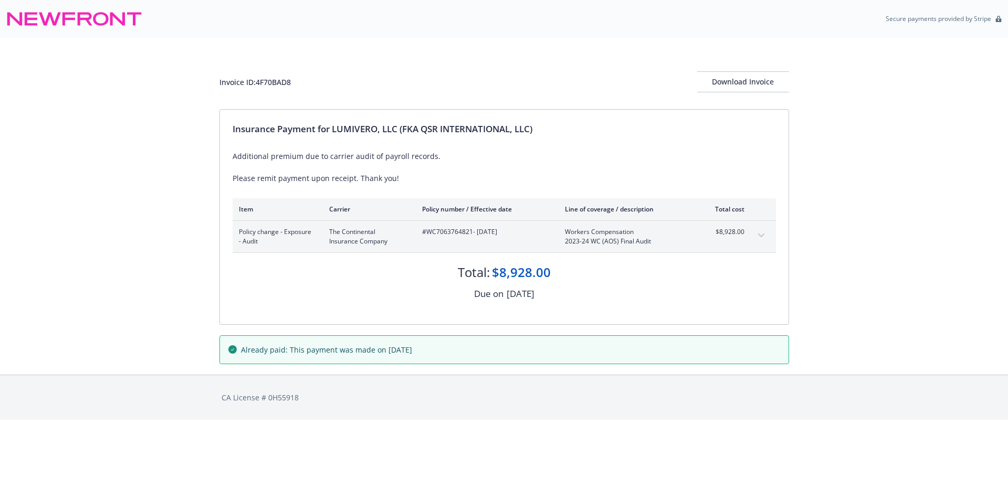
click at [755, 237] on button "expand content" at bounding box center [761, 235] width 17 height 17
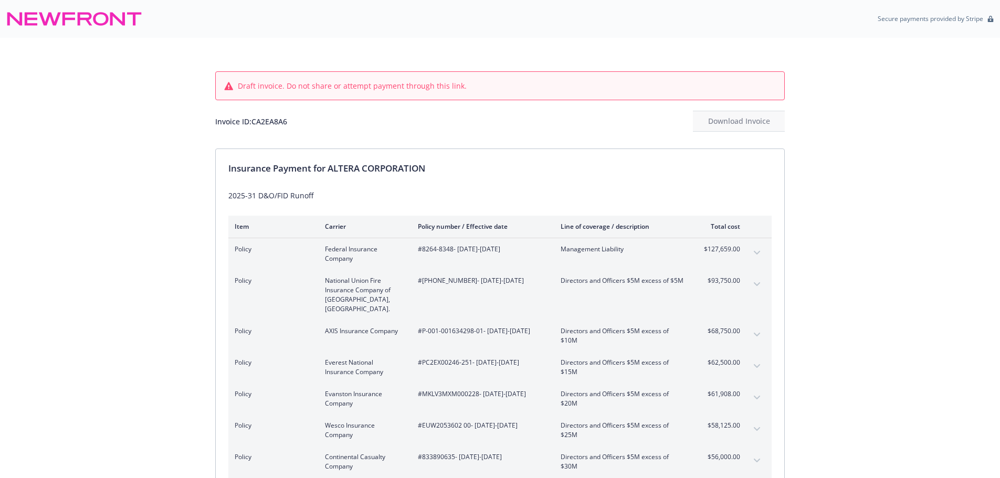
click at [724, 453] on span "$56,000.00" at bounding box center [720, 457] width 39 height 9
drag, startPoint x: 724, startPoint y: 448, endPoint x: 694, endPoint y: 300, distance: 150.5
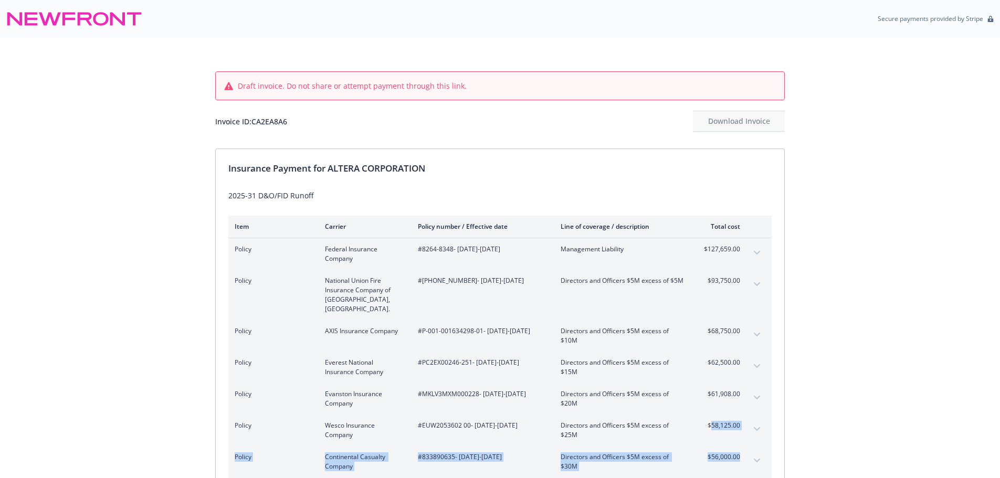
copy tbody "58,125.00 Premium Policy Continental Casualty Company #833890635 - 09/12/2025-0…"
click at [711, 453] on span "$56,000.00" at bounding box center [720, 457] width 39 height 9
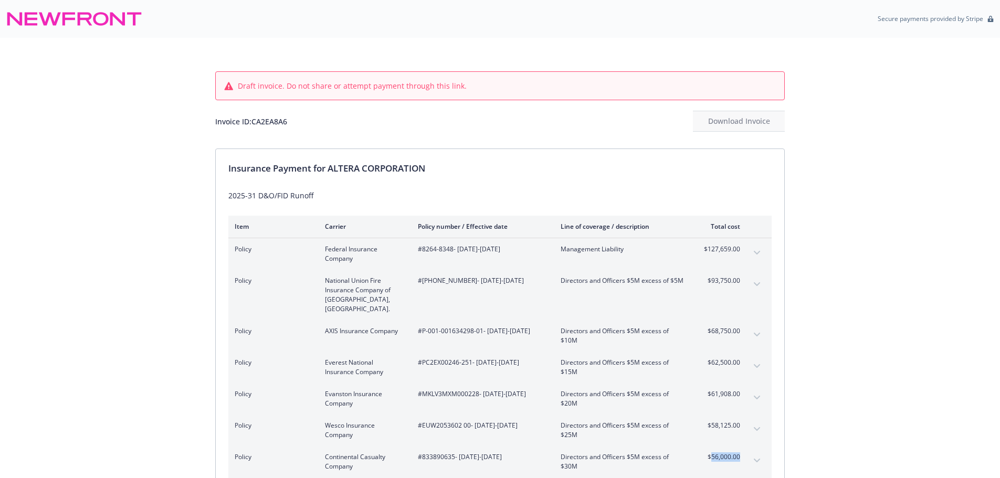
click at [711, 453] on span "$56,000.00" at bounding box center [720, 457] width 39 height 9
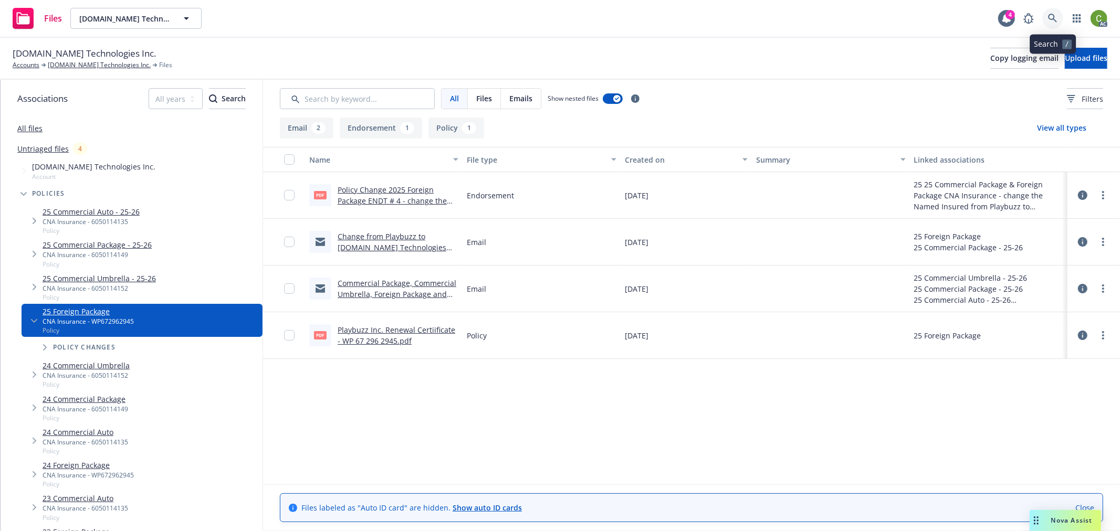
click at [1046, 19] on link at bounding box center [1052, 18] width 21 height 21
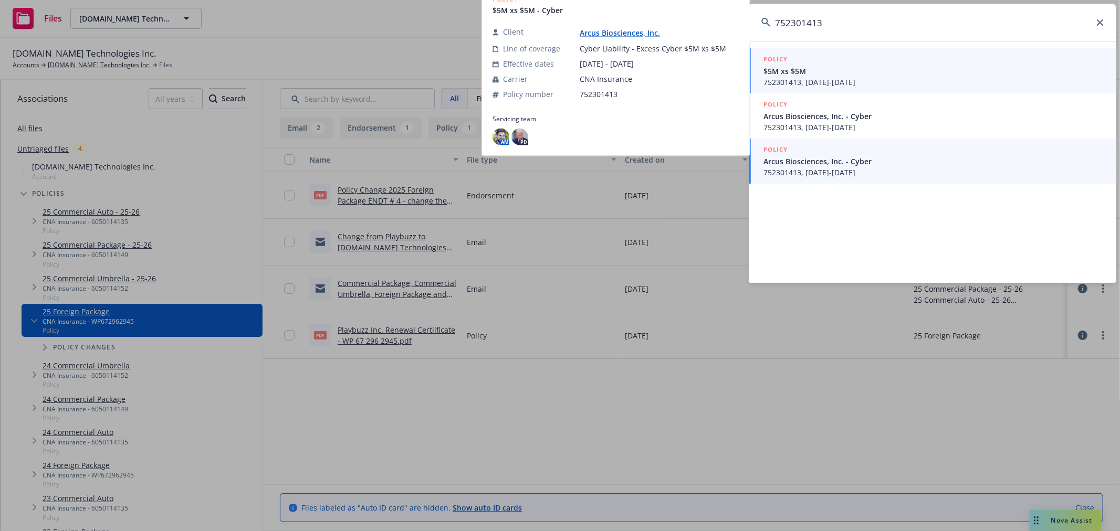
type input "752301413"
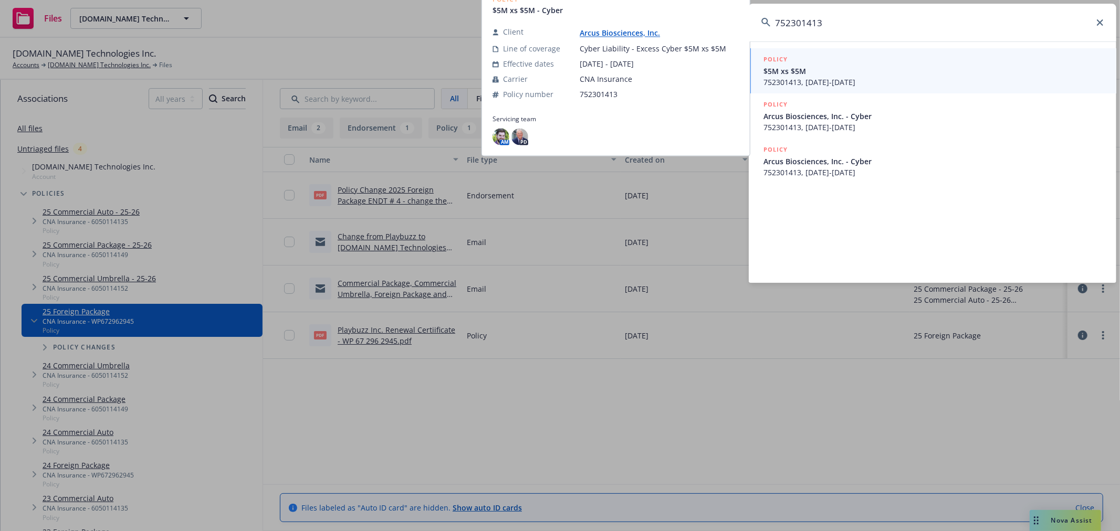
click at [853, 158] on span "Arcus Biosciences, Inc. - Cyber" at bounding box center [933, 161] width 340 height 11
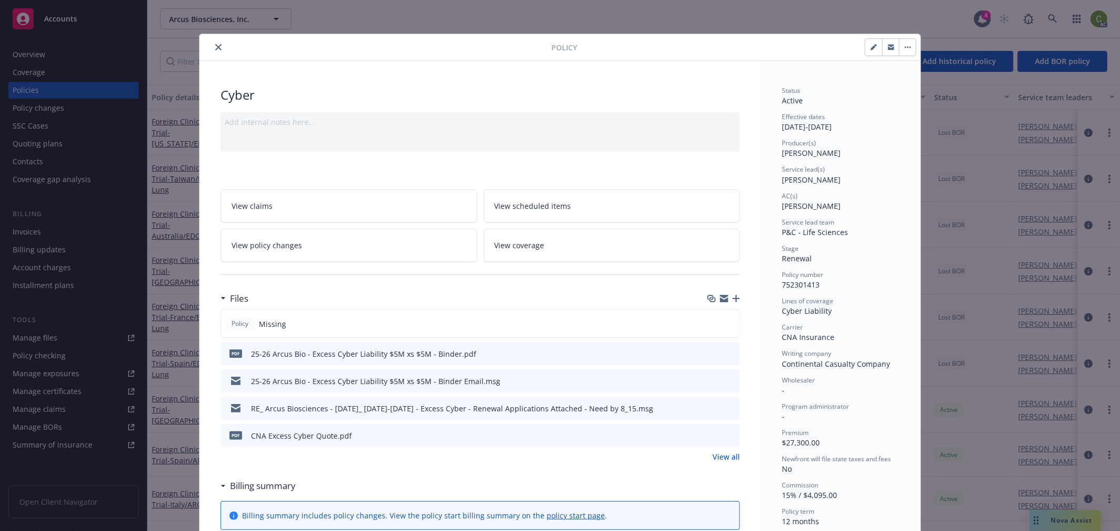
click at [726, 353] on icon "preview file" at bounding box center [729, 353] width 9 height 7
click at [217, 46] on icon "close" at bounding box center [218, 47] width 6 height 6
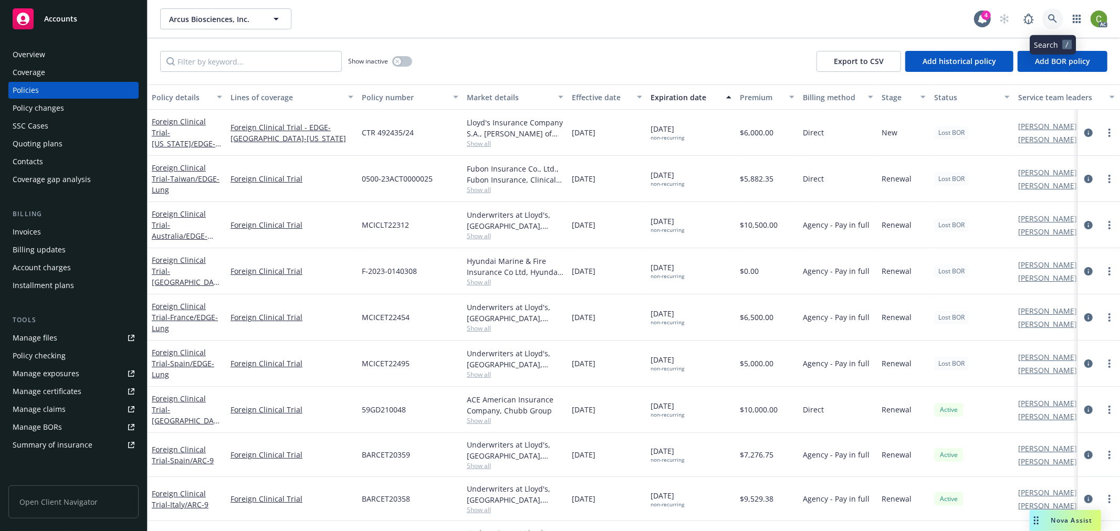
click at [1053, 21] on icon at bounding box center [1052, 18] width 9 height 9
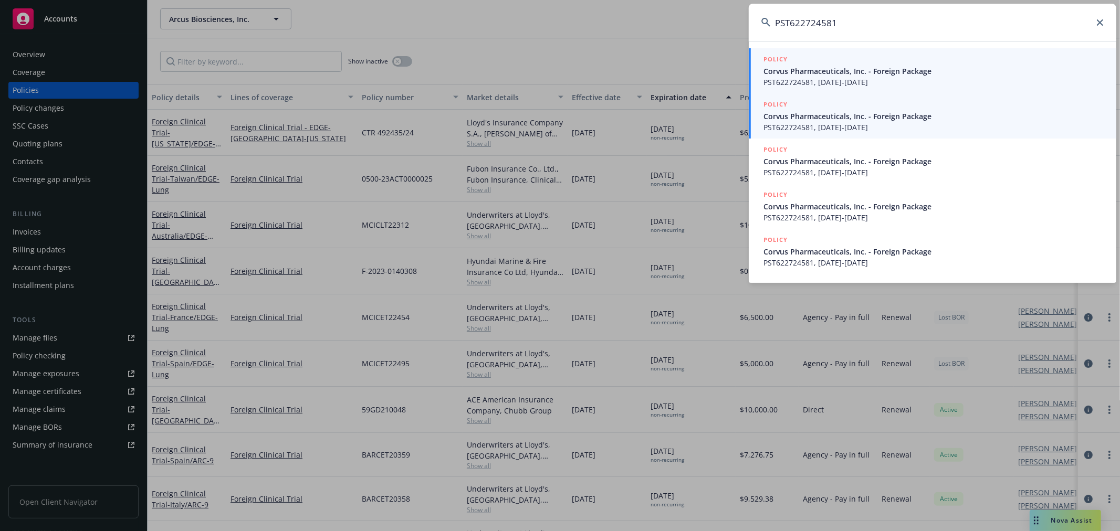
type input "PST622724581"
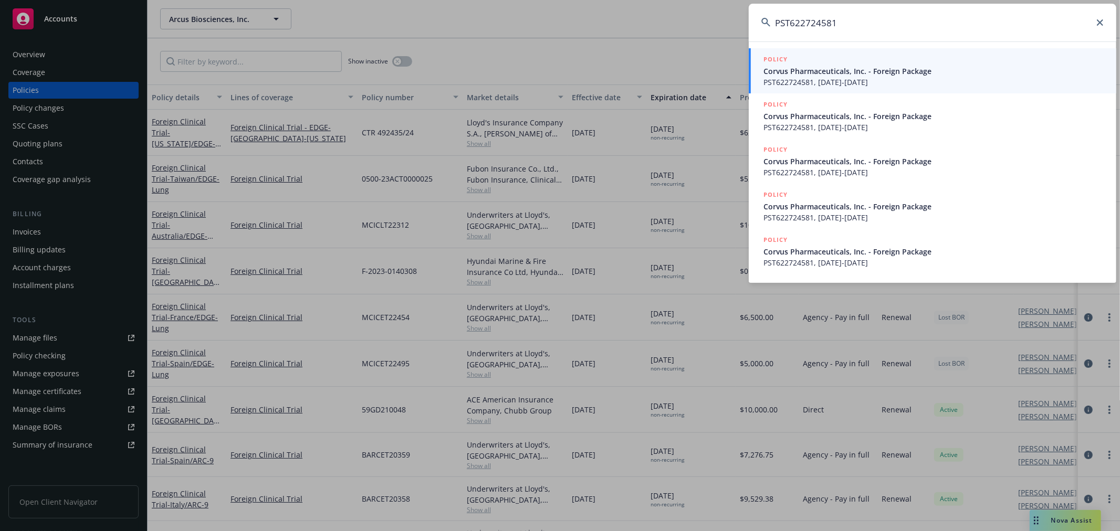
click at [843, 119] on span "Corvus Pharmaceuticals, Inc. - Foreign Package" at bounding box center [933, 116] width 340 height 11
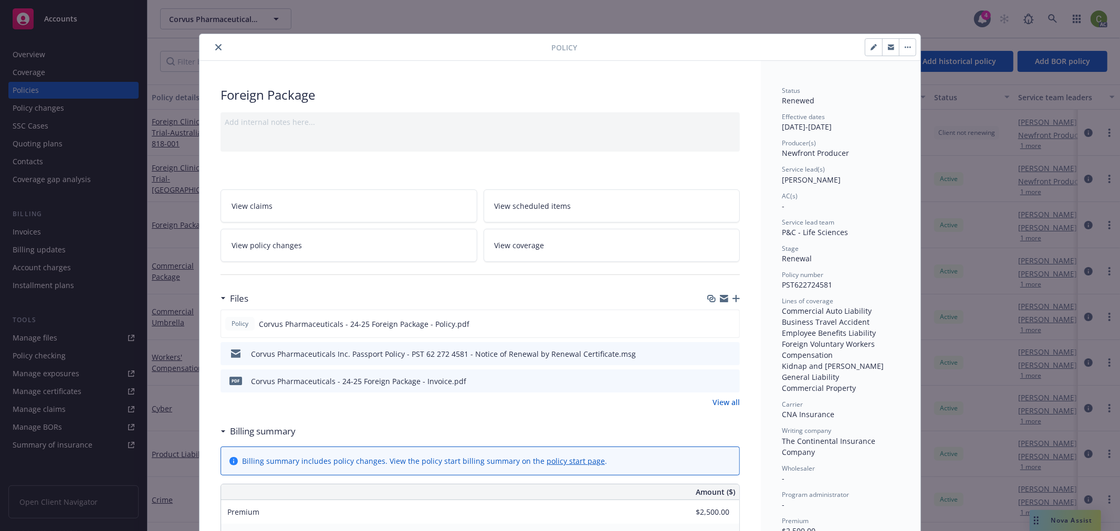
click at [218, 47] on button "close" at bounding box center [218, 47] width 13 height 13
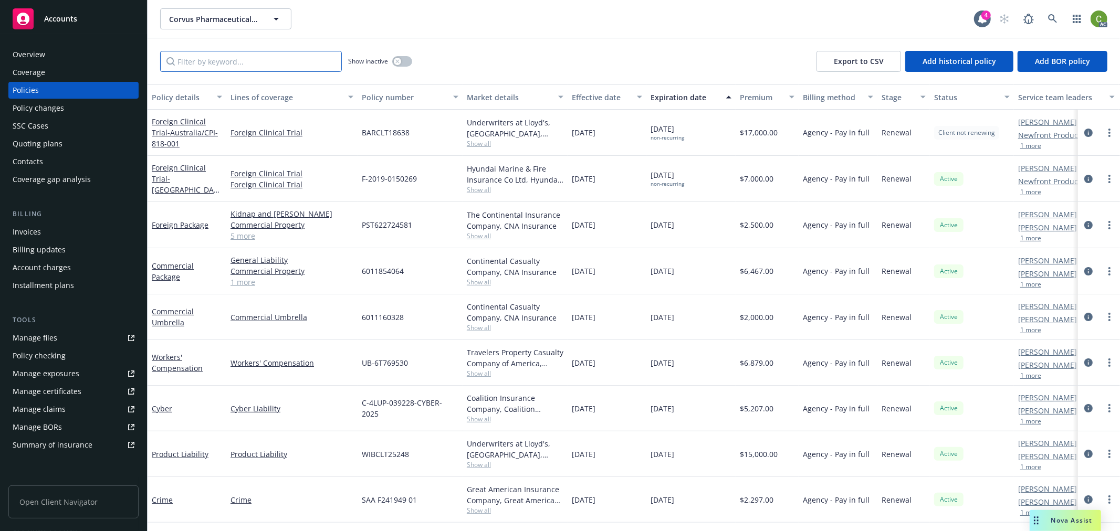
click at [227, 67] on input "Filter by keyword..." at bounding box center [251, 61] width 182 height 21
drag, startPoint x: 265, startPoint y: 67, endPoint x: 326, endPoint y: 117, distance: 78.7
click at [13, 67] on div "Accounts Overview Coverage Policies Policy changes SSC Cases Quoting plans Cont…" at bounding box center [560, 265] width 1120 height 531
paste input "PST622724581"
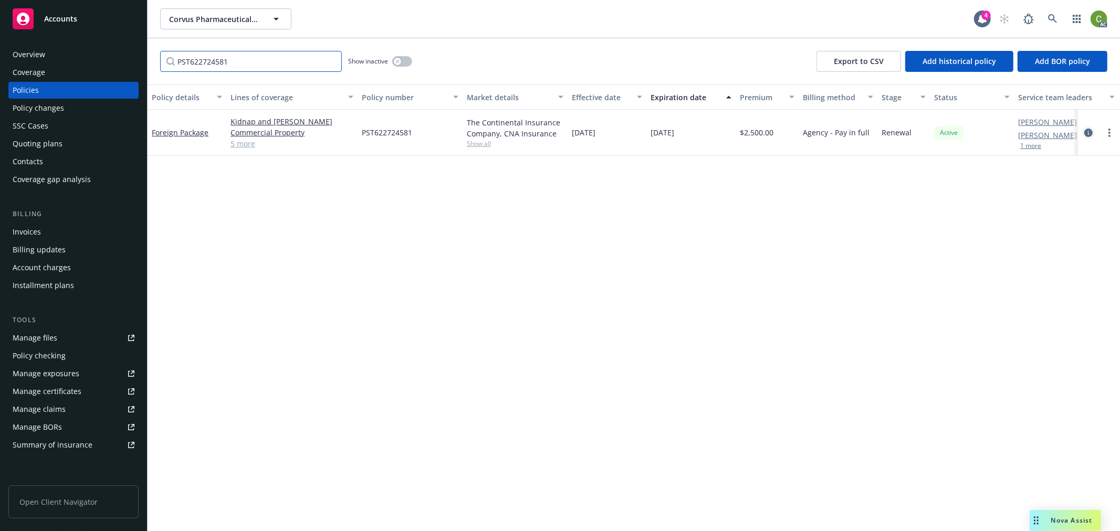
type input "PST622724581"
click at [1089, 133] on icon "circleInformation" at bounding box center [1088, 133] width 8 height 8
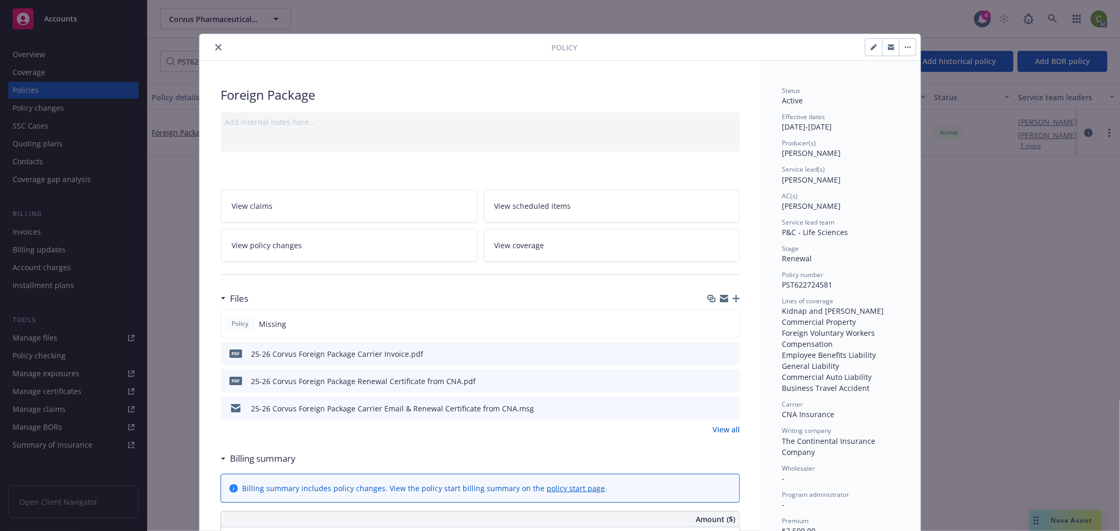
click at [727, 355] on icon "preview file" at bounding box center [729, 353] width 9 height 7
